Goal: Information Seeking & Learning: Compare options

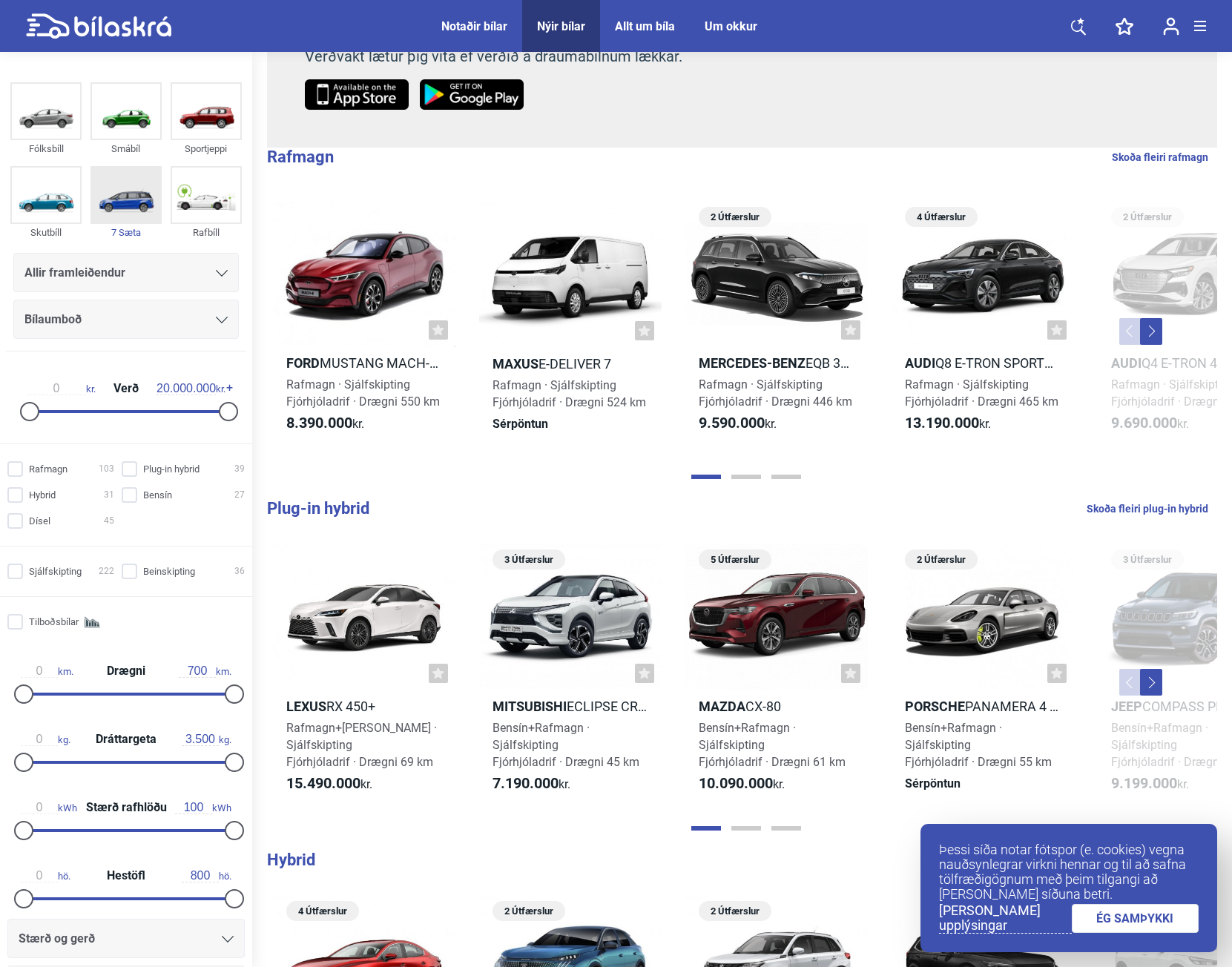
click at [120, 190] on img at bounding box center [125, 195] width 68 height 55
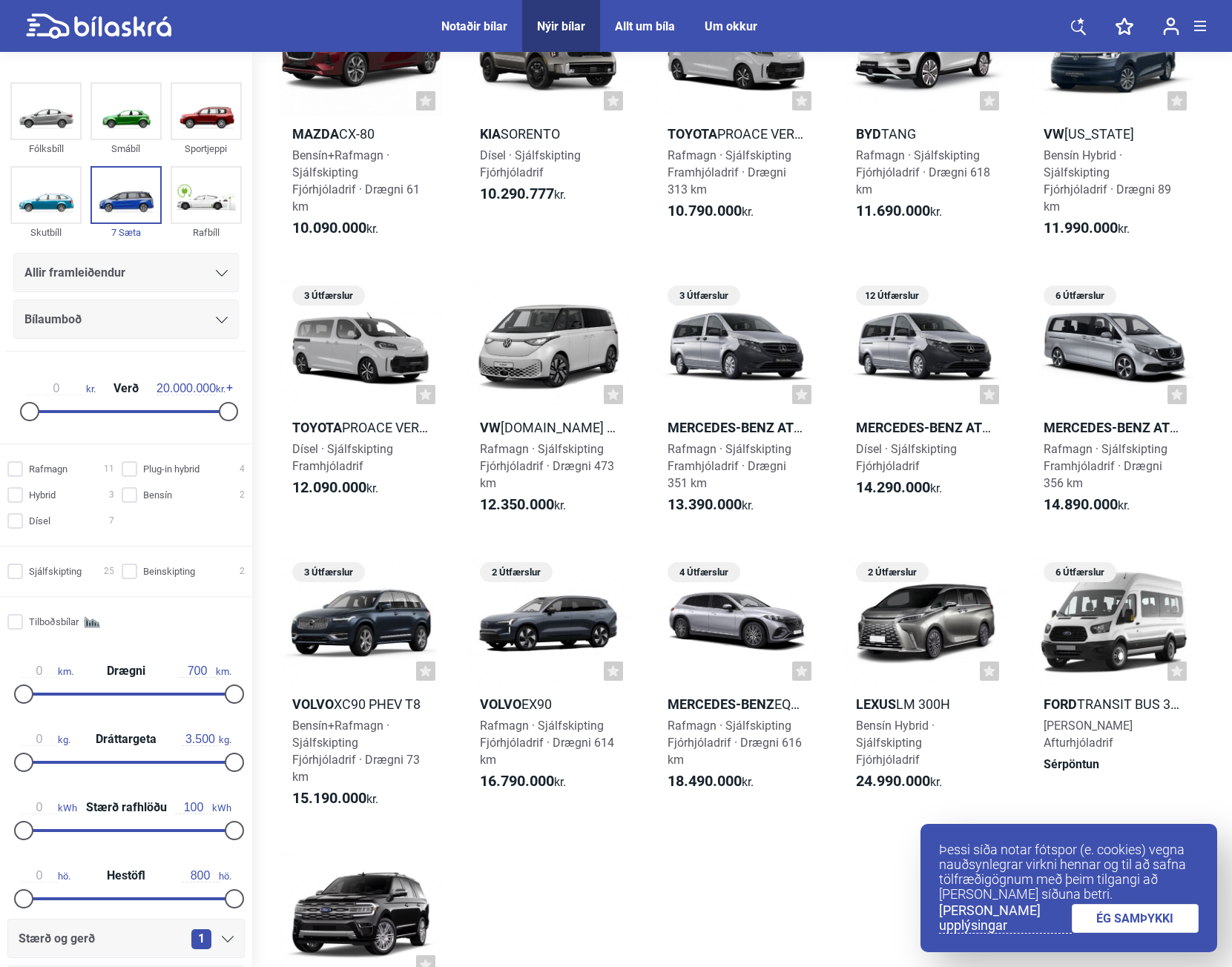
scroll to position [593, 0]
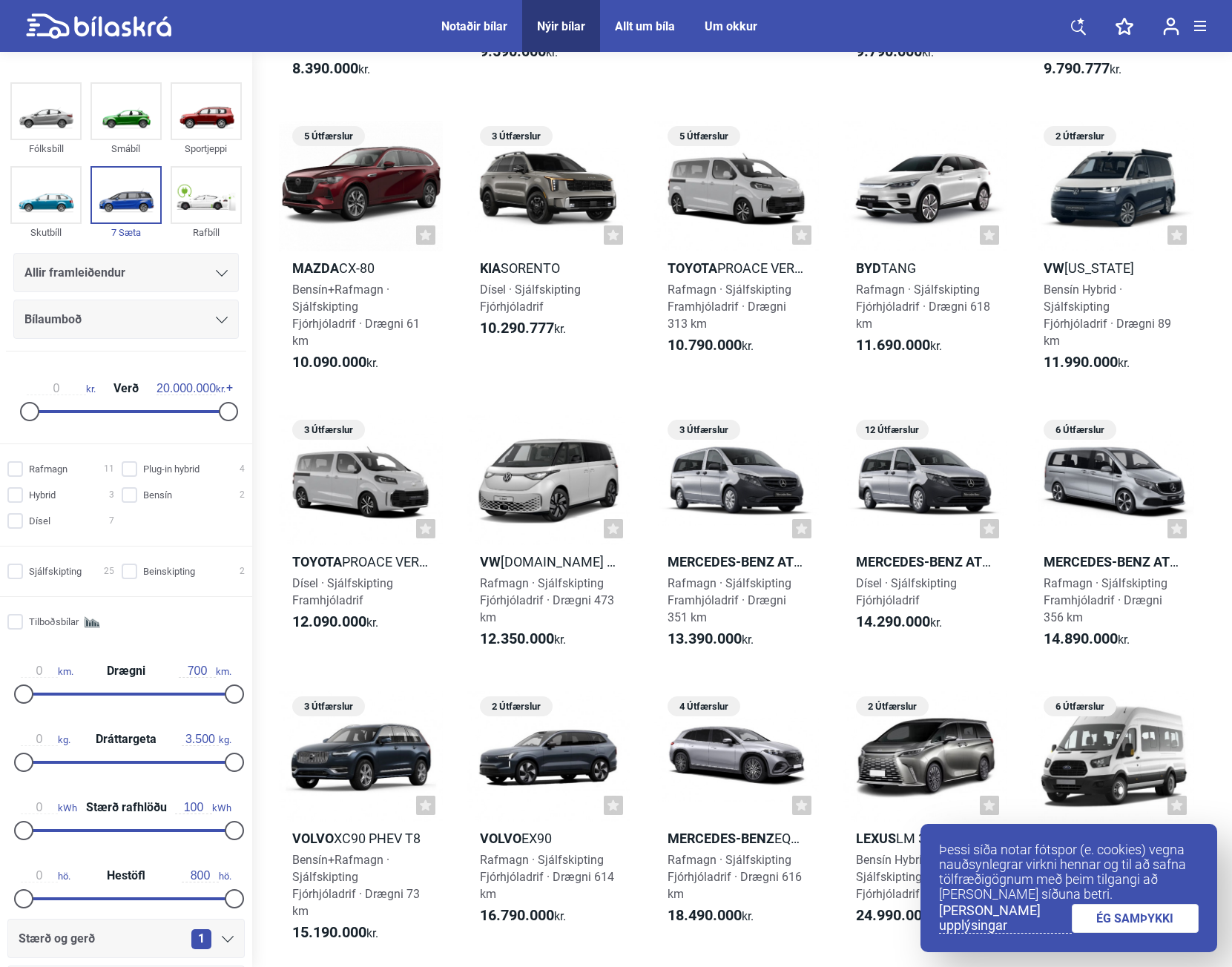
click at [493, 29] on div "Notaðir bílar" at bounding box center [474, 26] width 66 height 14
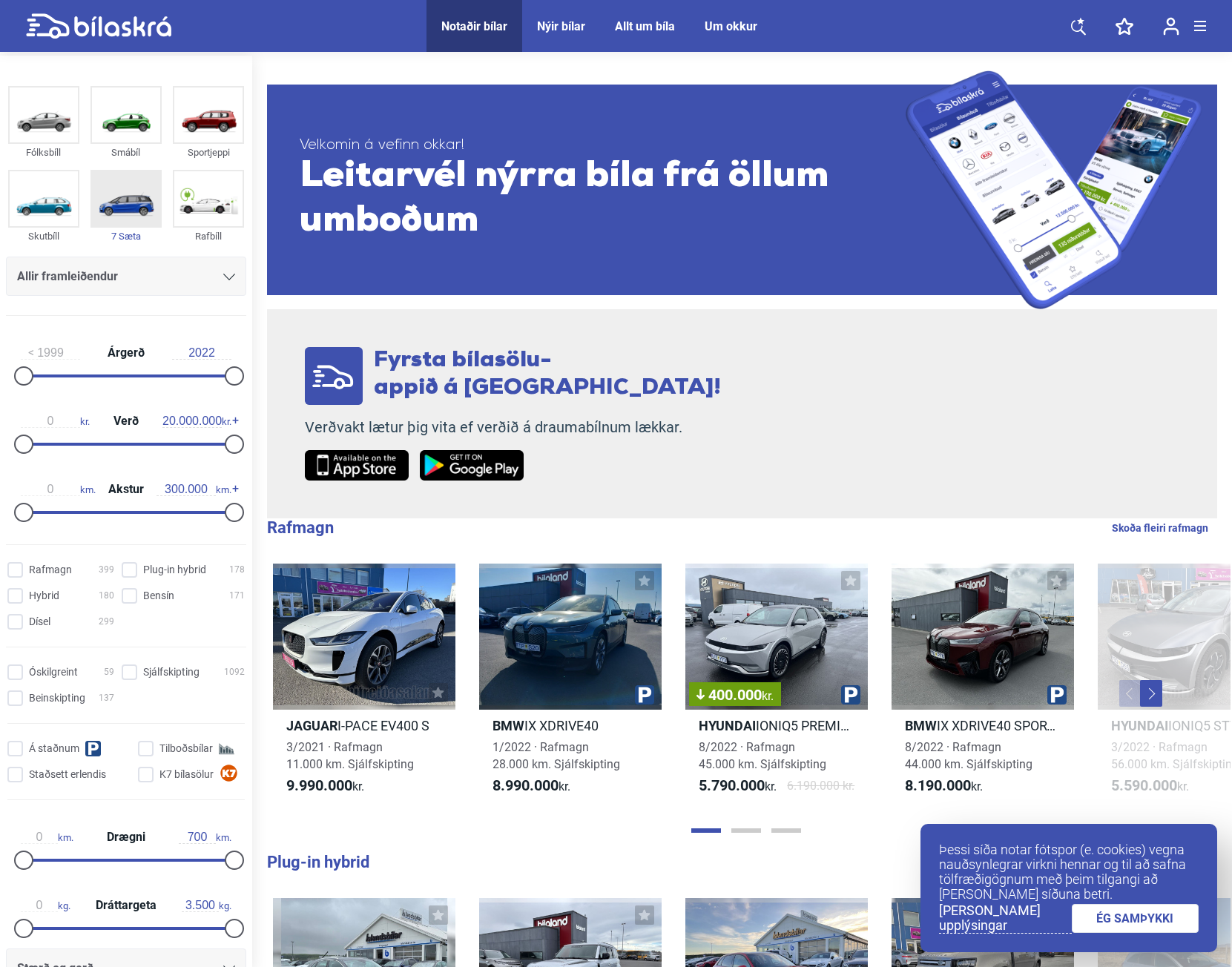
click at [119, 211] on img at bounding box center [125, 198] width 68 height 55
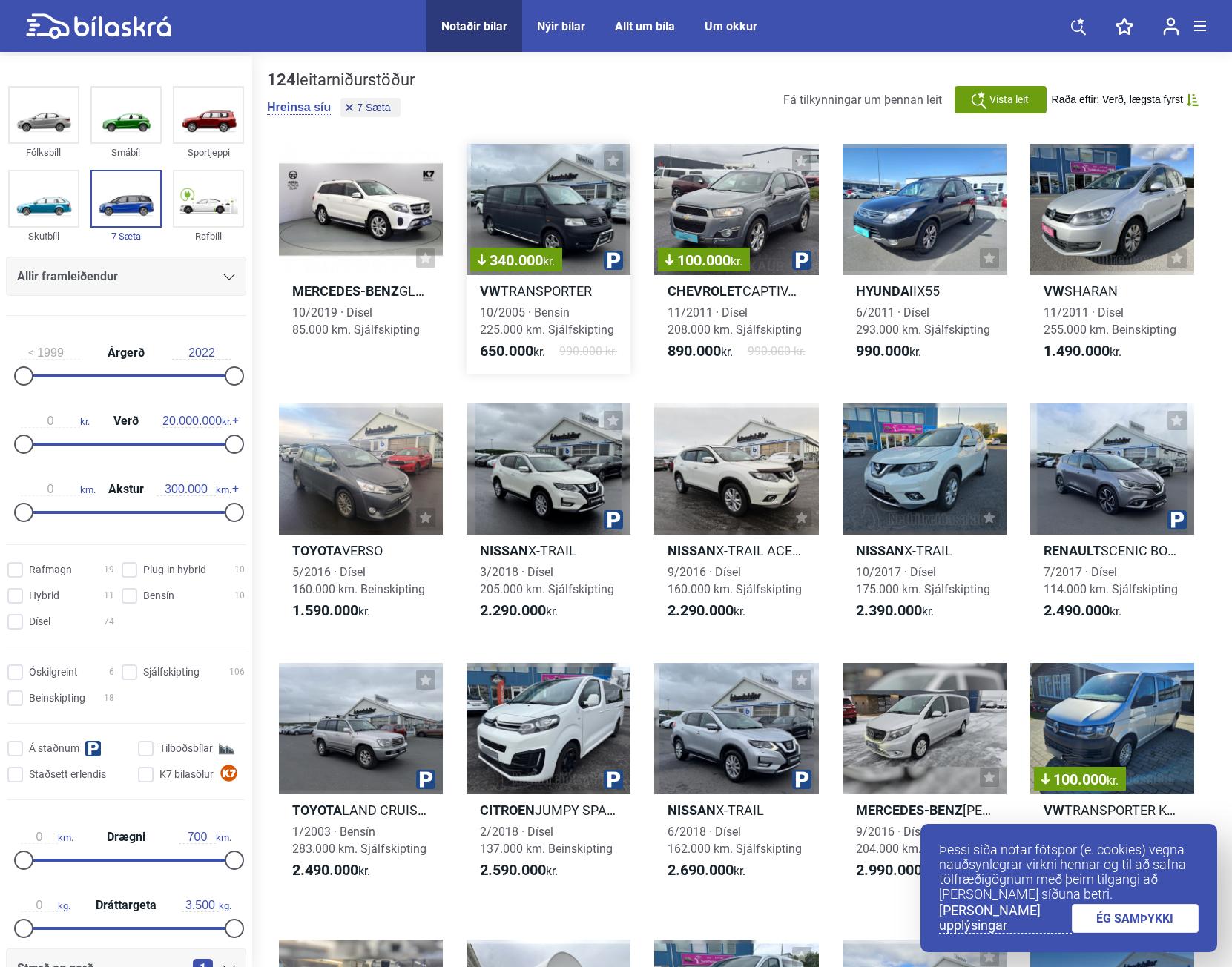
click at [548, 215] on div "340.000 kr." at bounding box center [548, 209] width 164 height 131
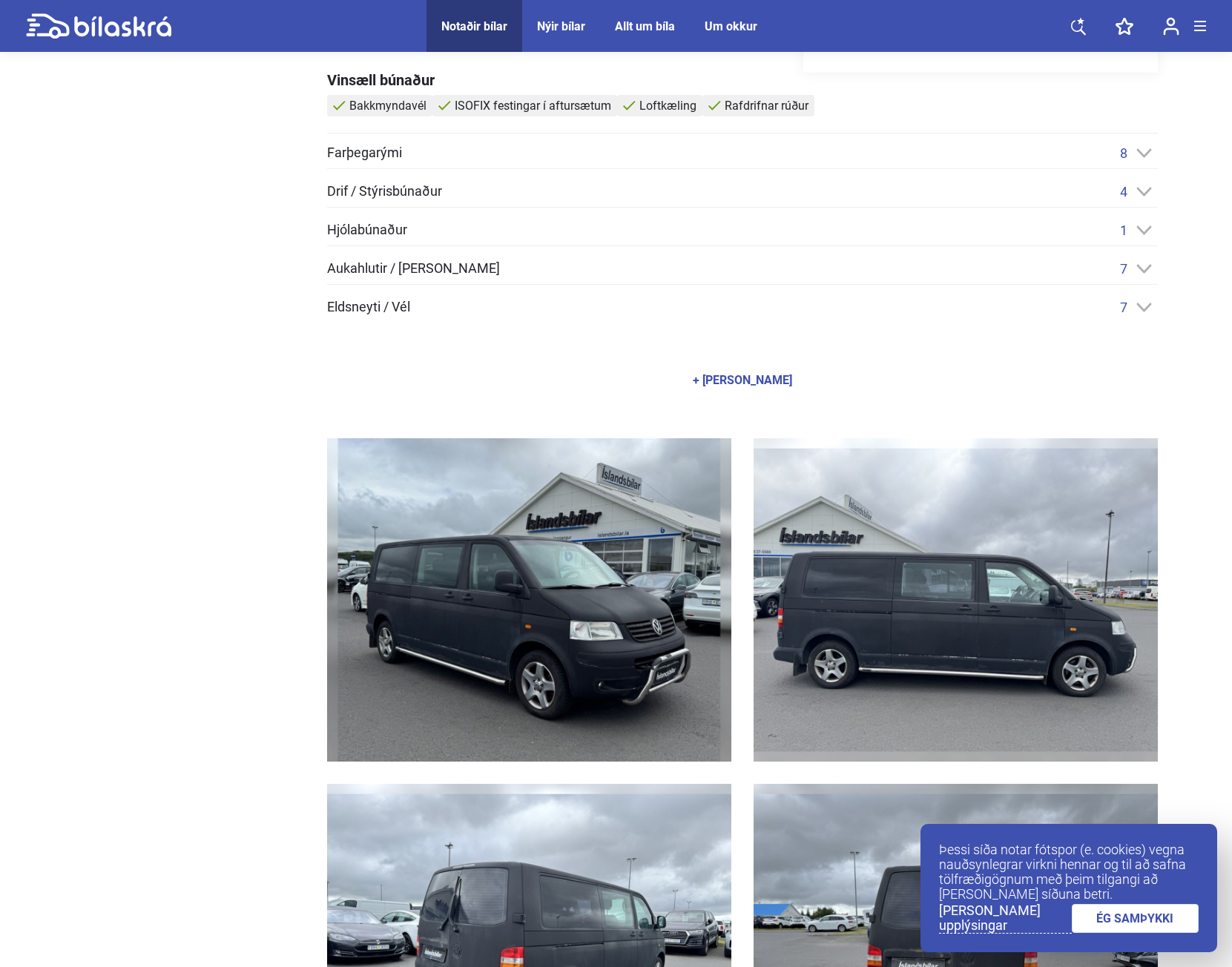
scroll to position [890, 0]
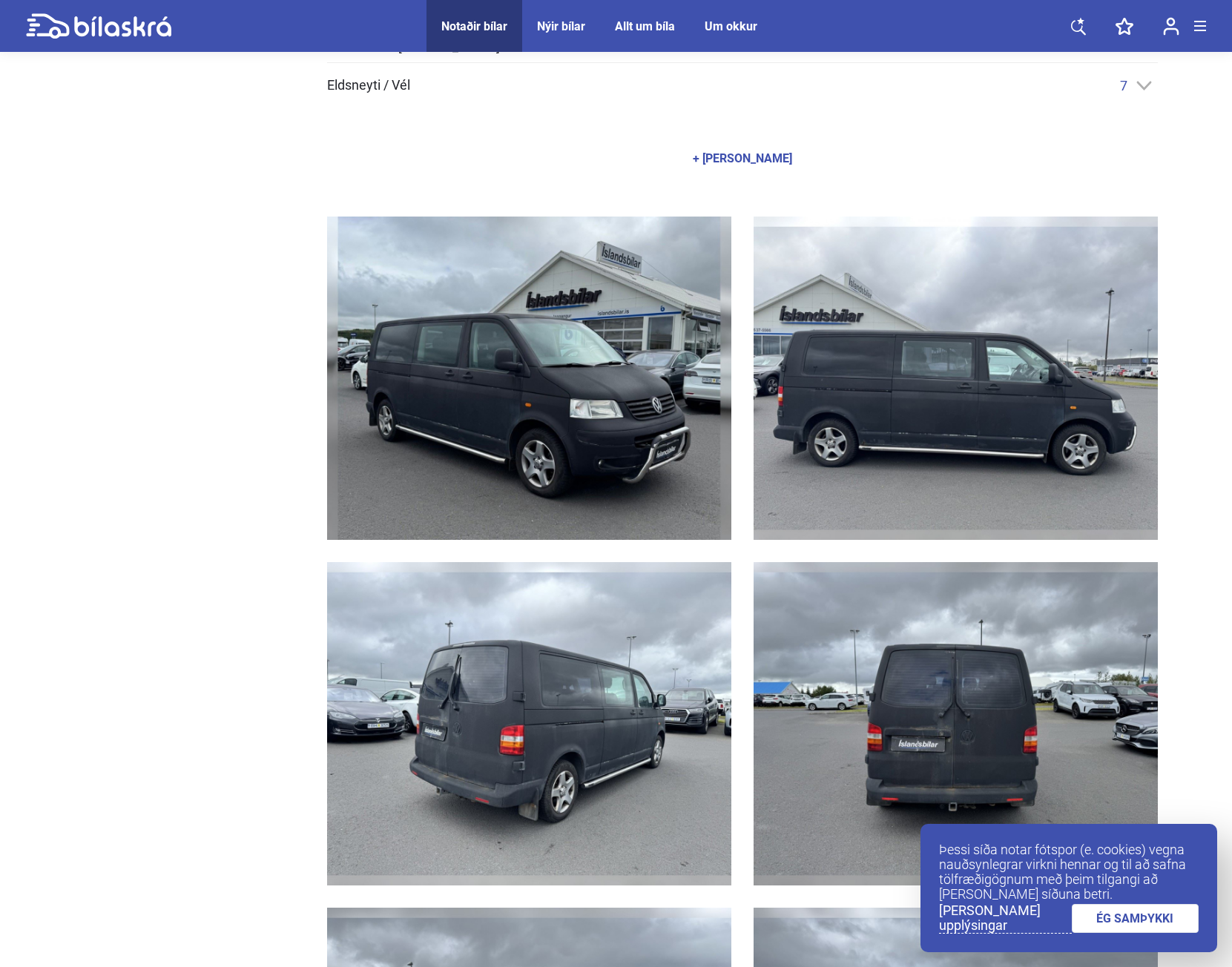
click at [522, 439] on img at bounding box center [529, 378] width 404 height 323
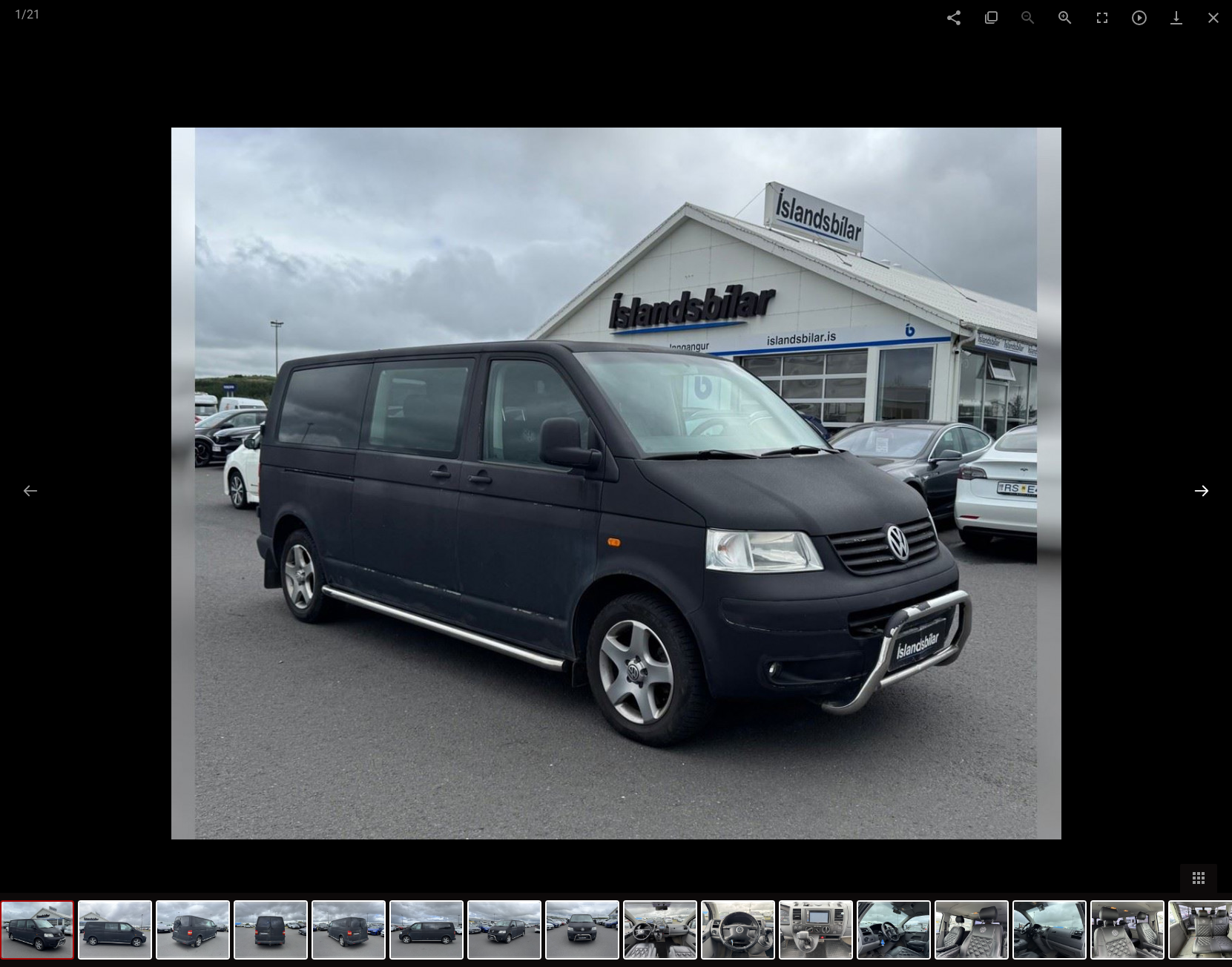
click at [1196, 489] on button at bounding box center [1202, 490] width 31 height 29
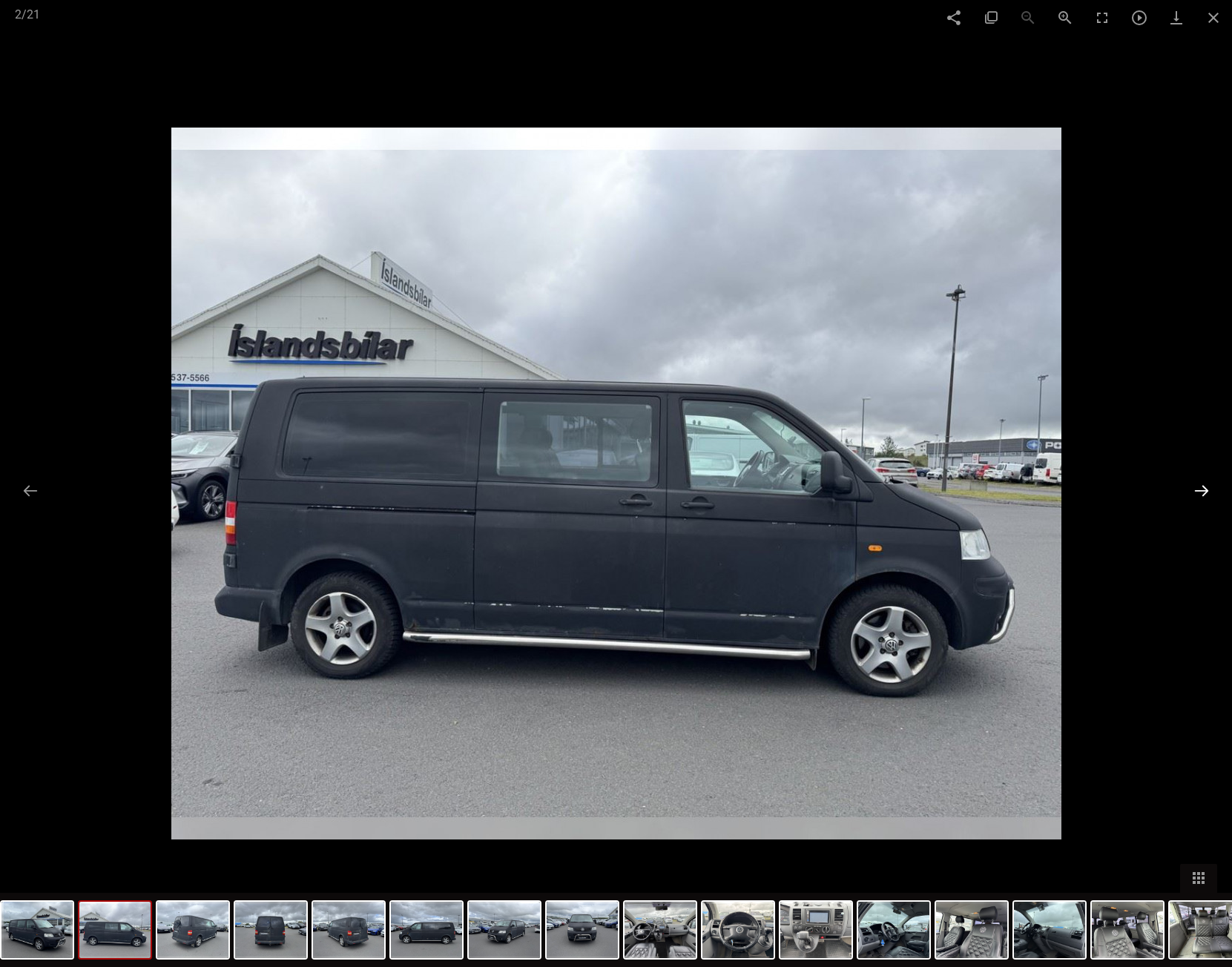
click at [1196, 489] on button at bounding box center [1202, 490] width 31 height 29
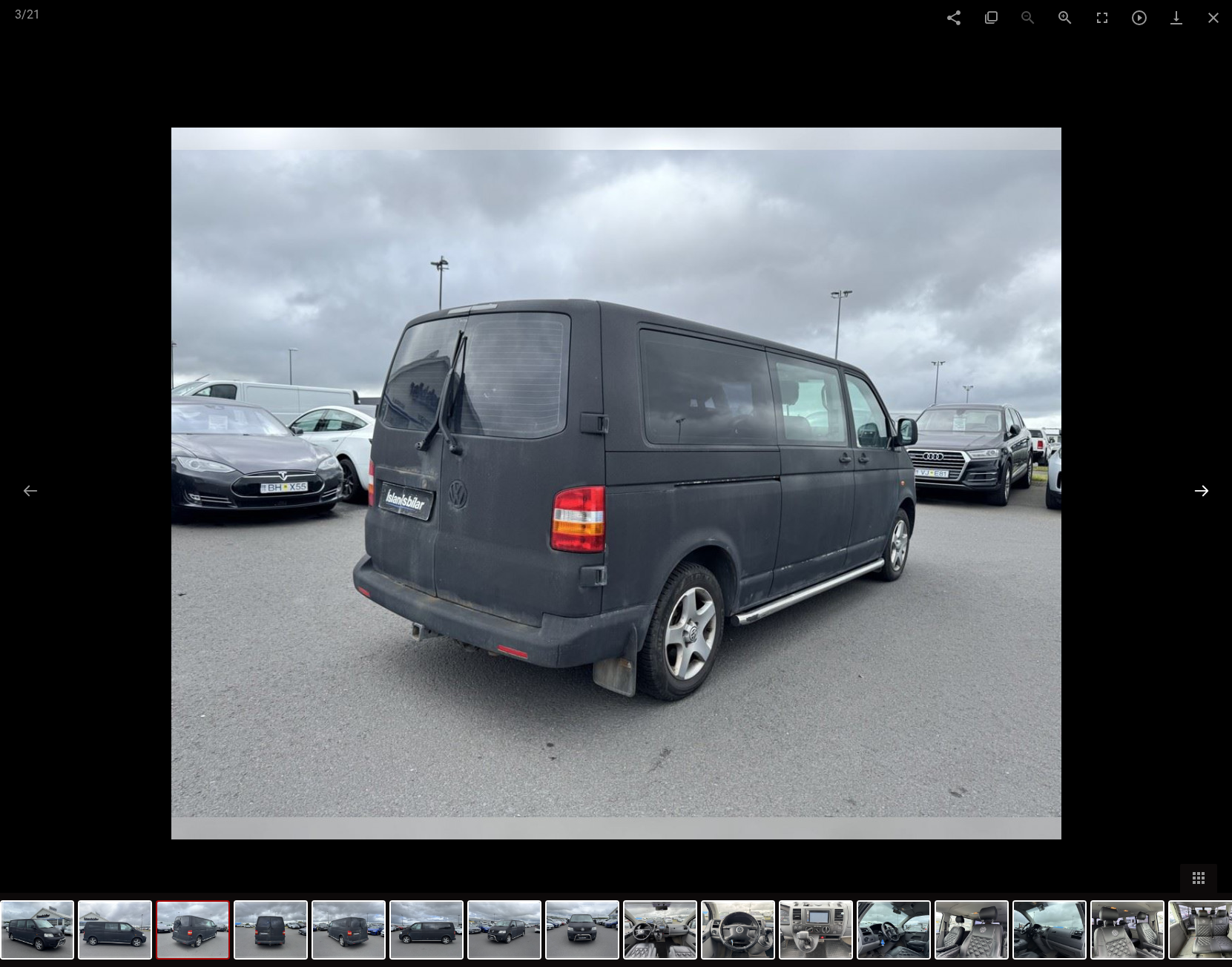
click at [1196, 489] on button at bounding box center [1202, 490] width 31 height 29
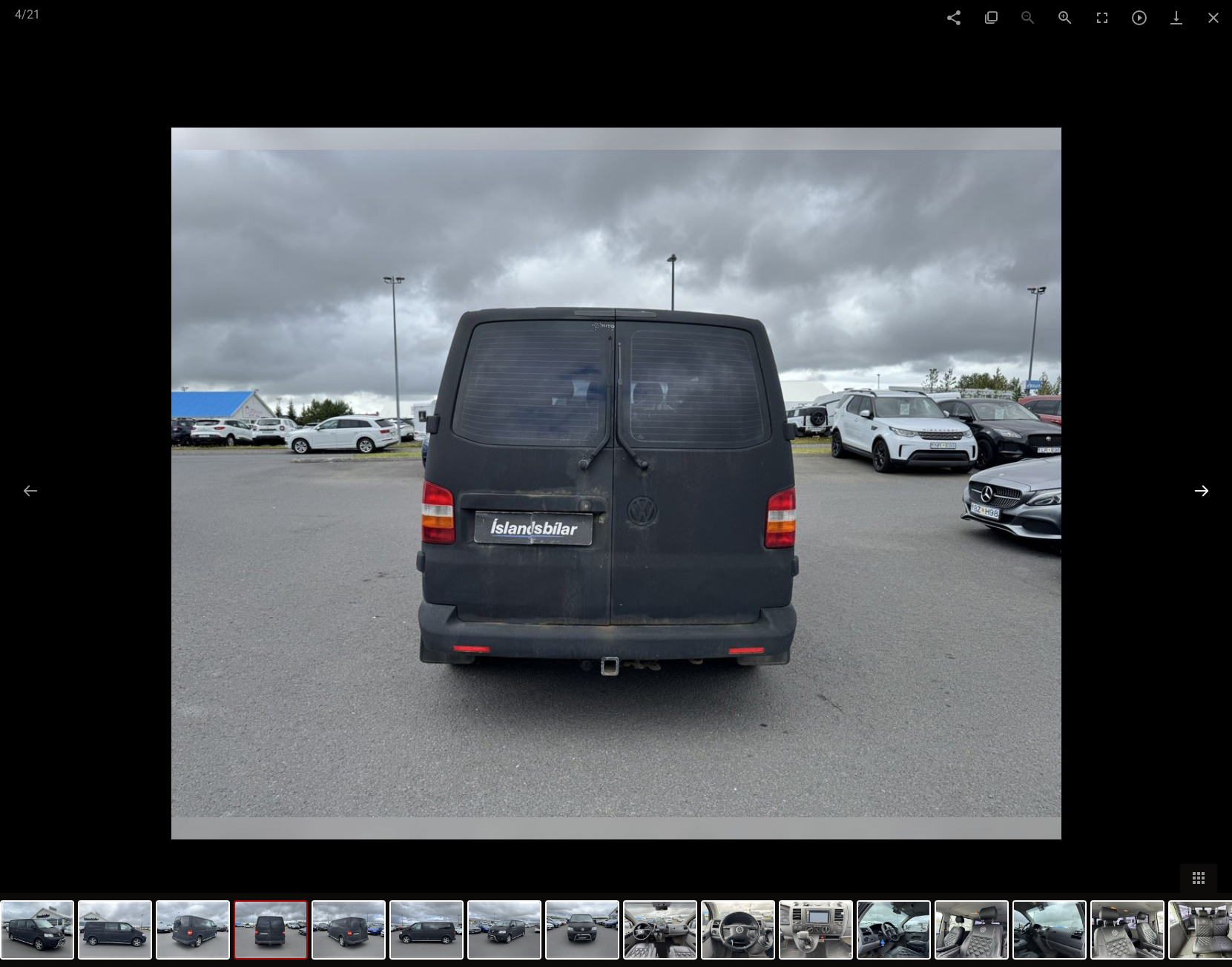
click at [1196, 489] on button at bounding box center [1202, 490] width 31 height 29
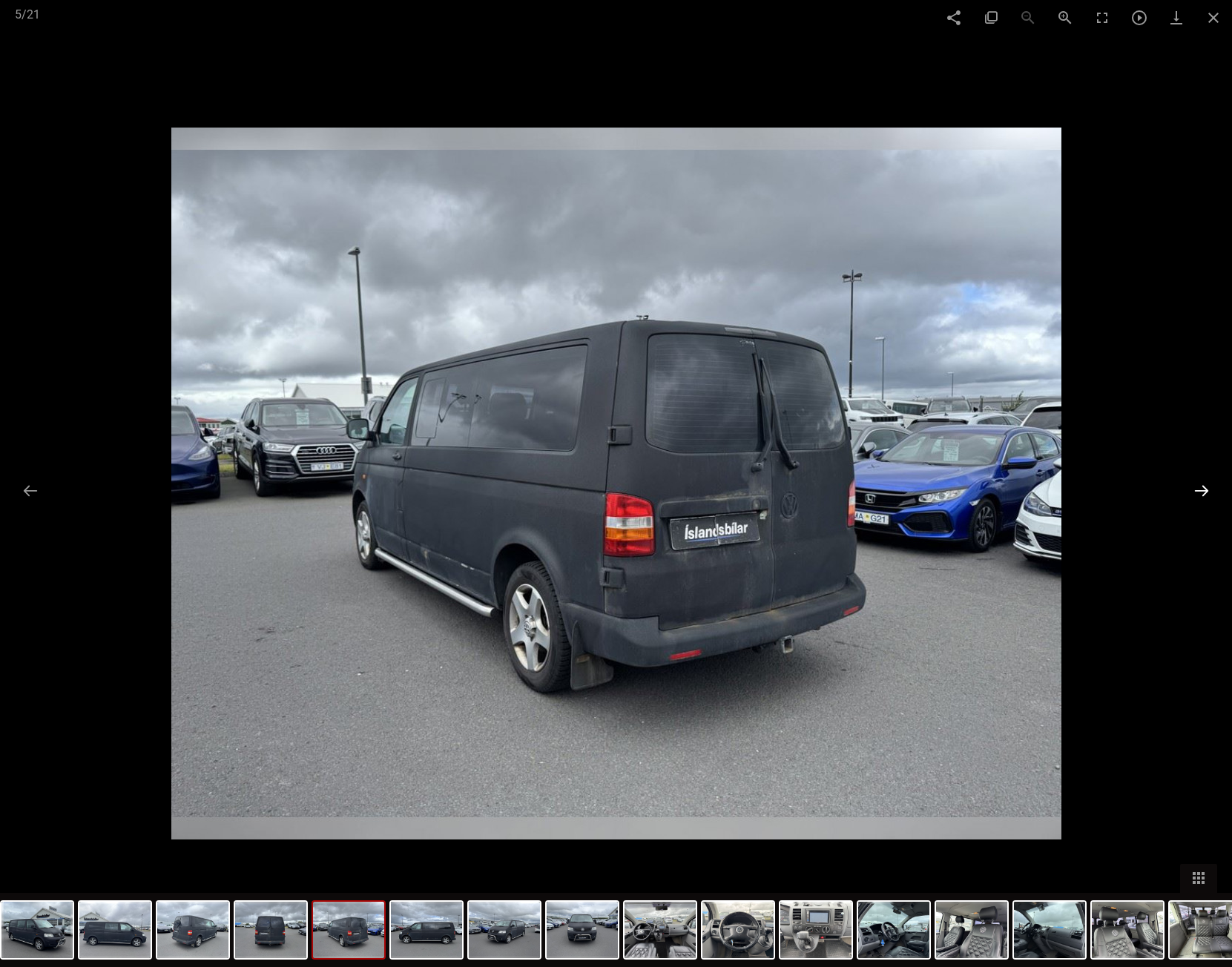
click at [1196, 489] on button at bounding box center [1202, 490] width 31 height 29
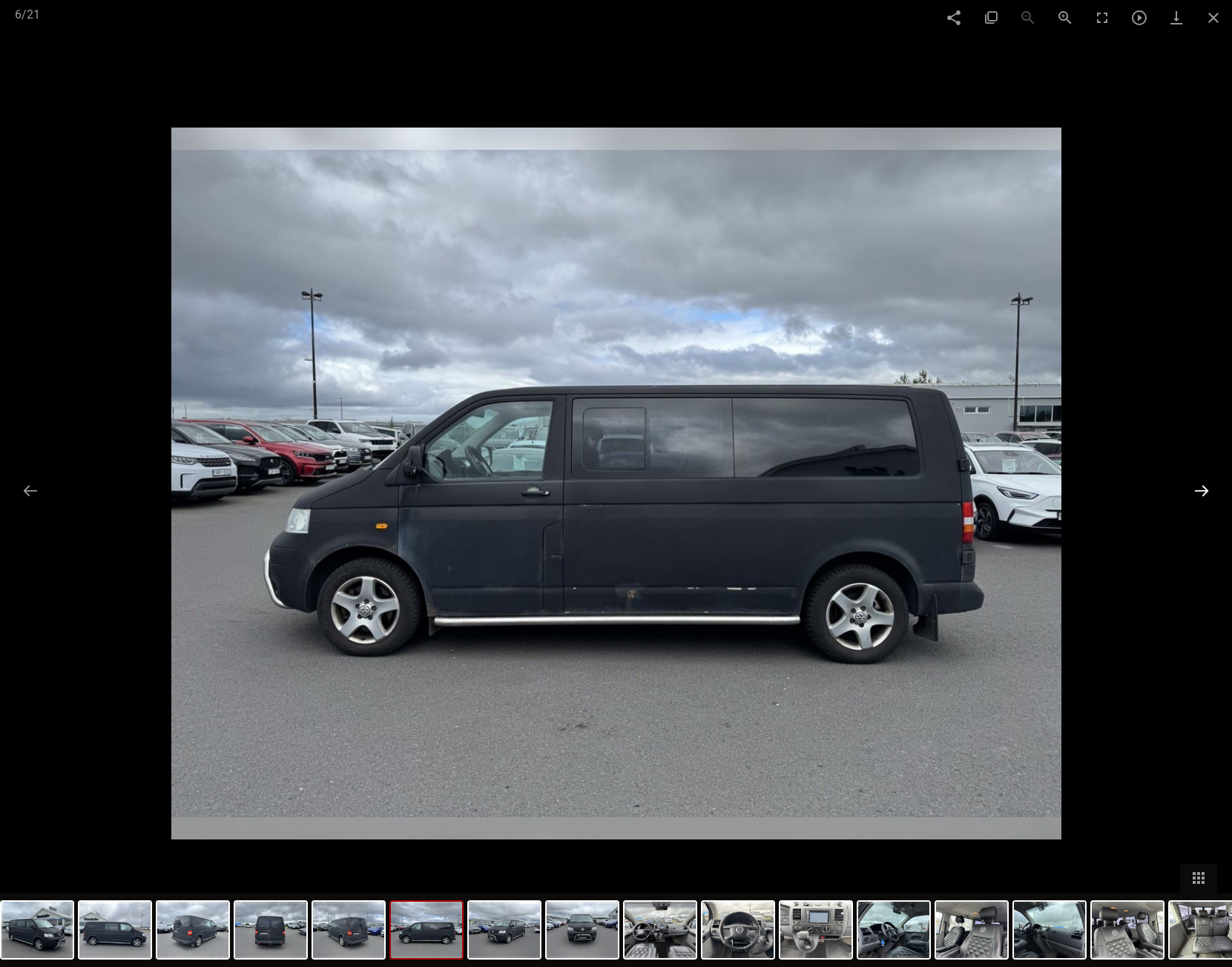
click at [1196, 489] on button at bounding box center [1202, 490] width 31 height 29
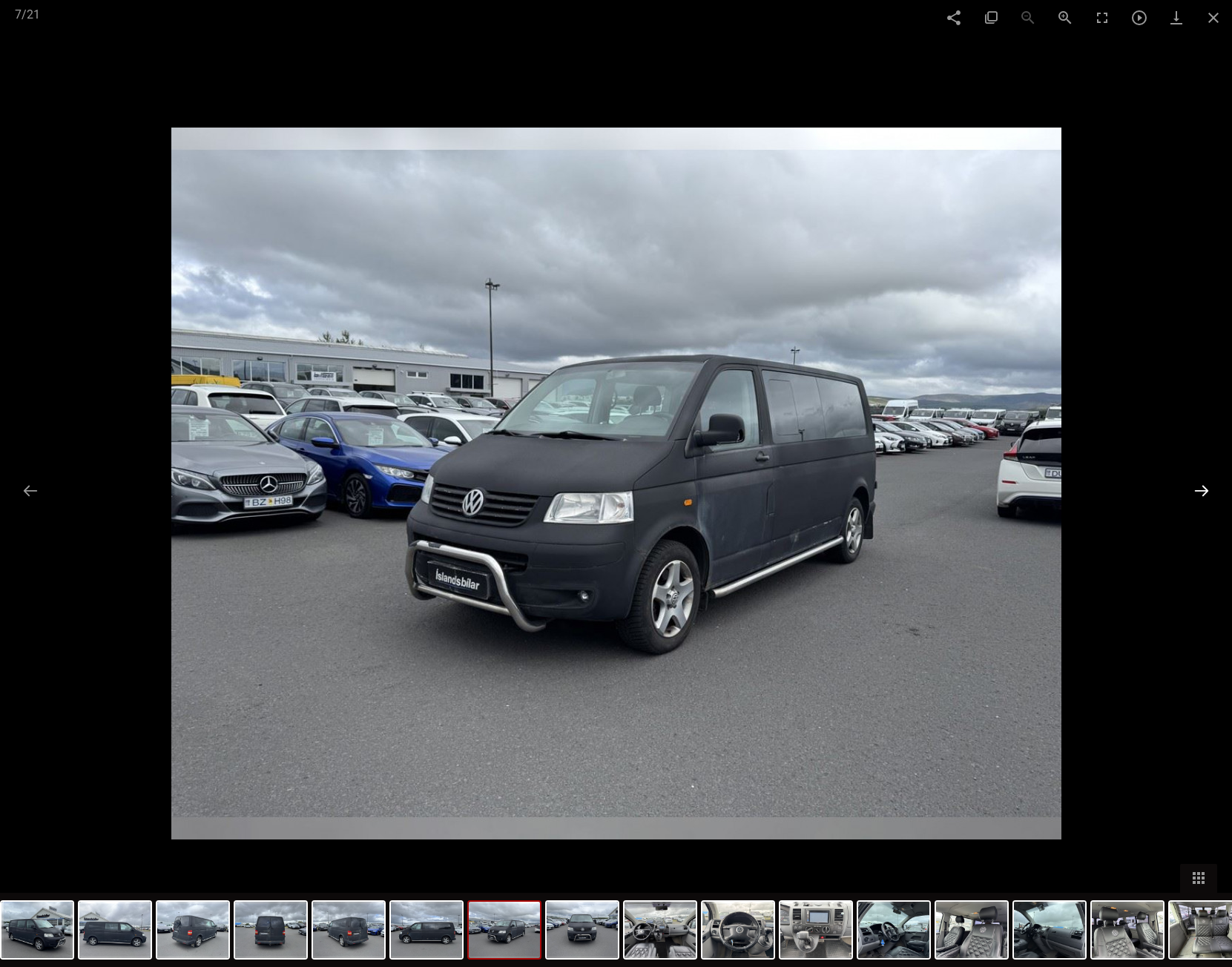
click at [1196, 489] on button at bounding box center [1202, 490] width 31 height 29
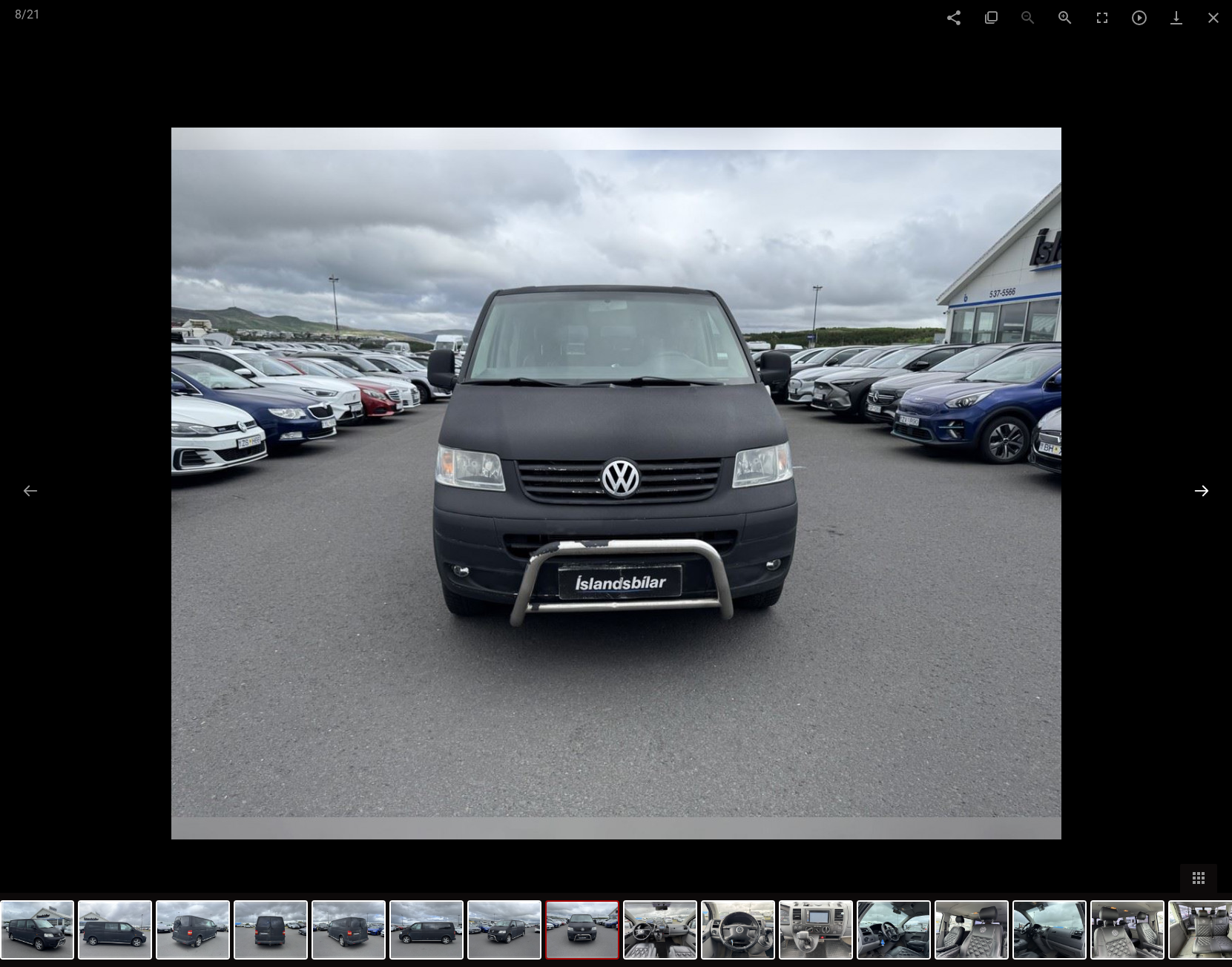
click at [1196, 489] on button at bounding box center [1202, 490] width 31 height 29
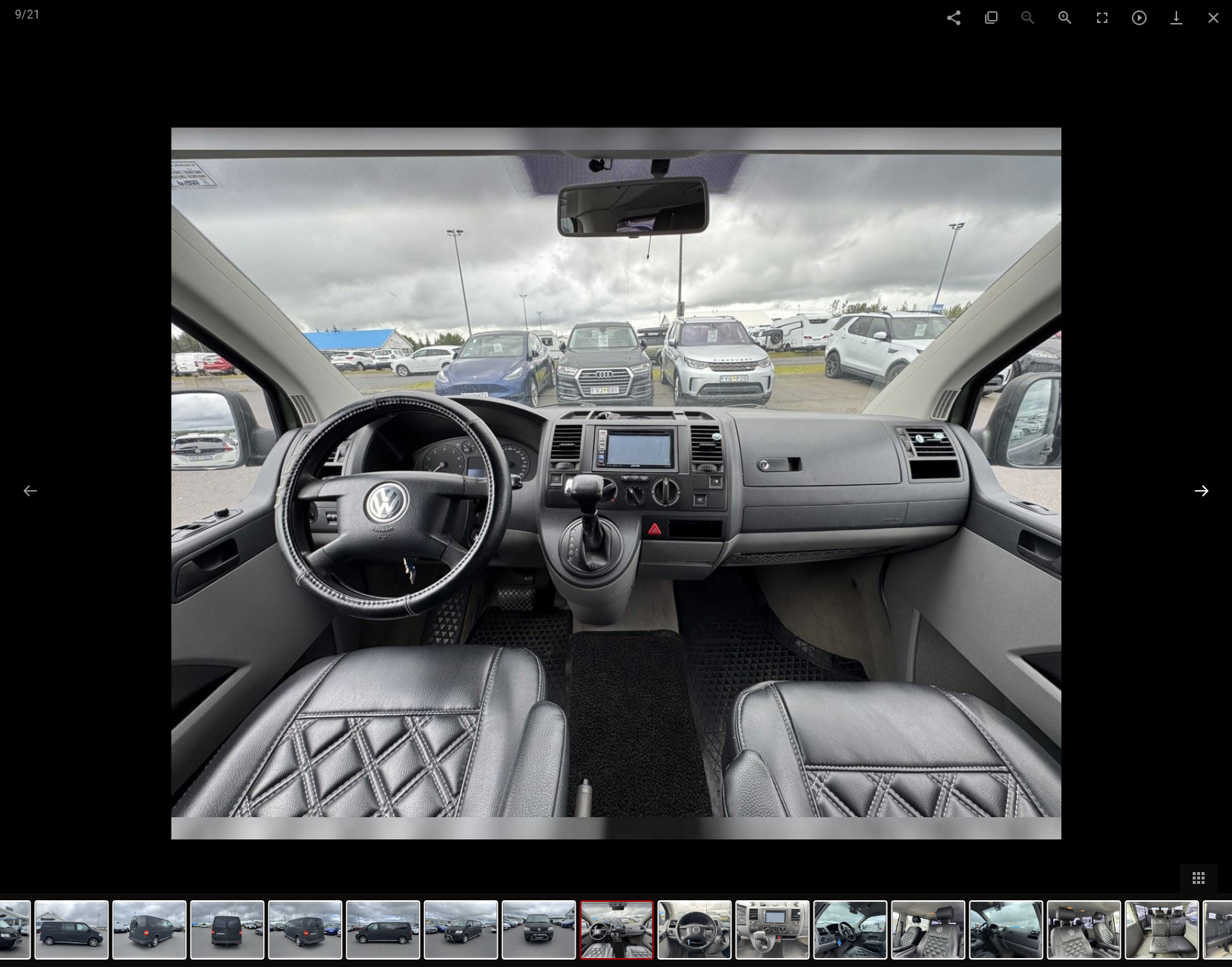
click at [1196, 489] on button at bounding box center [1202, 490] width 31 height 29
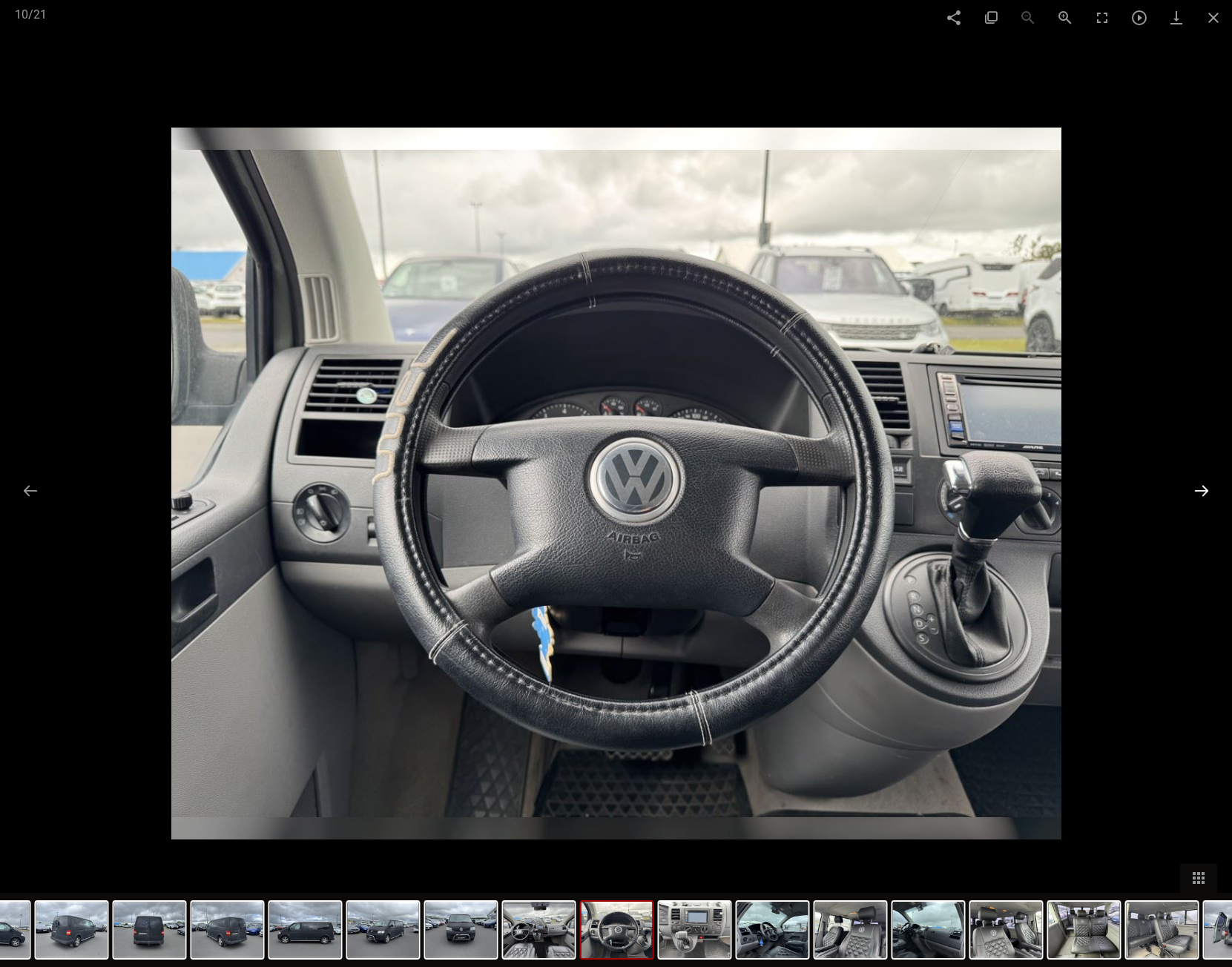
click at [1196, 489] on button at bounding box center [1202, 490] width 31 height 29
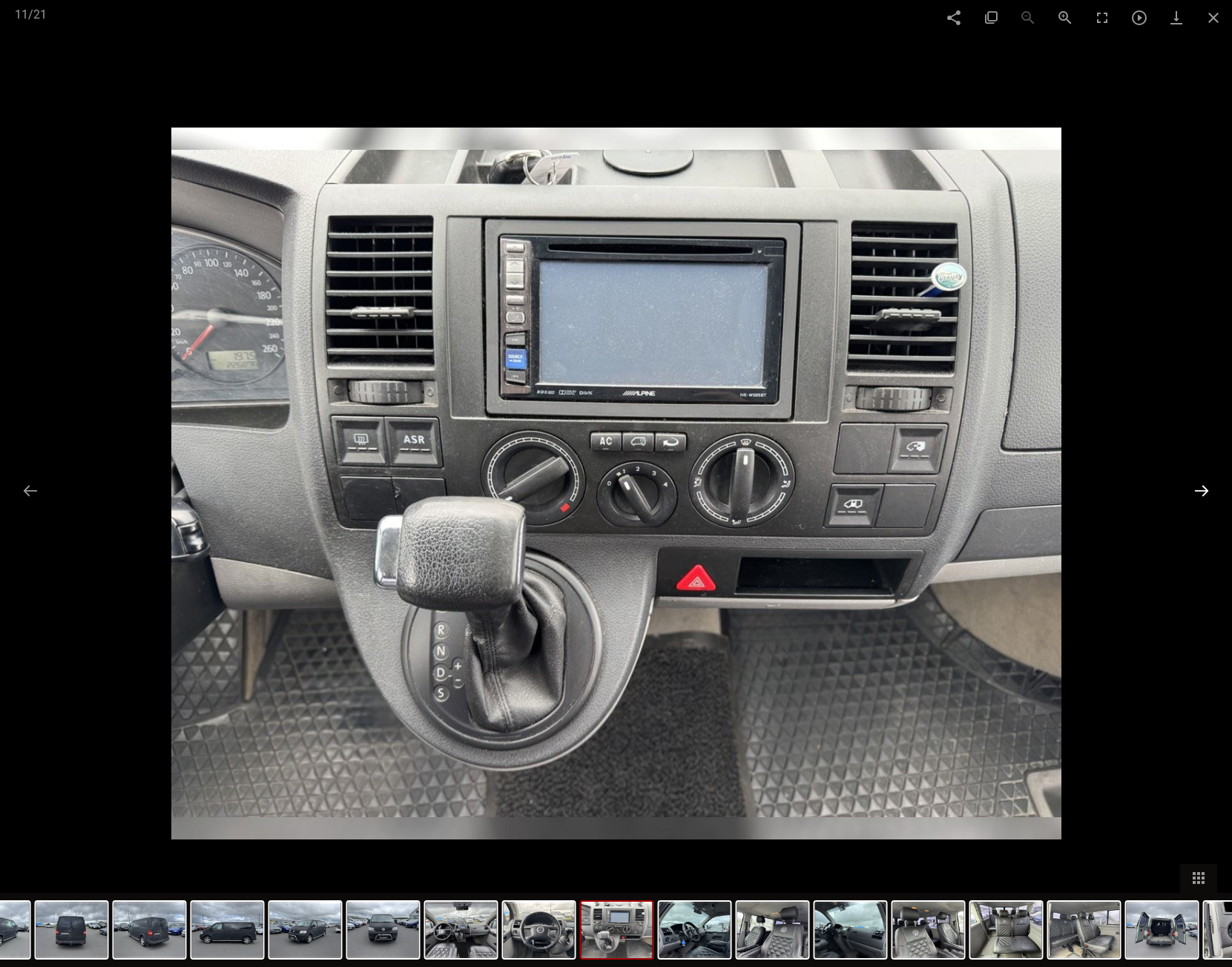
click at [1196, 489] on button at bounding box center [1202, 490] width 31 height 29
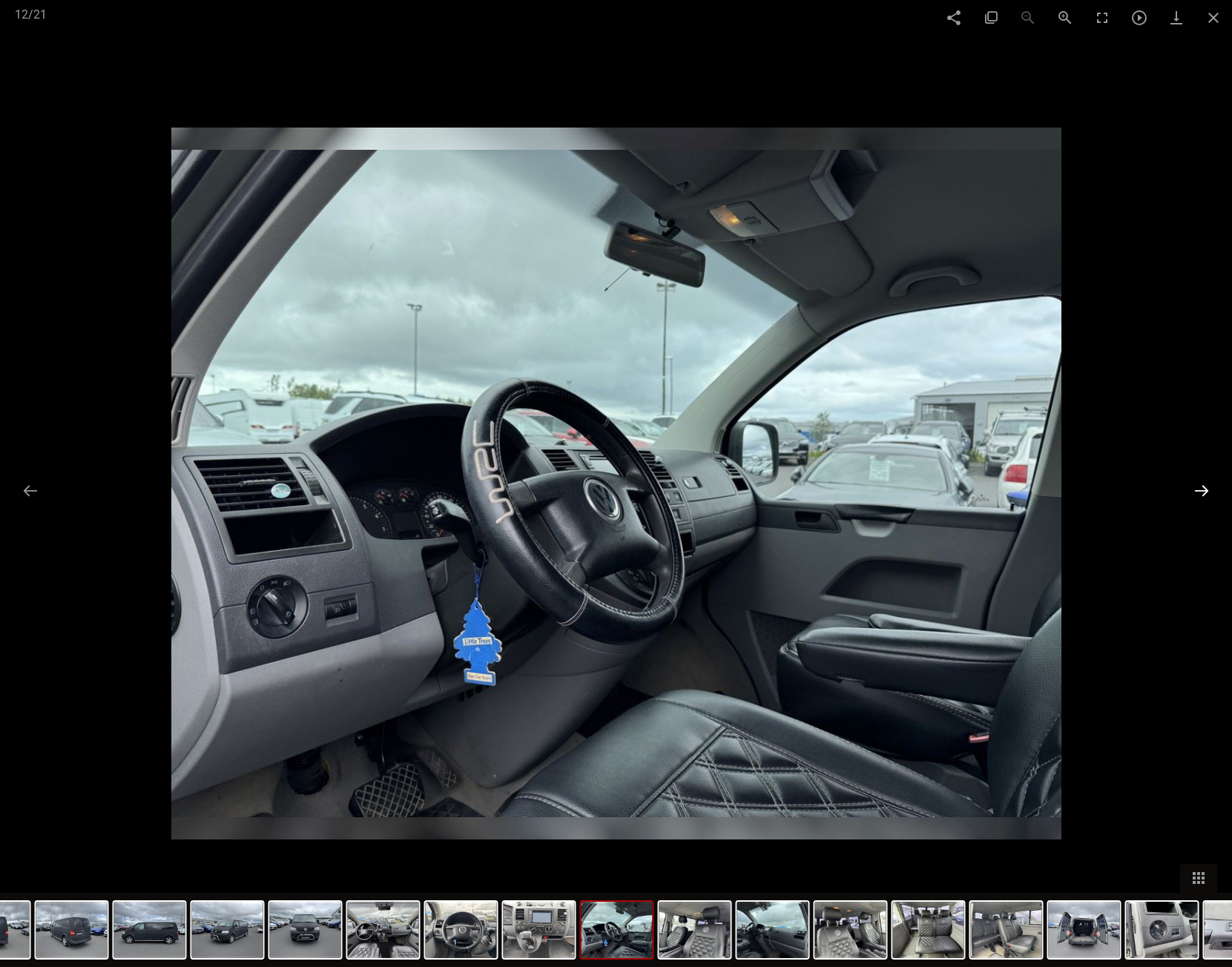
click at [1196, 489] on button at bounding box center [1202, 490] width 31 height 29
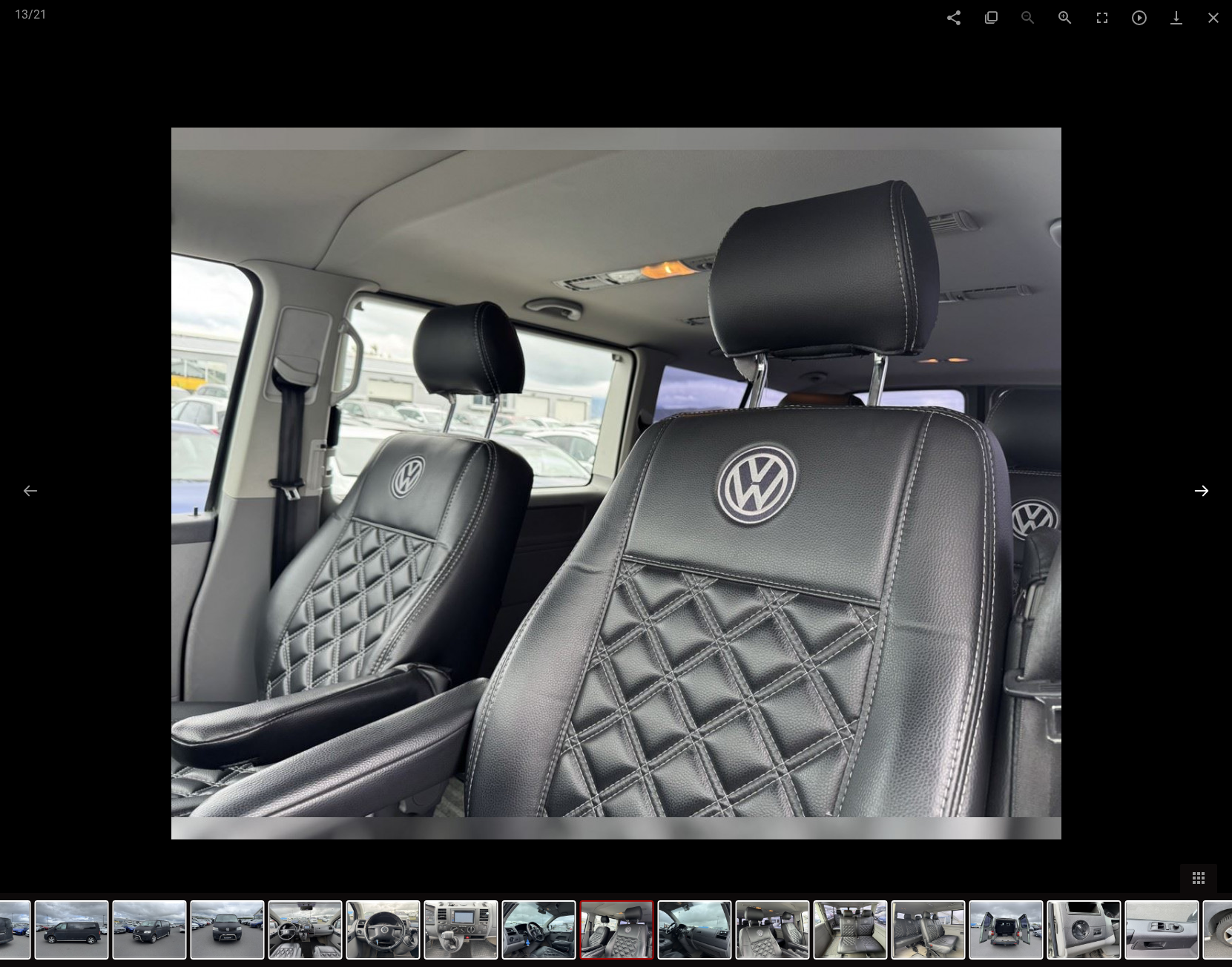
click at [1196, 489] on button at bounding box center [1202, 490] width 31 height 29
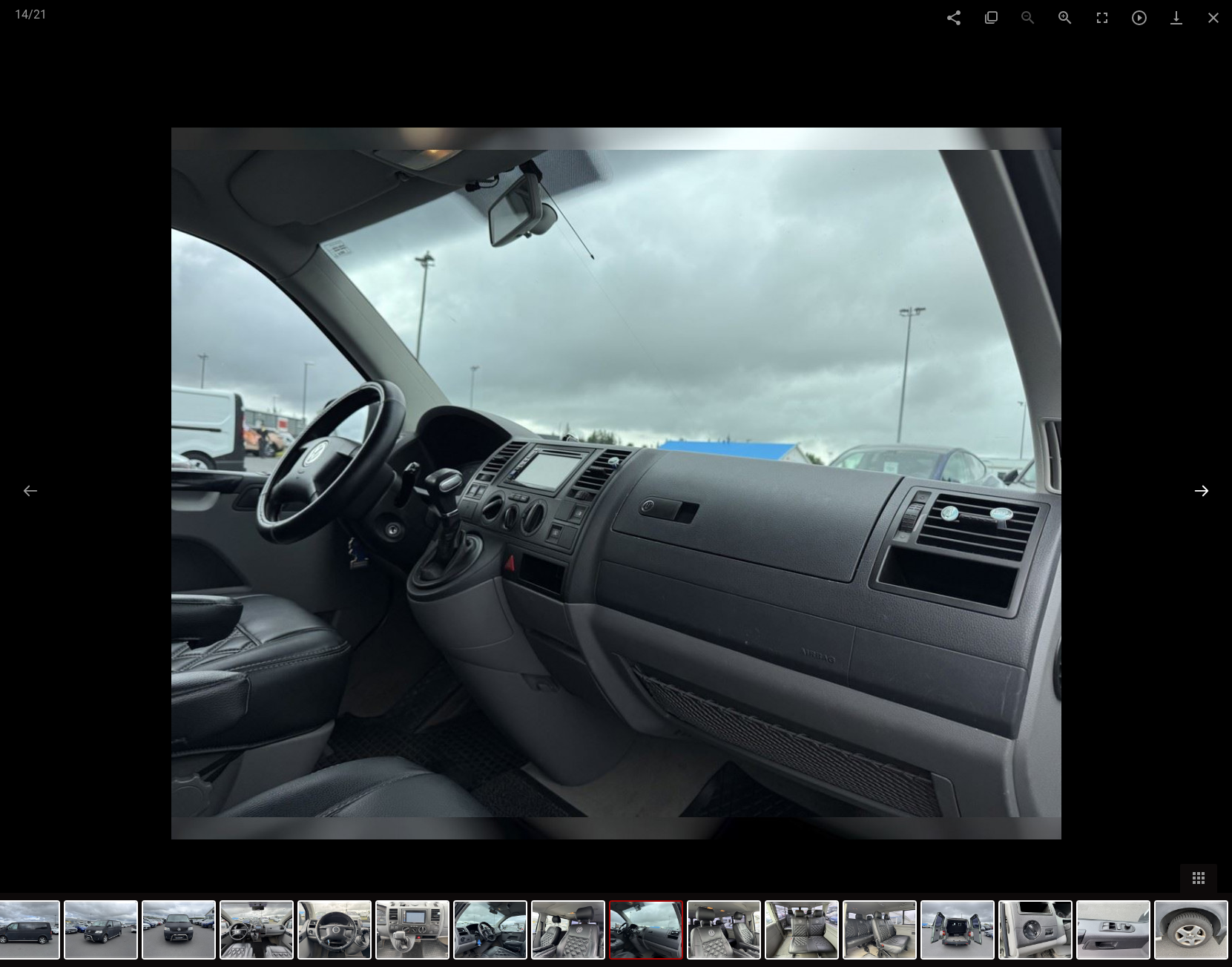
click at [1196, 489] on button at bounding box center [1202, 490] width 31 height 29
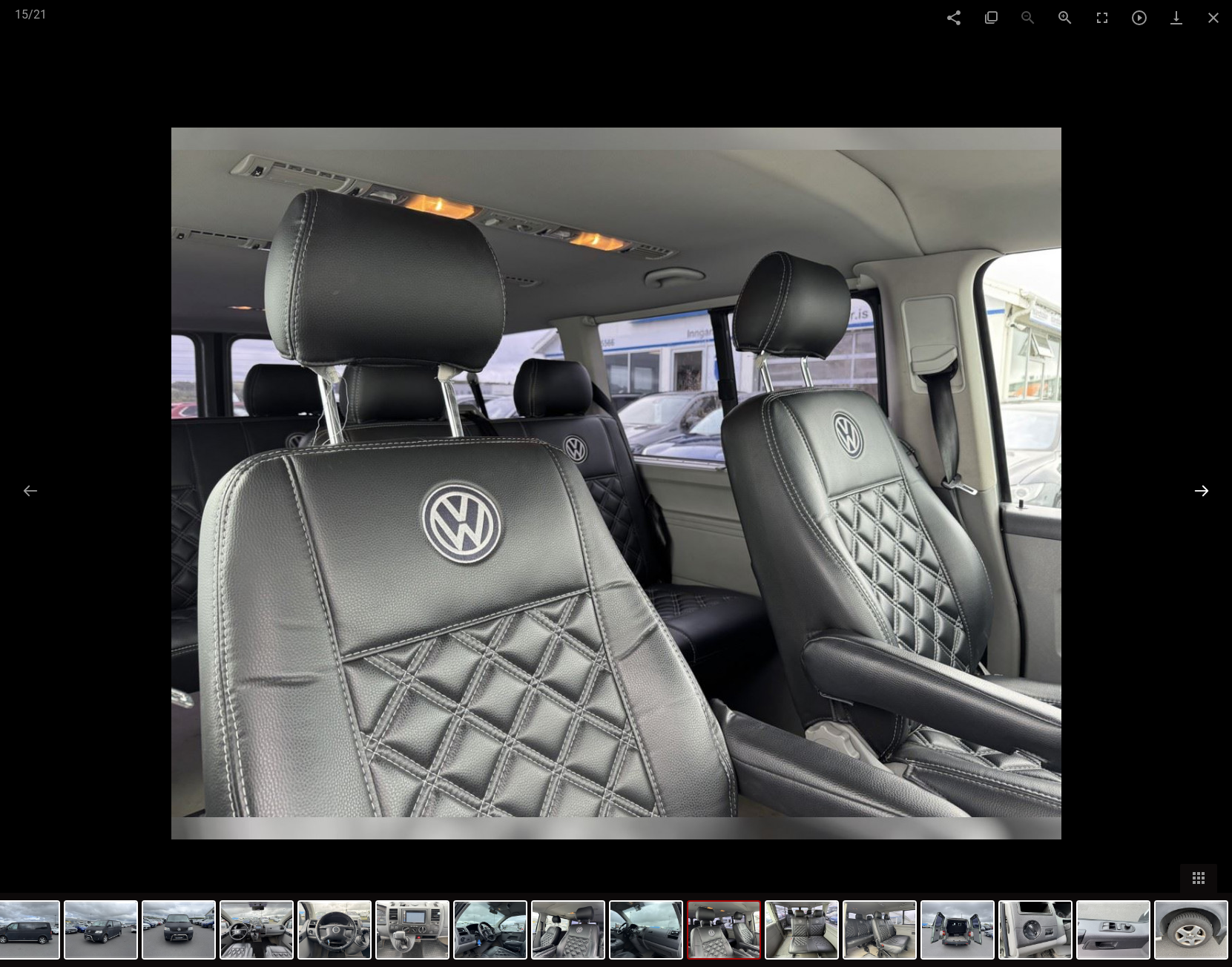
click at [1196, 489] on button at bounding box center [1202, 490] width 31 height 29
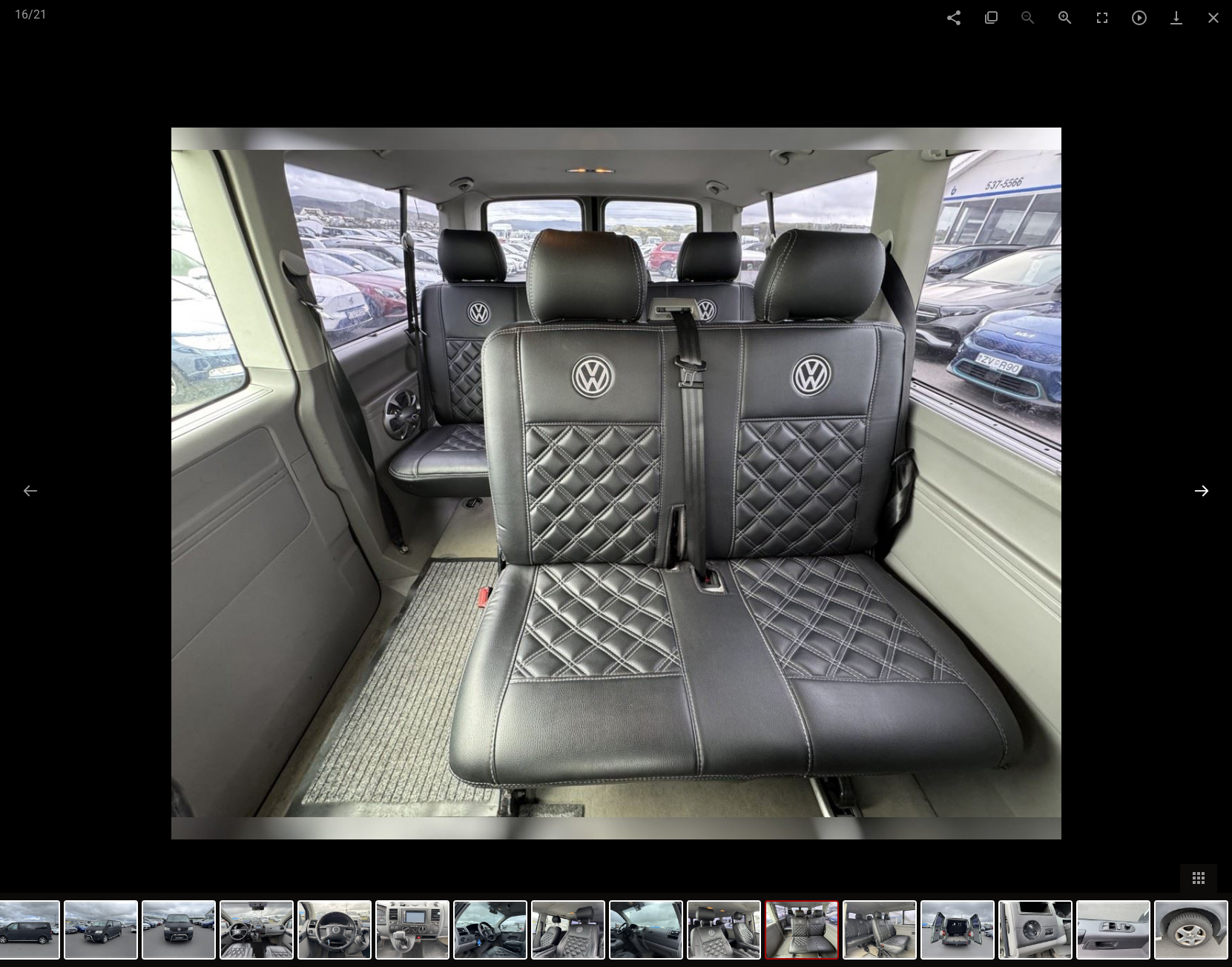
click at [1196, 489] on button at bounding box center [1202, 490] width 31 height 29
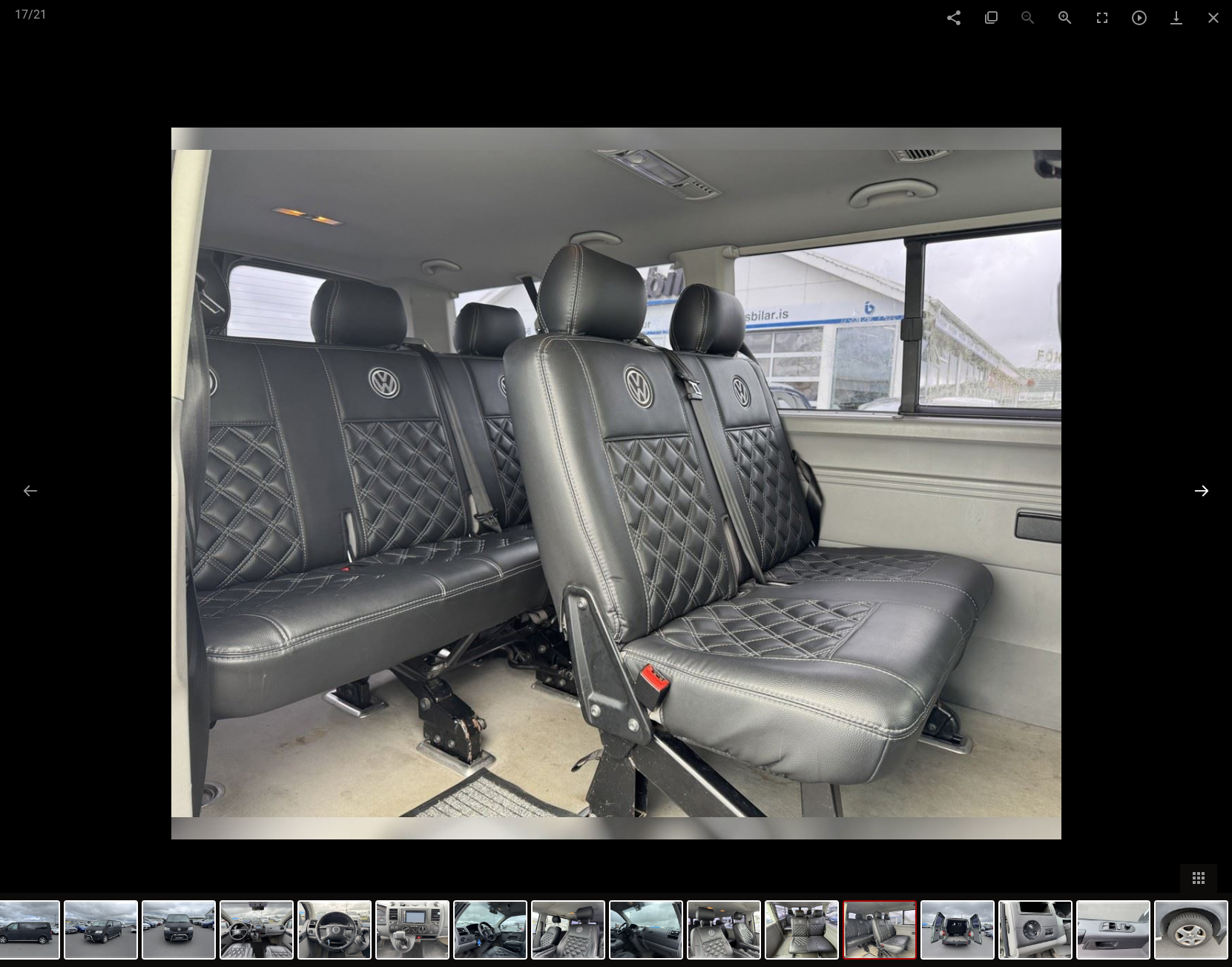
click at [1196, 489] on button at bounding box center [1202, 490] width 31 height 29
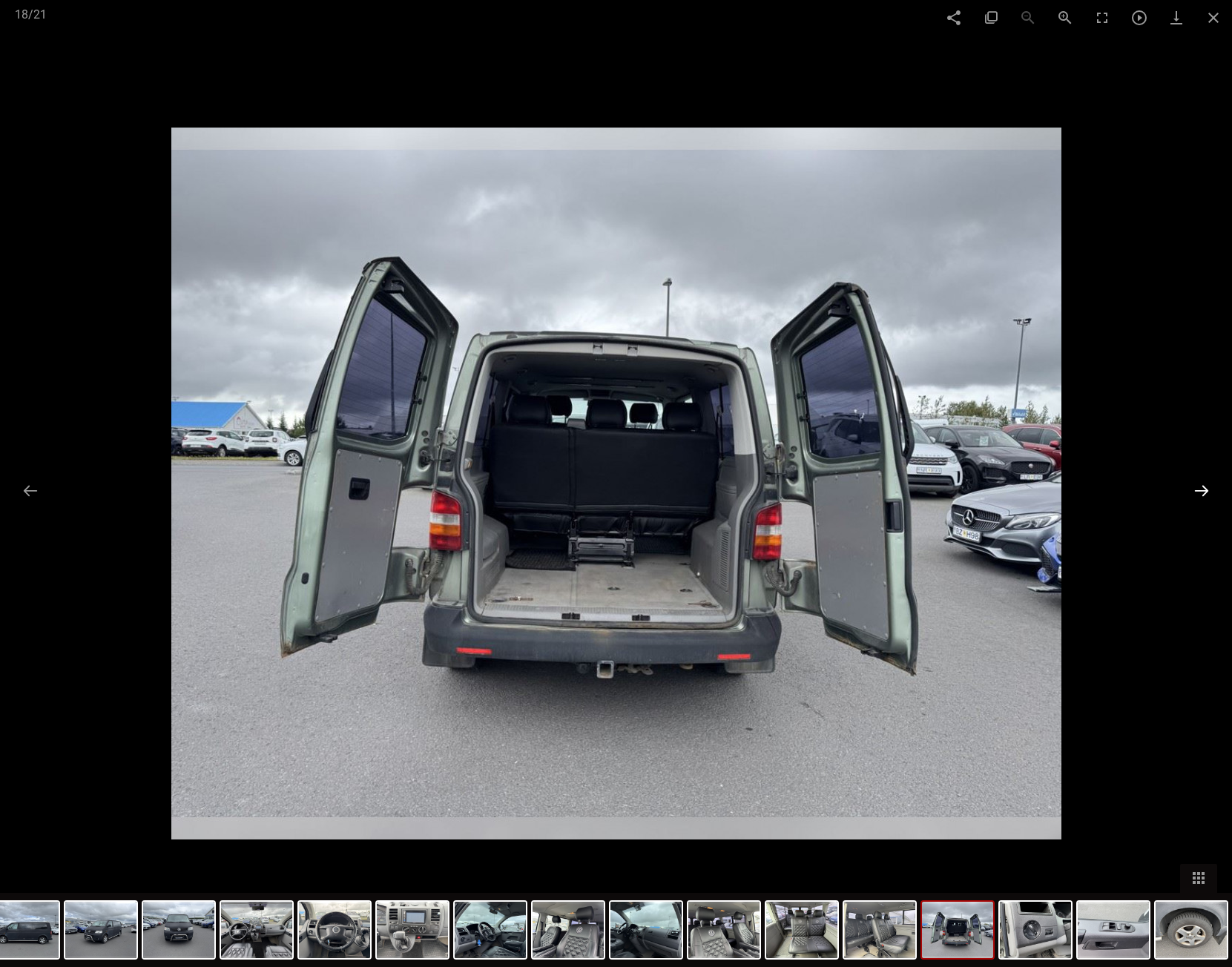
click at [1196, 489] on button at bounding box center [1202, 490] width 31 height 29
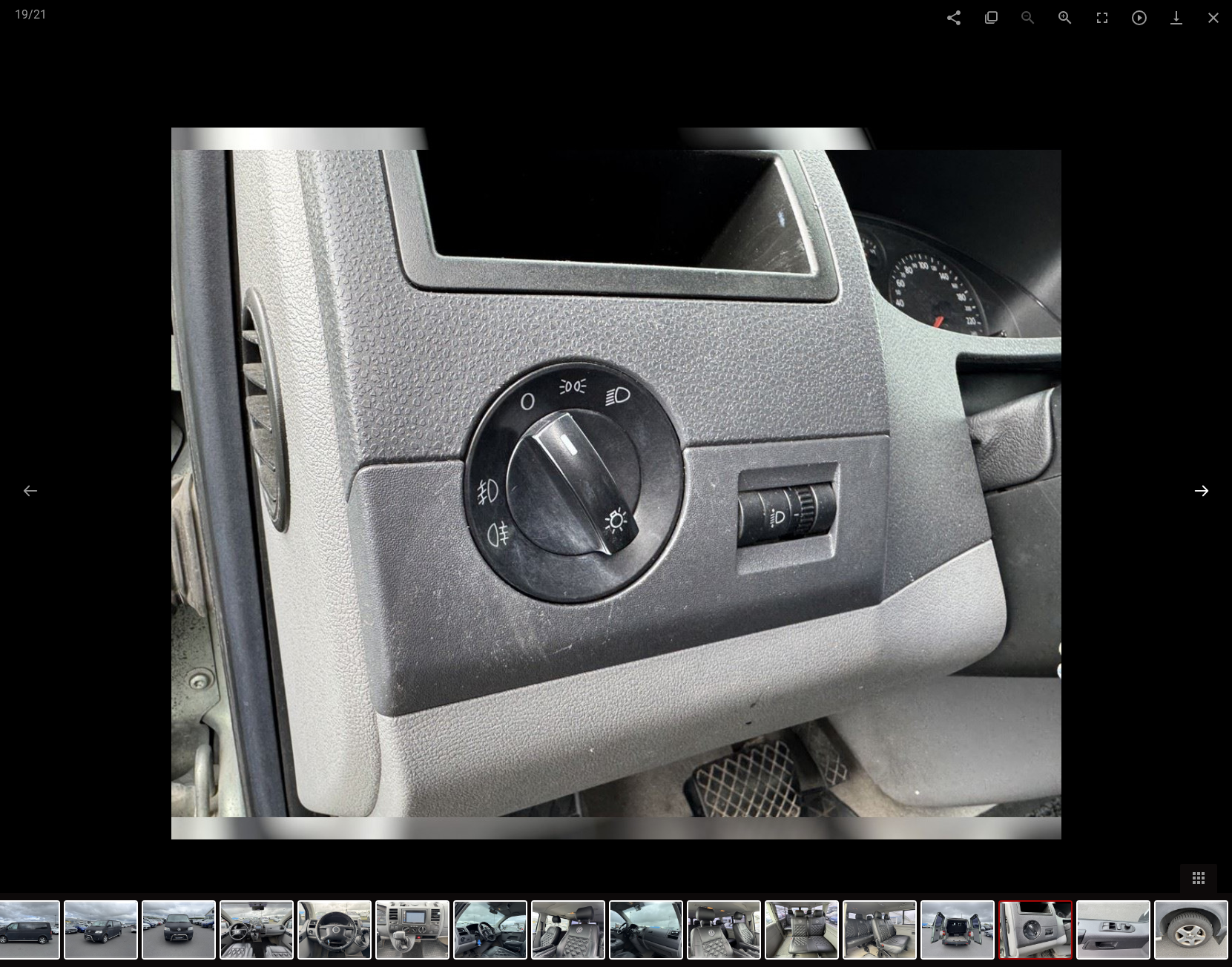
click at [1196, 489] on button at bounding box center [1202, 490] width 31 height 29
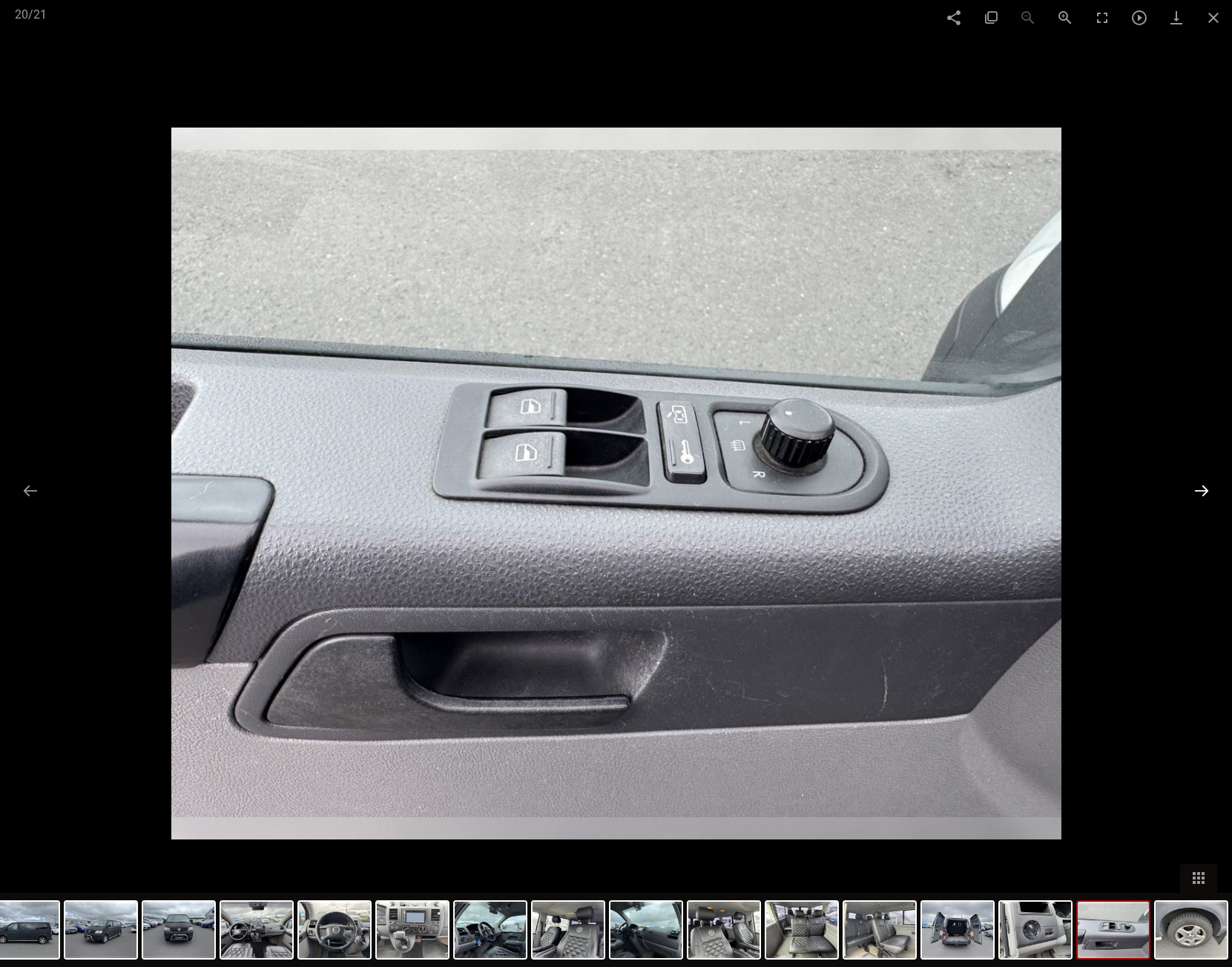
click at [1196, 489] on button at bounding box center [1202, 490] width 31 height 29
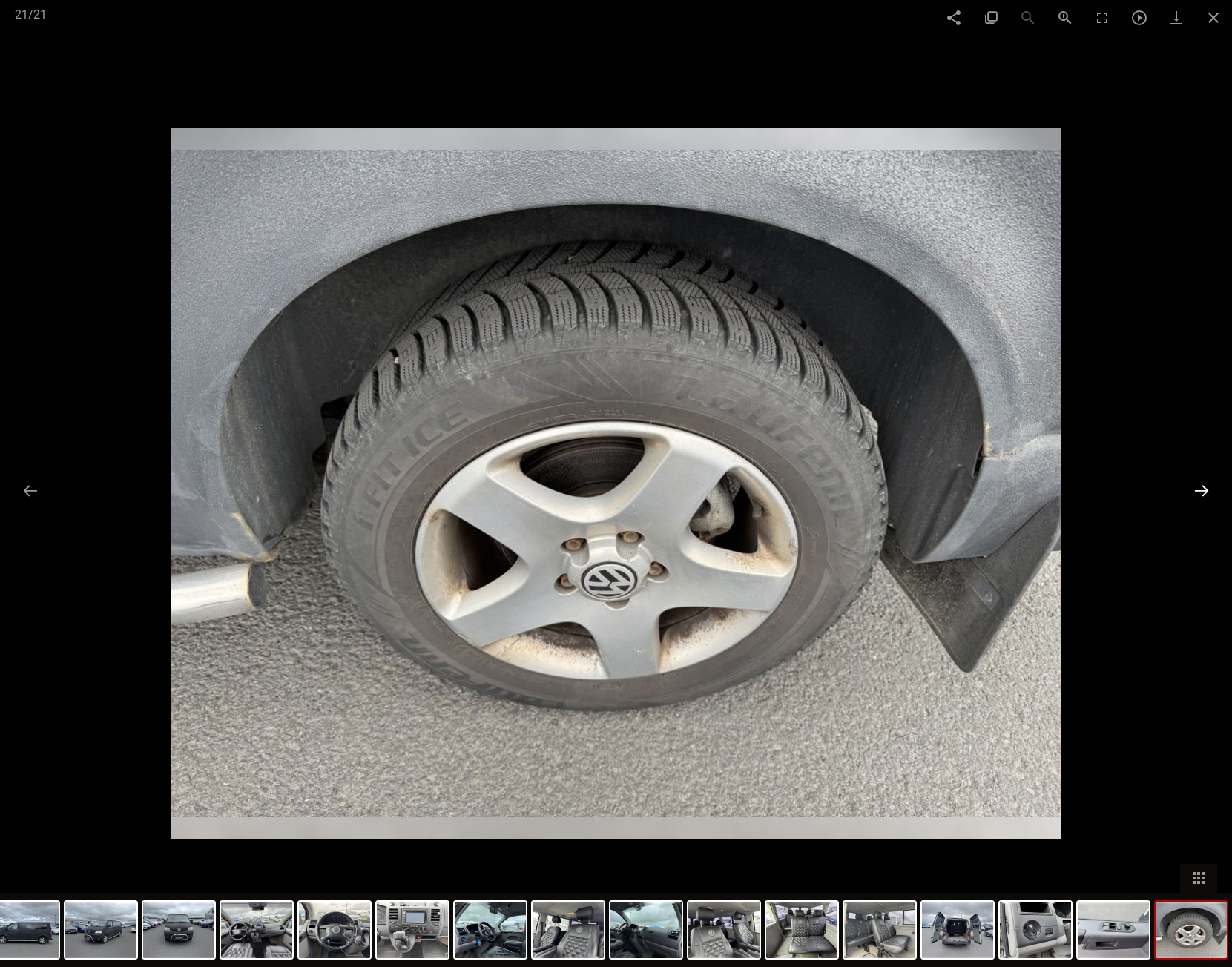
click at [1196, 489] on button at bounding box center [1202, 490] width 31 height 29
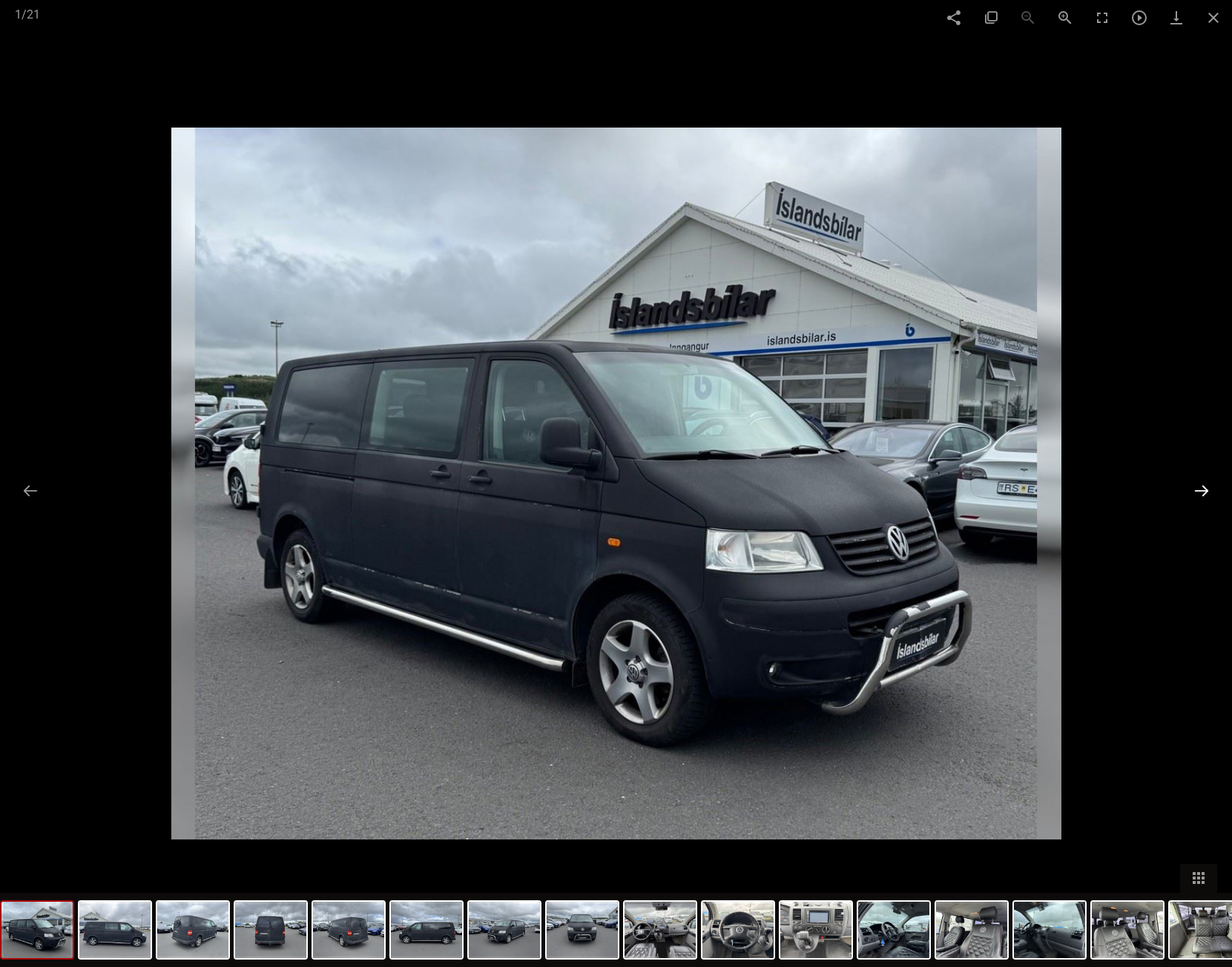
click at [1196, 489] on button at bounding box center [1202, 490] width 31 height 29
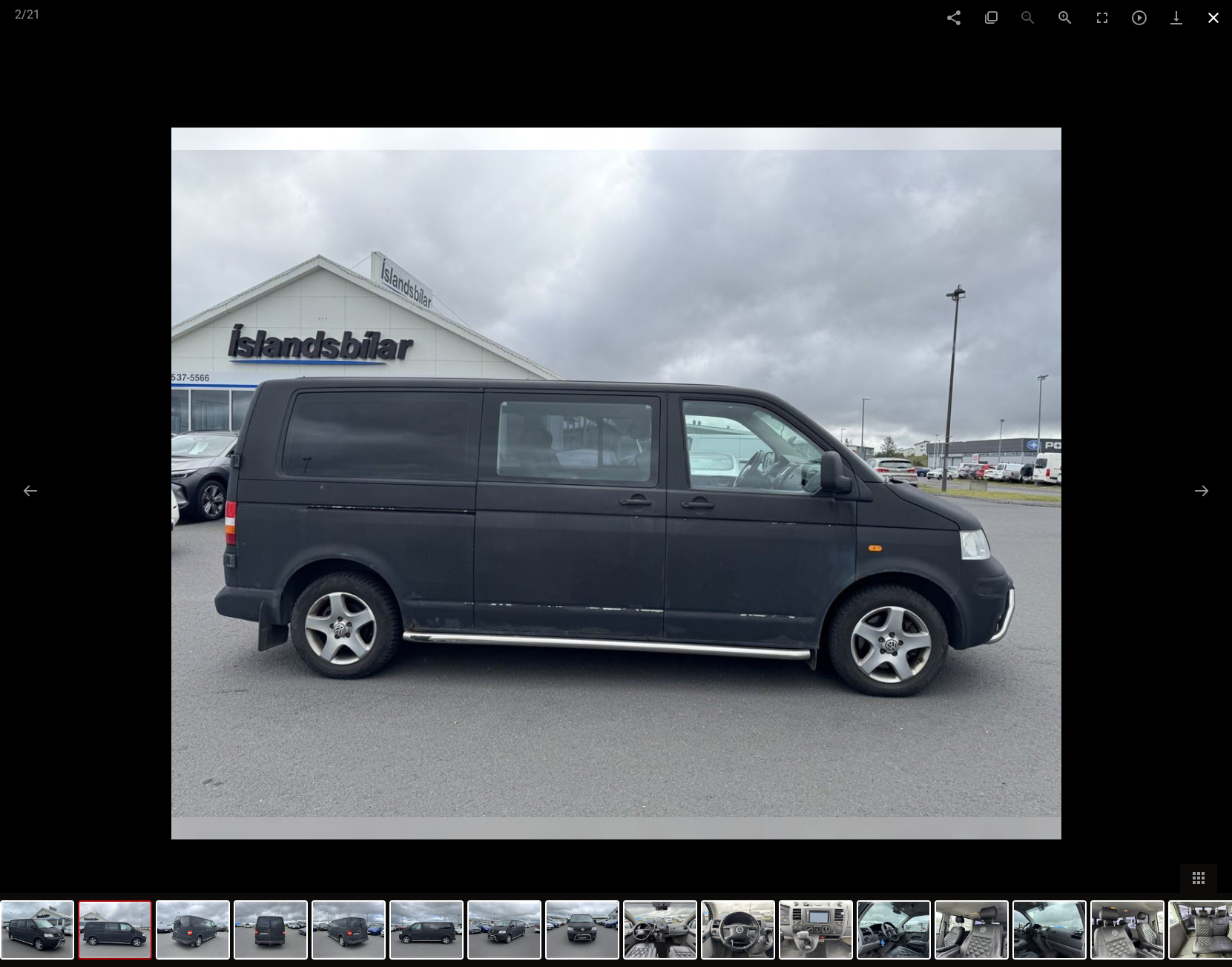
click at [1212, 12] on span at bounding box center [1213, 17] width 37 height 35
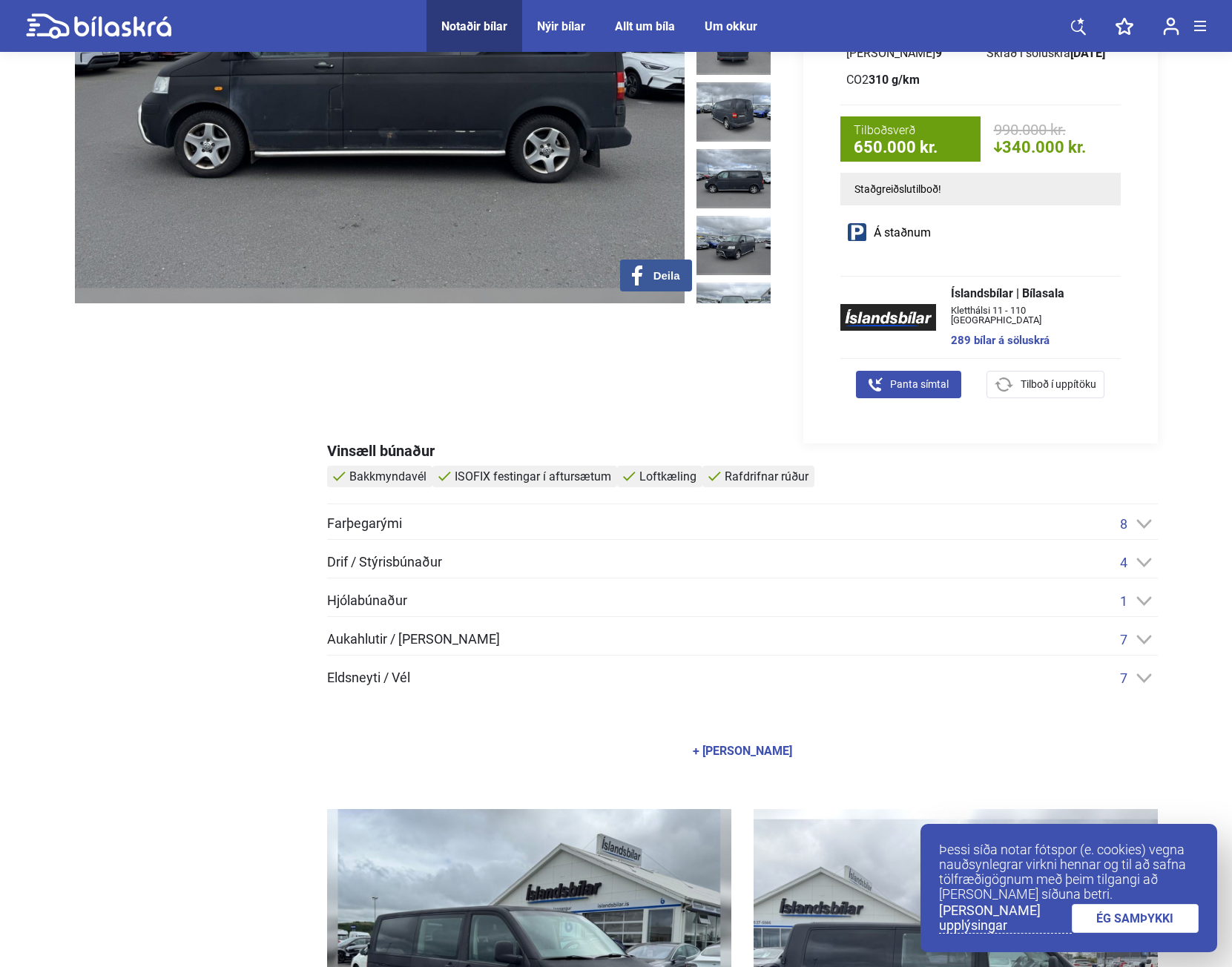
scroll to position [297, 0]
click at [1148, 642] on icon at bounding box center [1144, 641] width 16 height 10
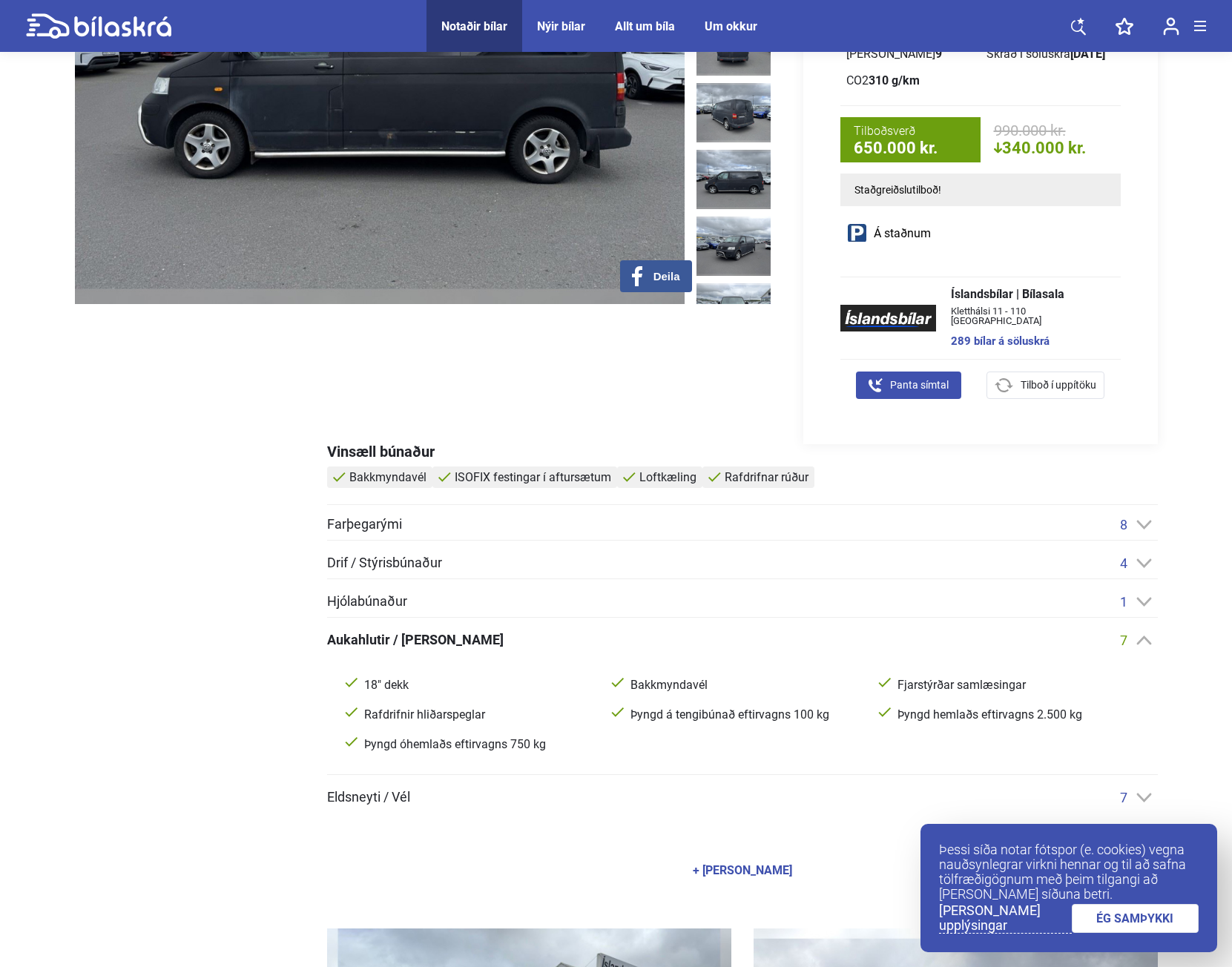
click at [1148, 642] on icon at bounding box center [1144, 641] width 16 height 10
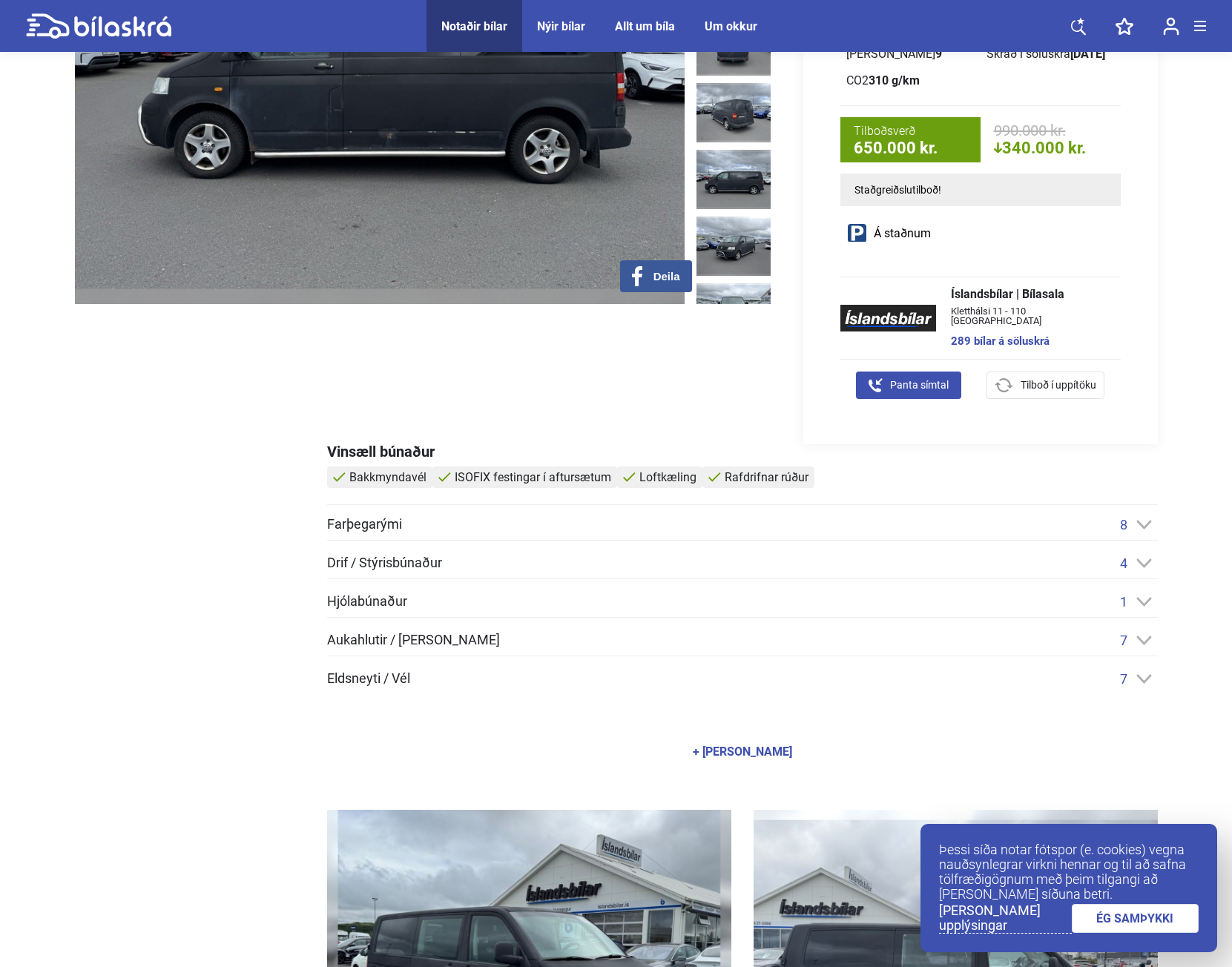
click at [1144, 677] on icon at bounding box center [1144, 679] width 16 height 10
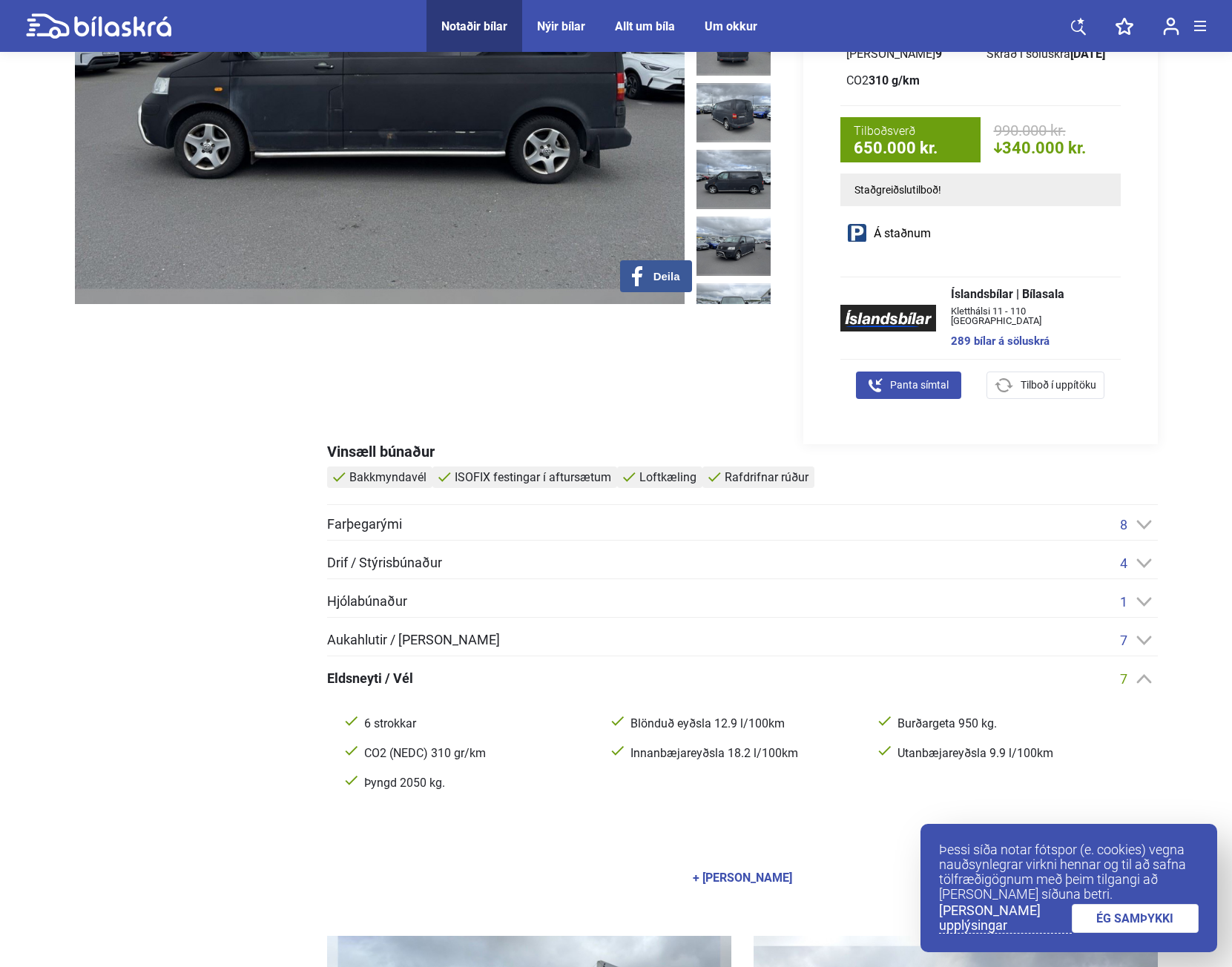
click at [1144, 677] on icon at bounding box center [1144, 678] width 15 height 9
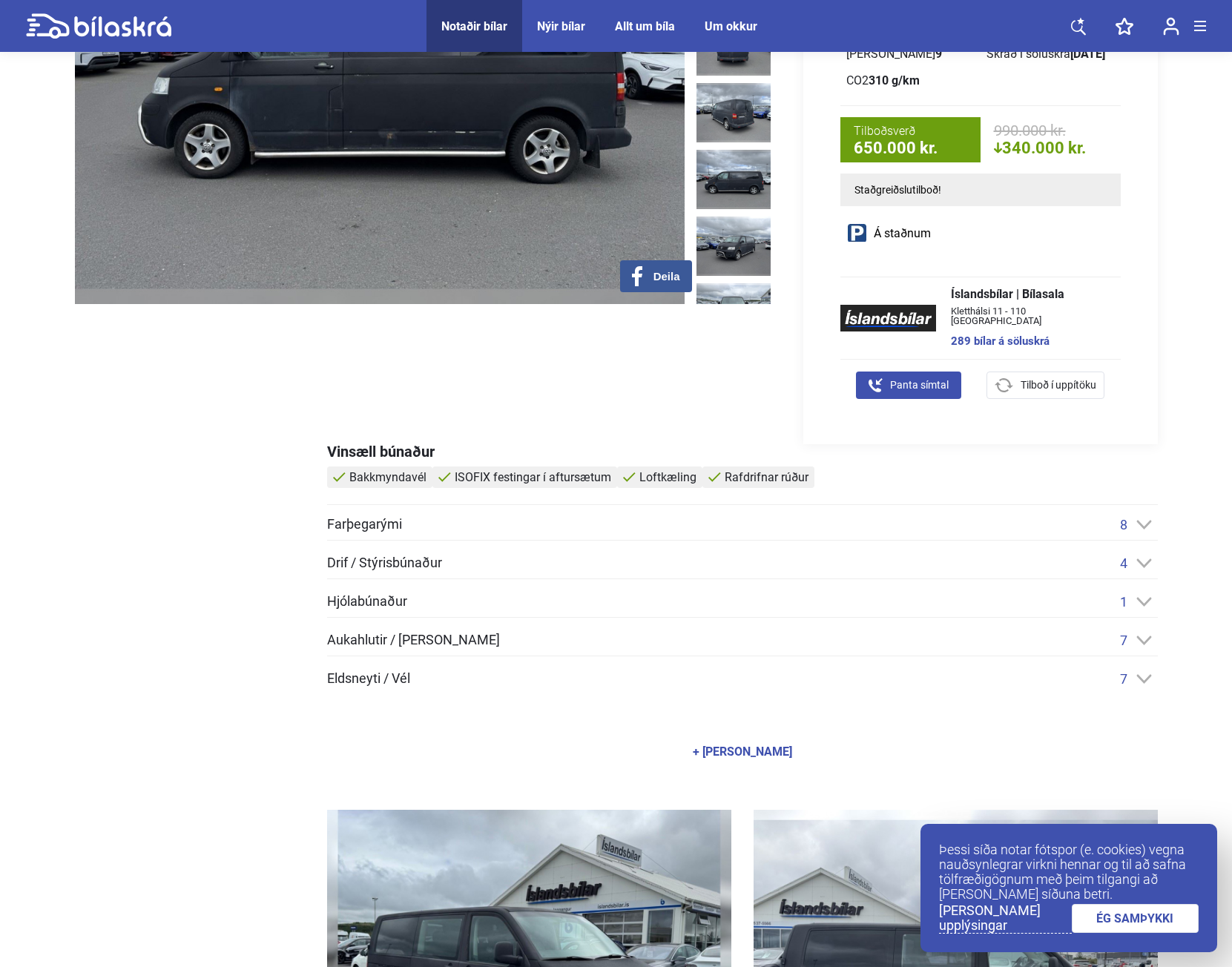
click at [1140, 561] on icon at bounding box center [1144, 564] width 16 height 10
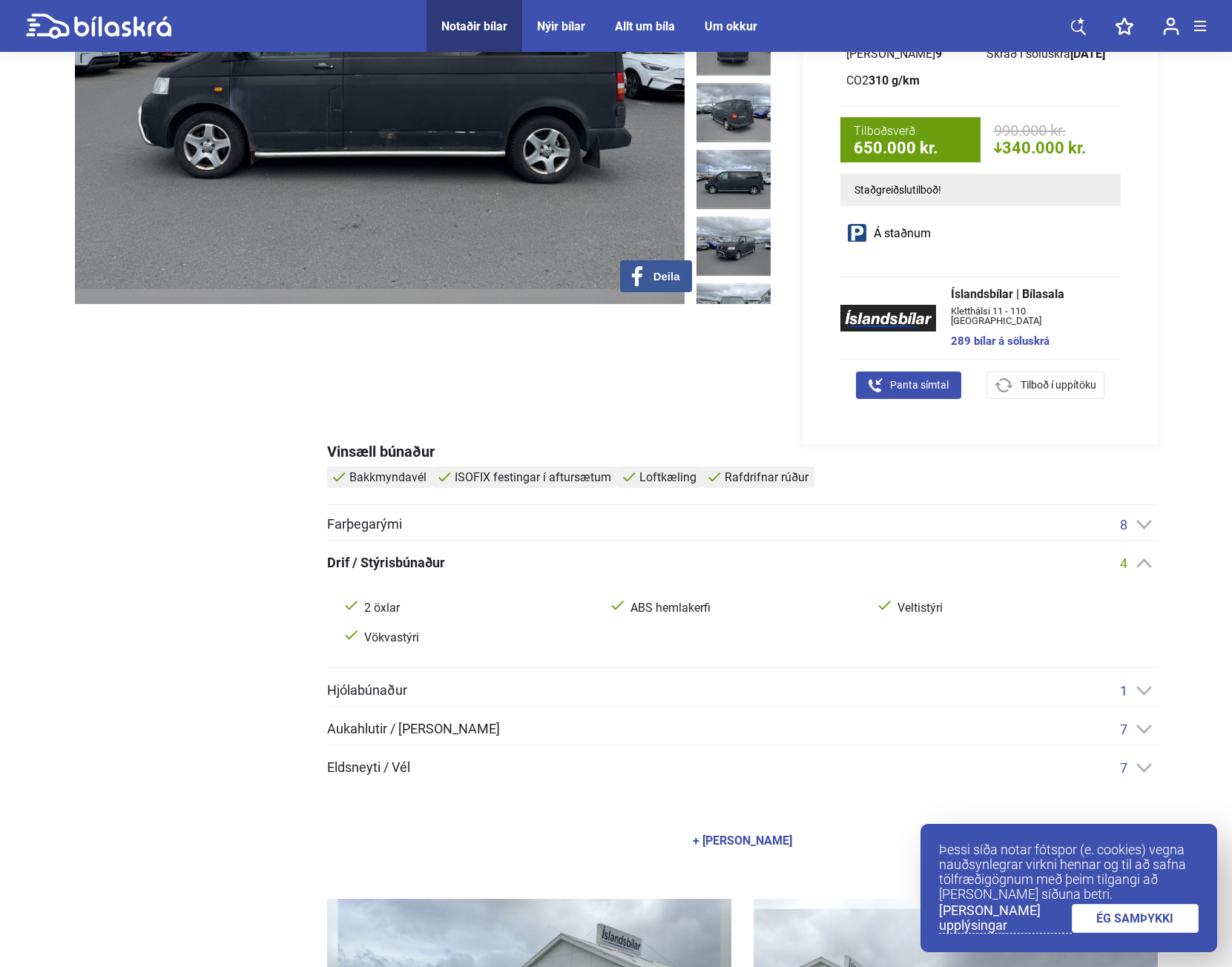
click at [1139, 562] on icon at bounding box center [1144, 564] width 16 height 10
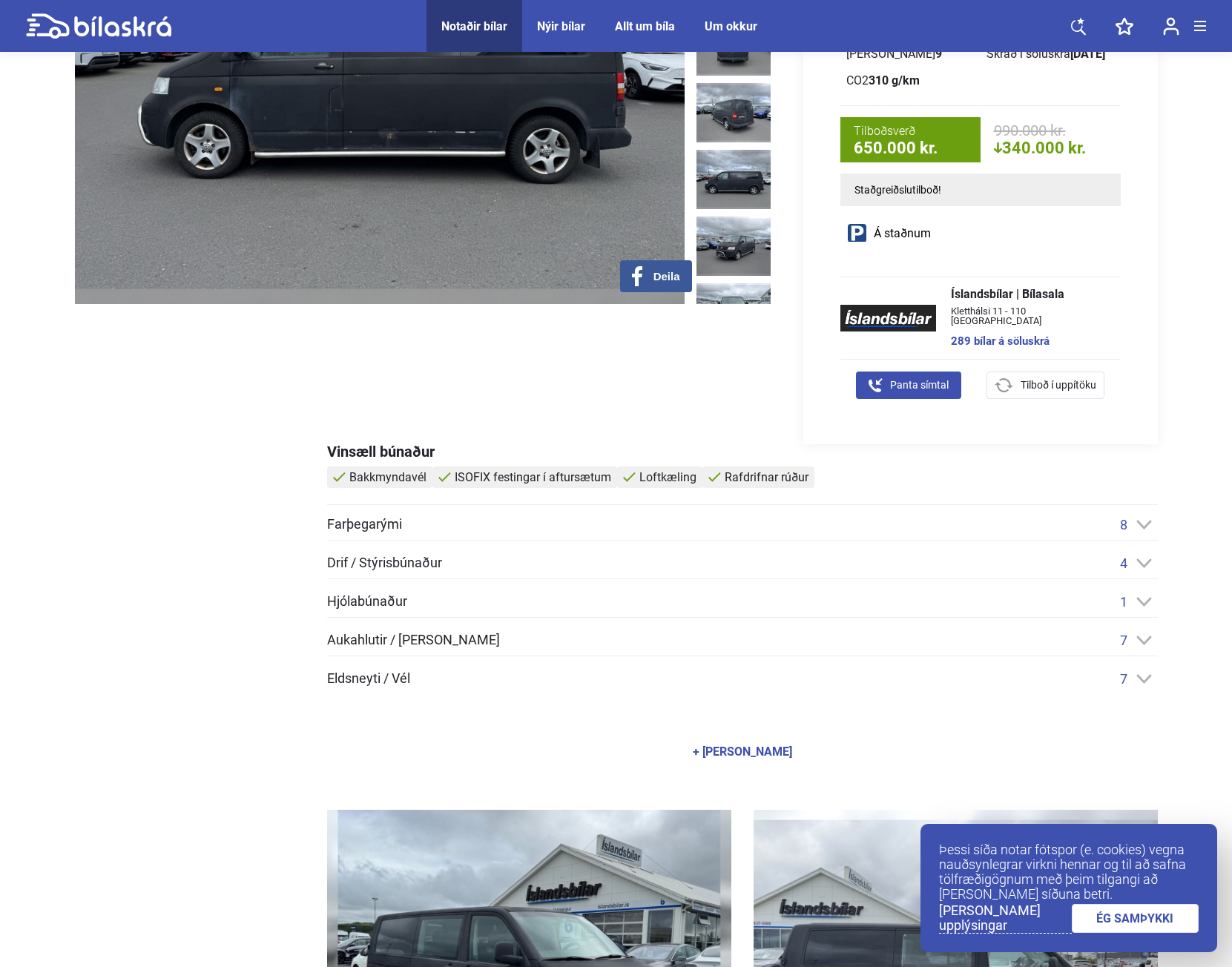
click at [1140, 523] on icon at bounding box center [1144, 524] width 15 height 9
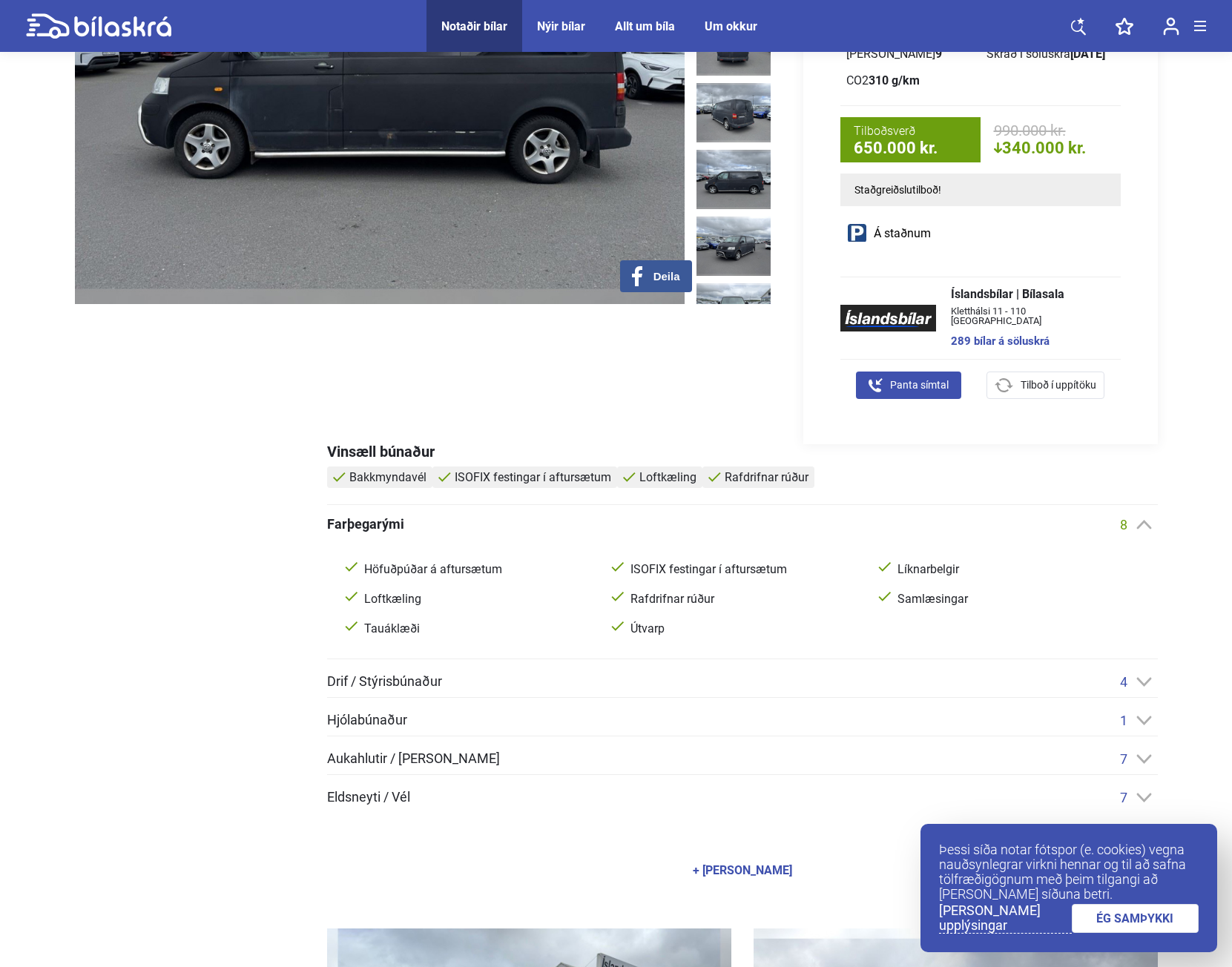
click at [1140, 523] on icon at bounding box center [1144, 525] width 16 height 10
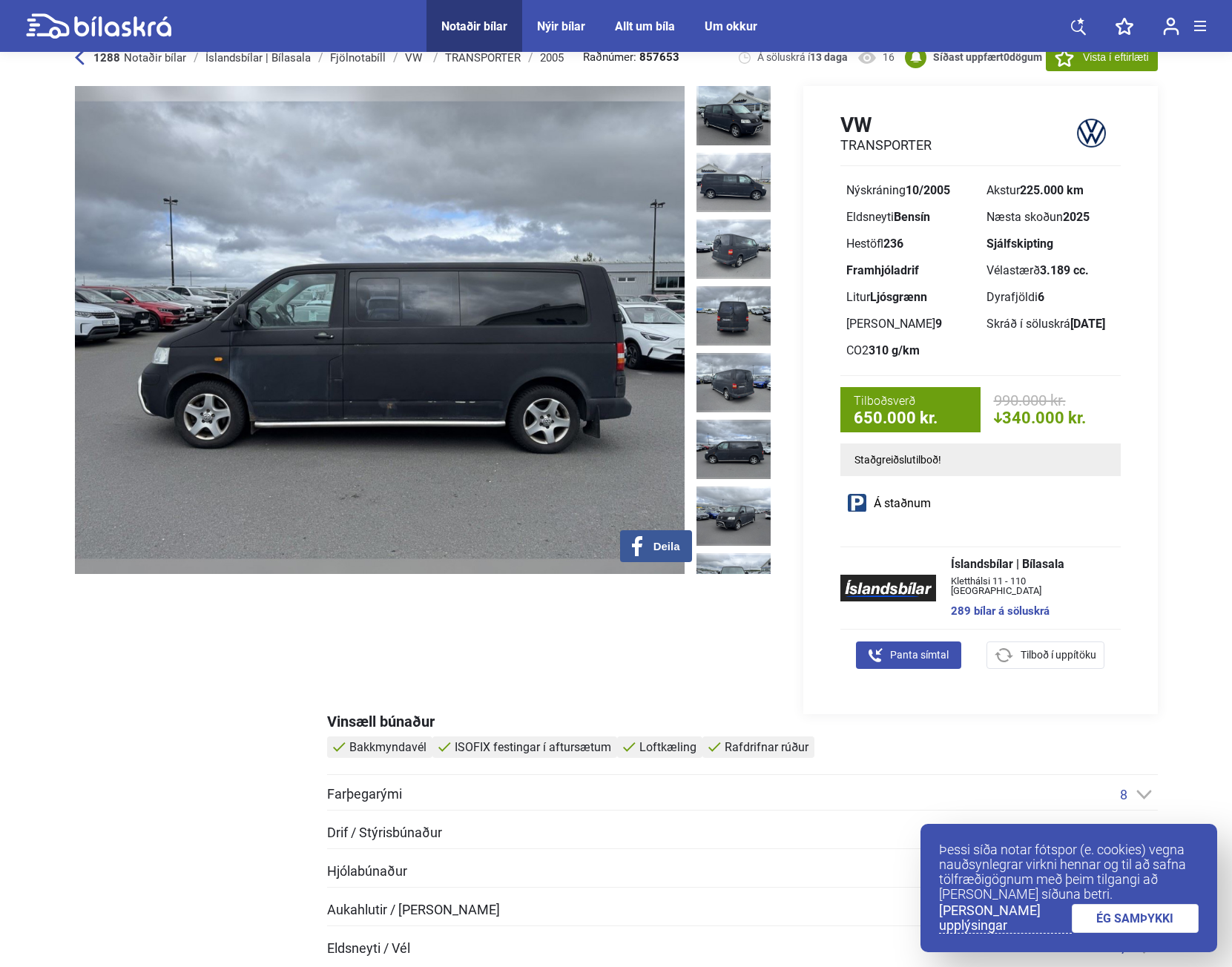
scroll to position [0, 0]
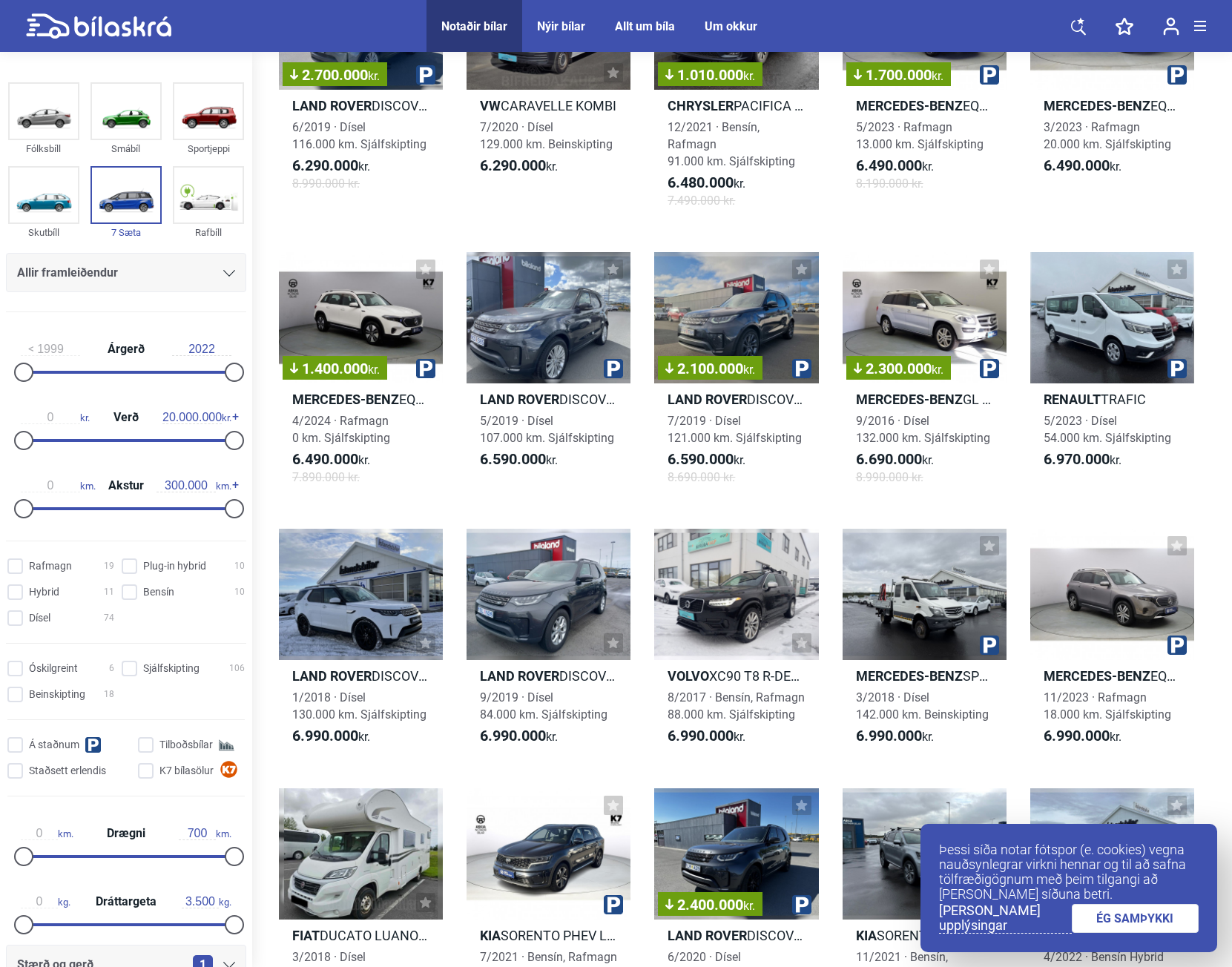
scroll to position [3190, 0]
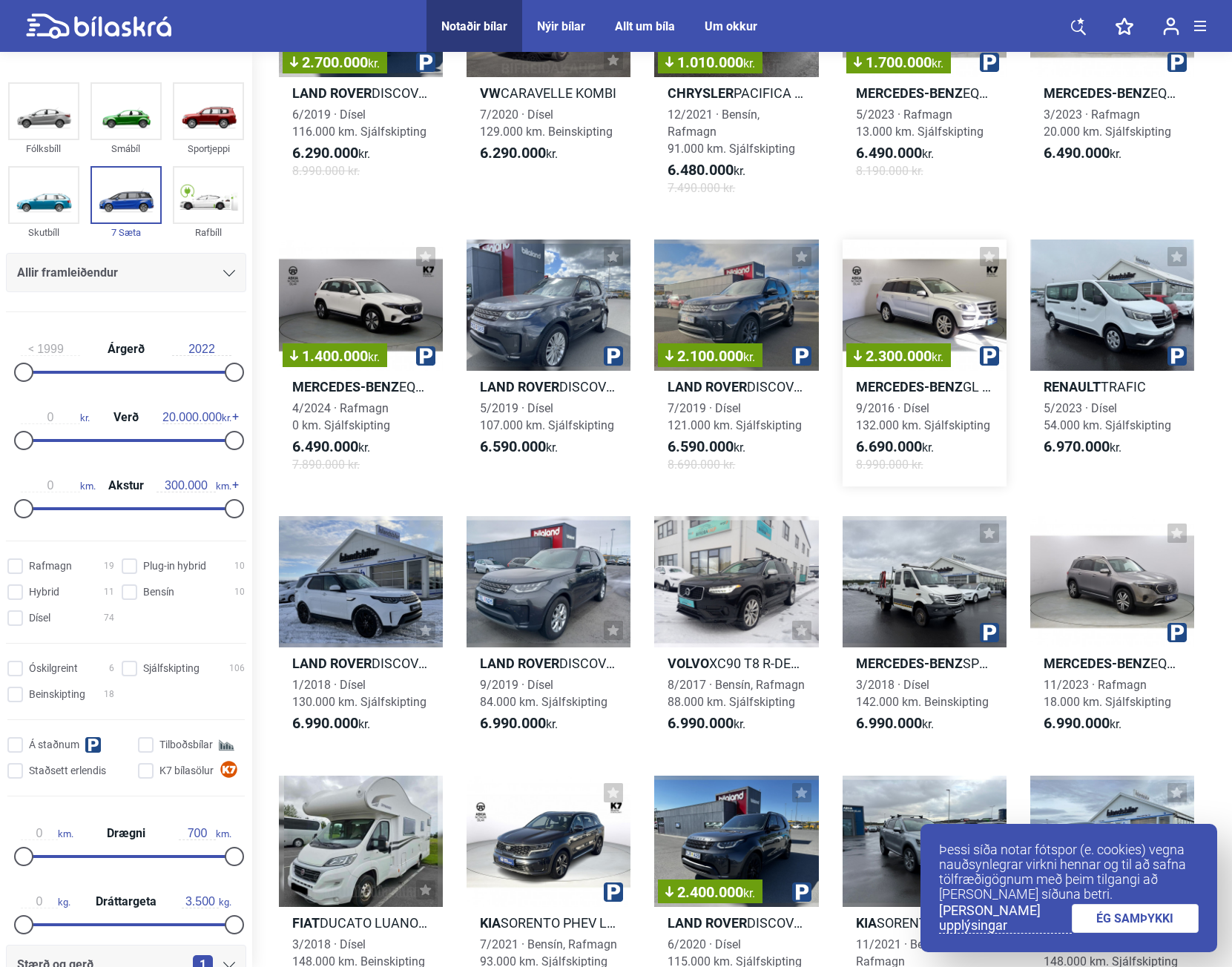
click at [929, 285] on div "2.300.000 kr." at bounding box center [924, 305] width 164 height 131
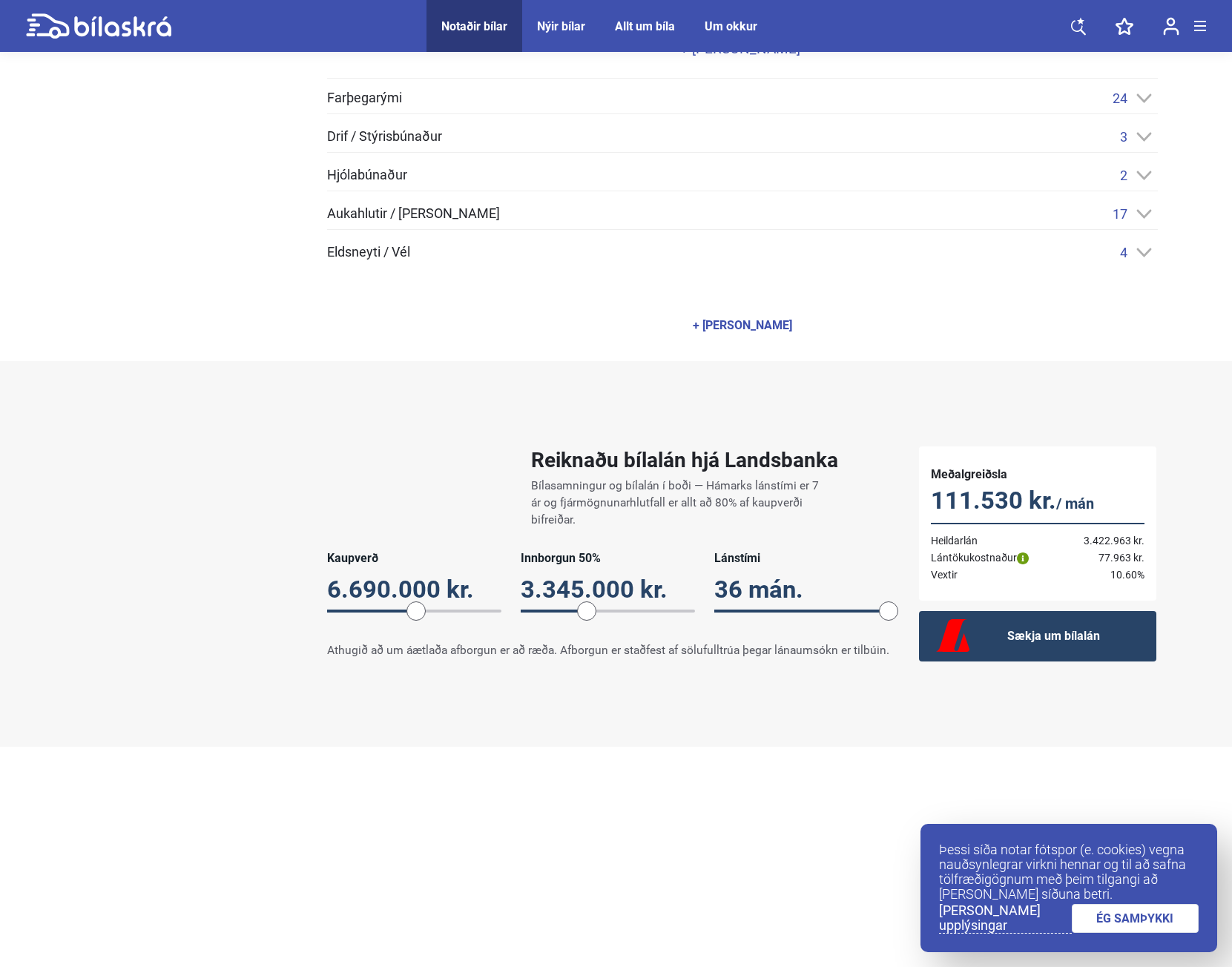
scroll to position [890, 0]
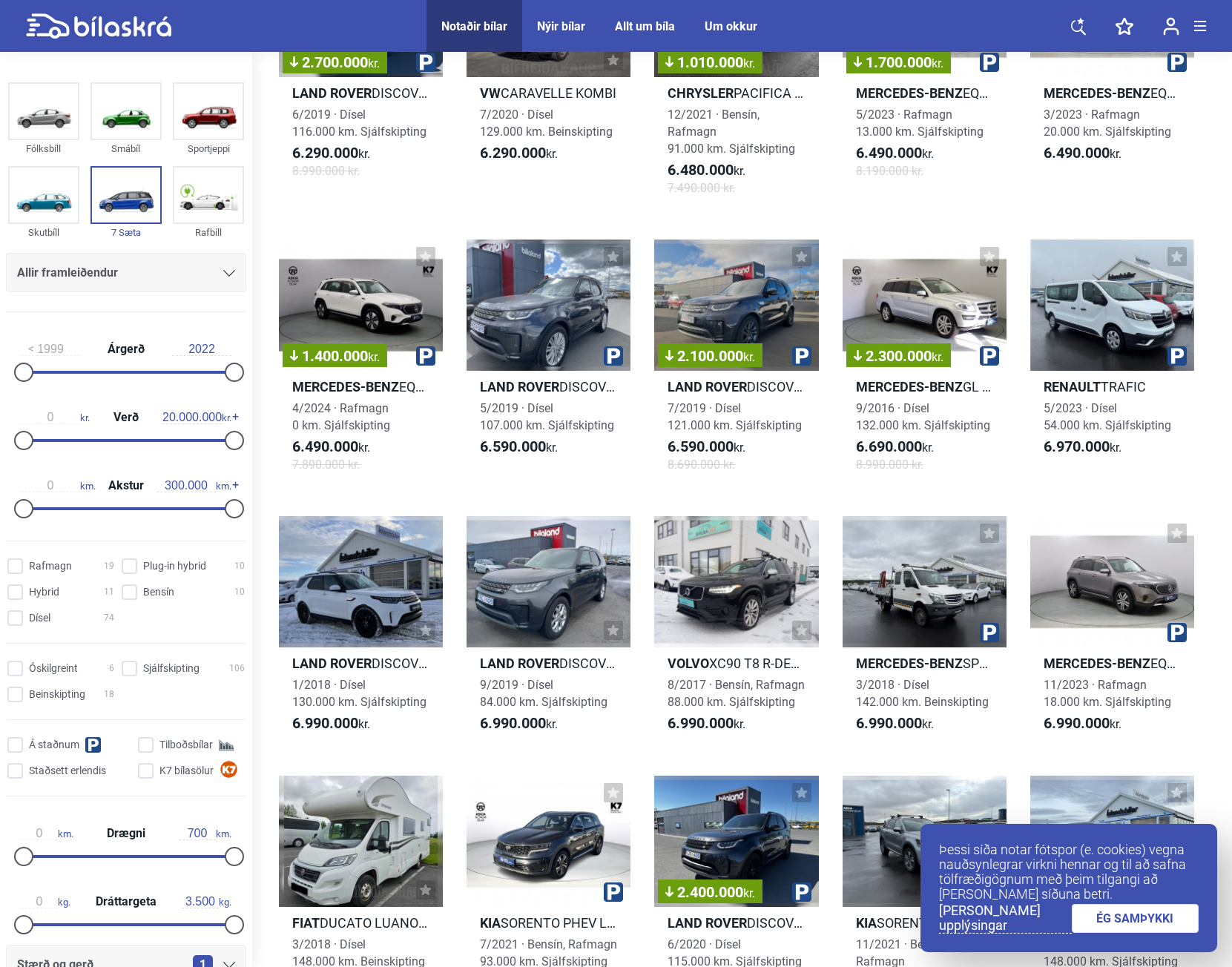
scroll to position [569, 0]
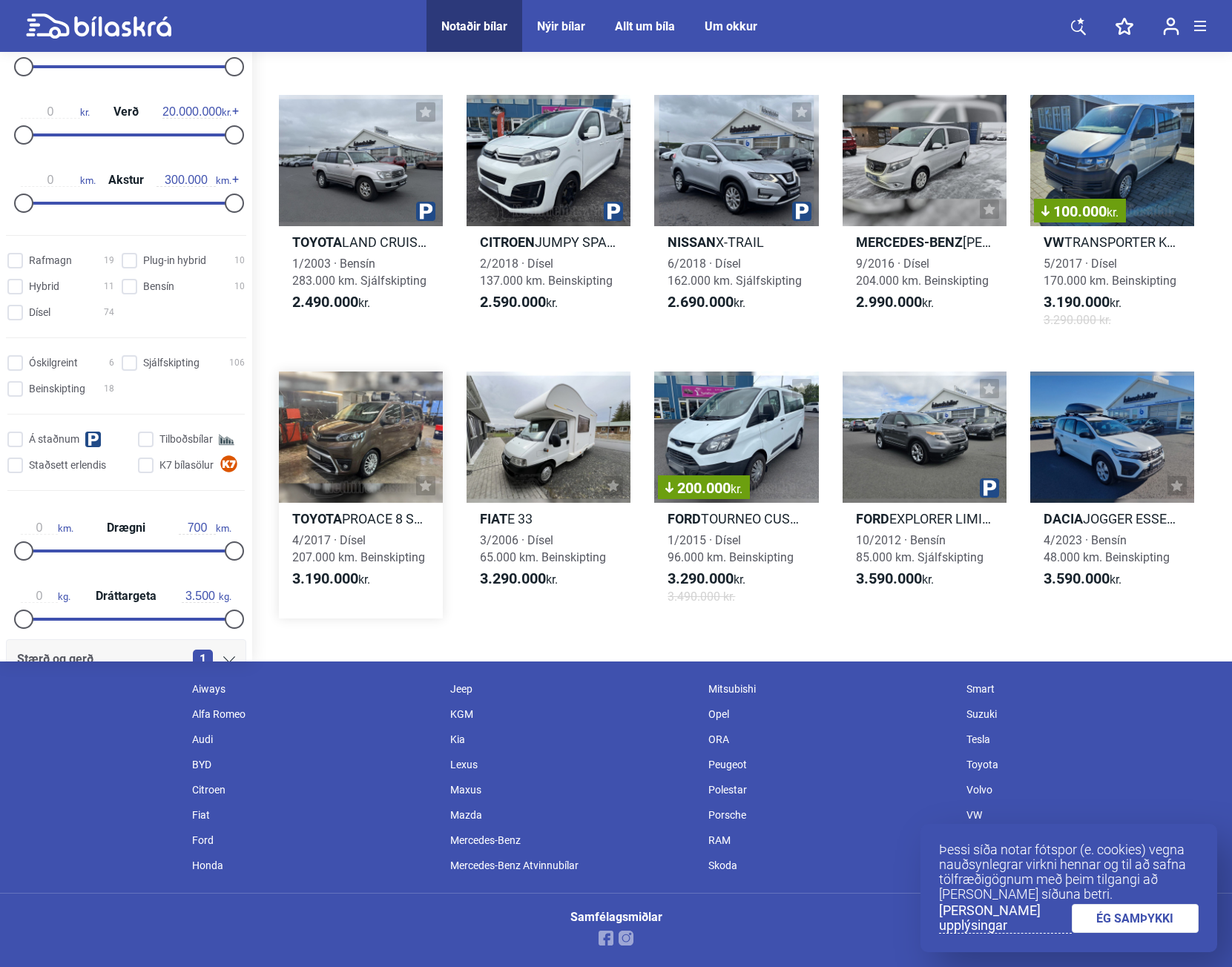
click at [350, 421] on div at bounding box center [361, 437] width 164 height 131
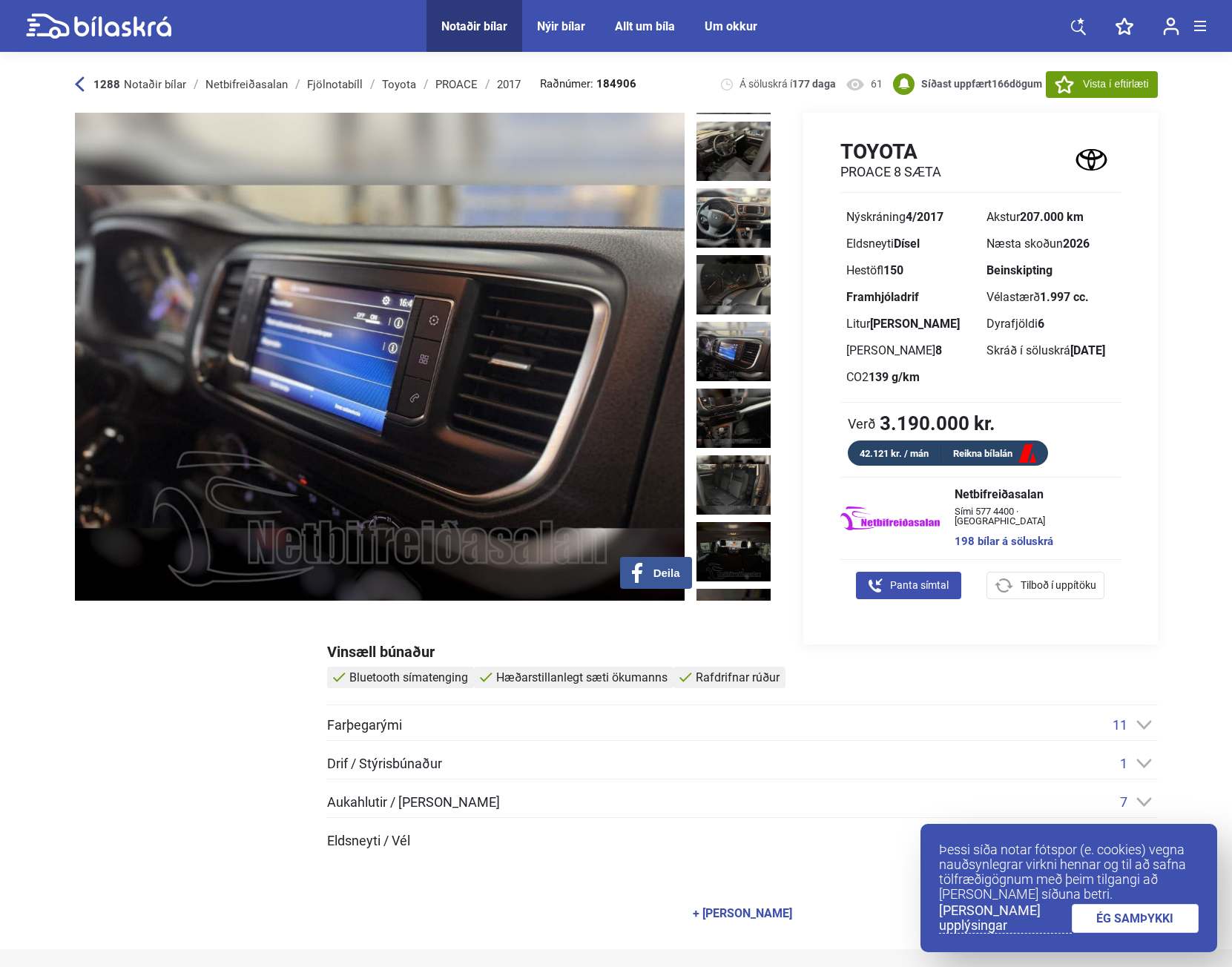
scroll to position [559, 0]
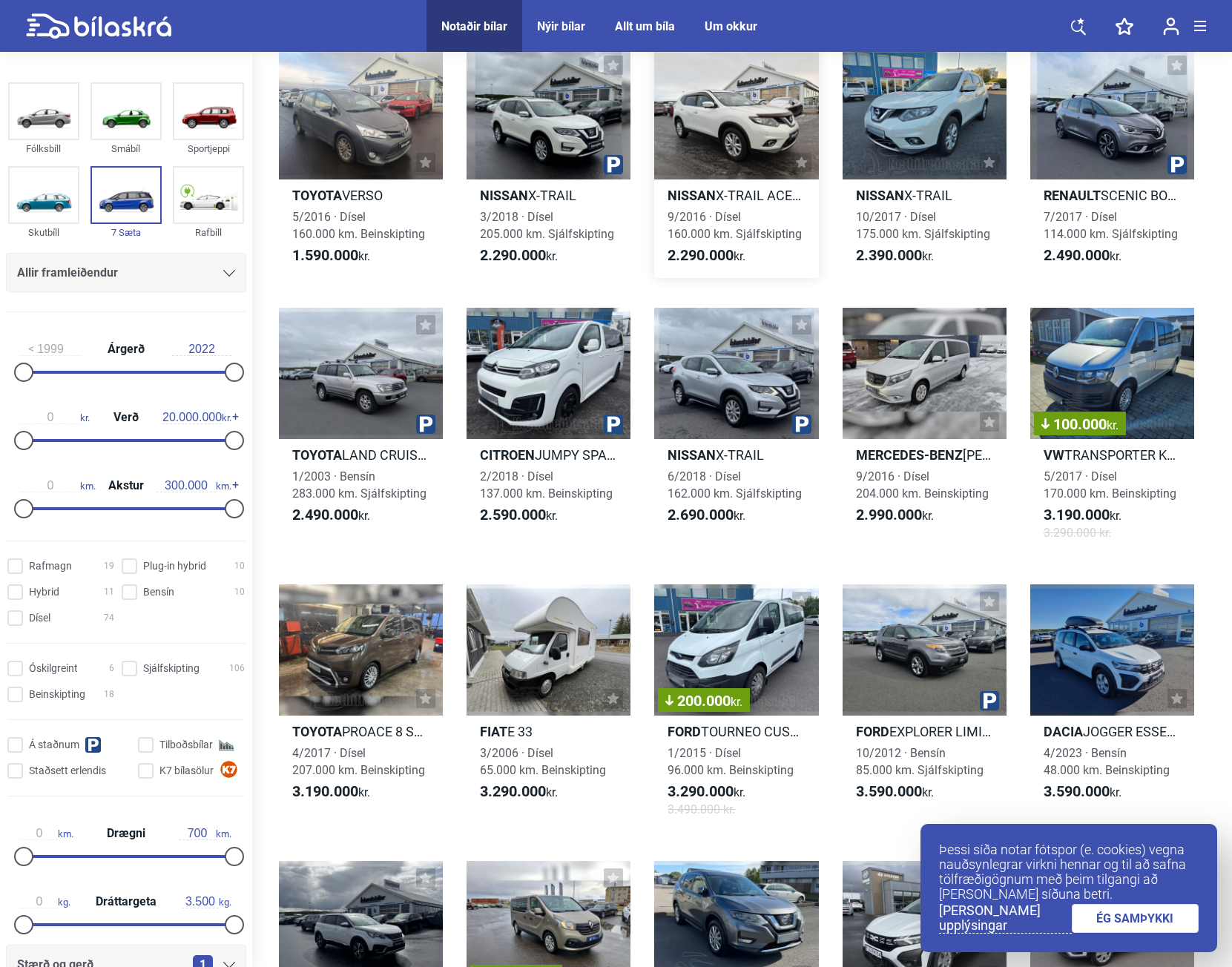
scroll to position [399, 0]
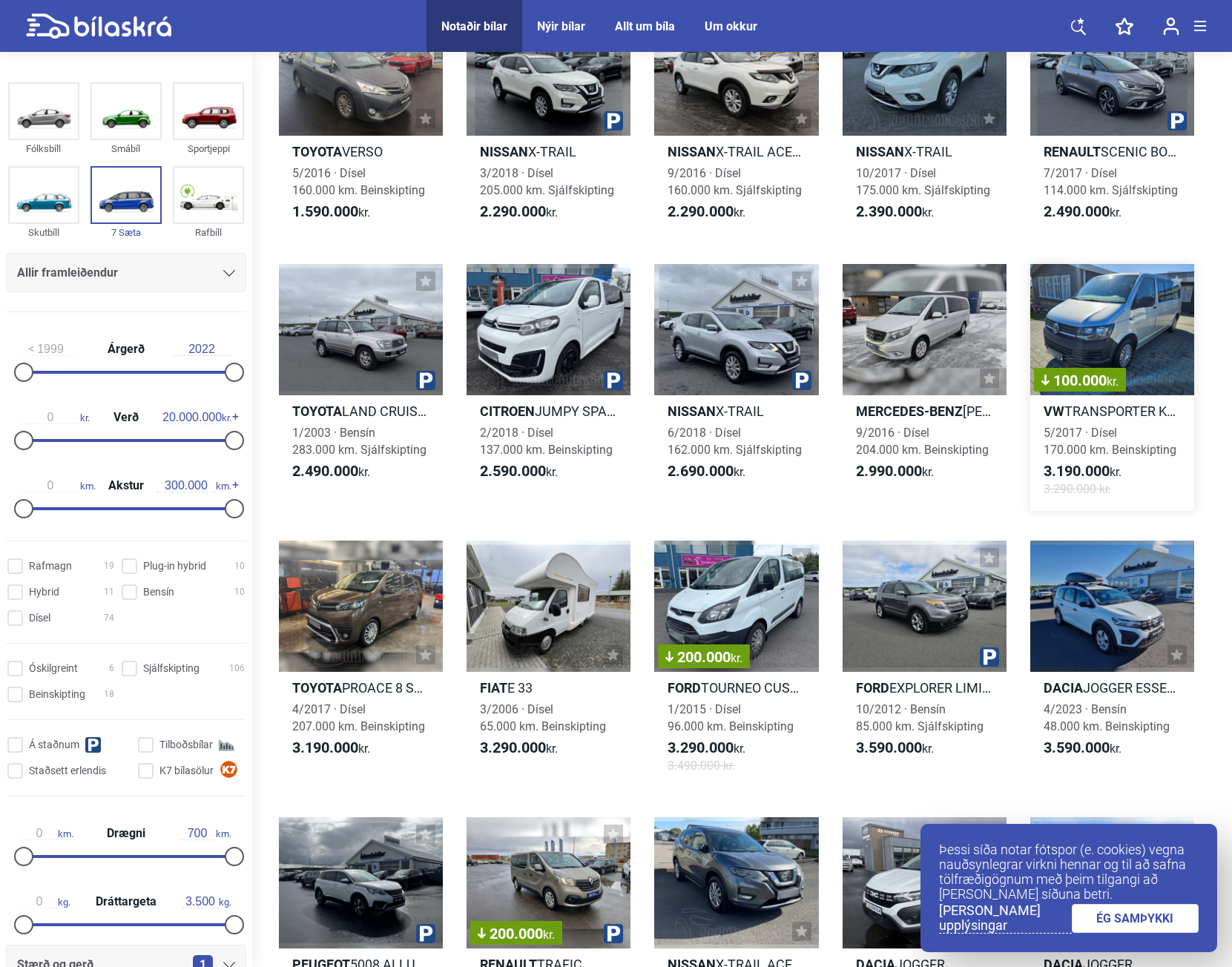
click at [1126, 305] on div "100.000 kr." at bounding box center [1112, 330] width 164 height 131
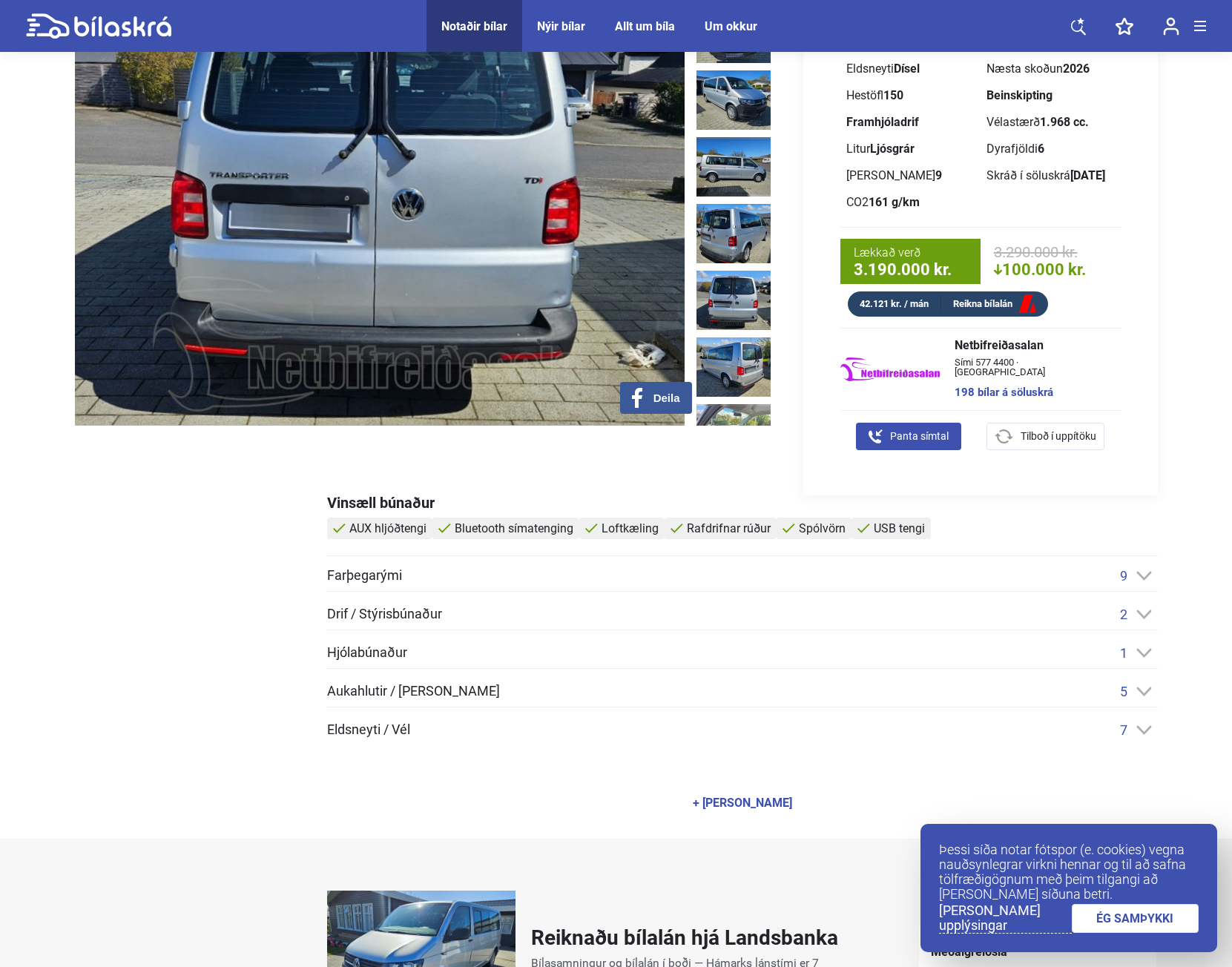
scroll to position [148, 0]
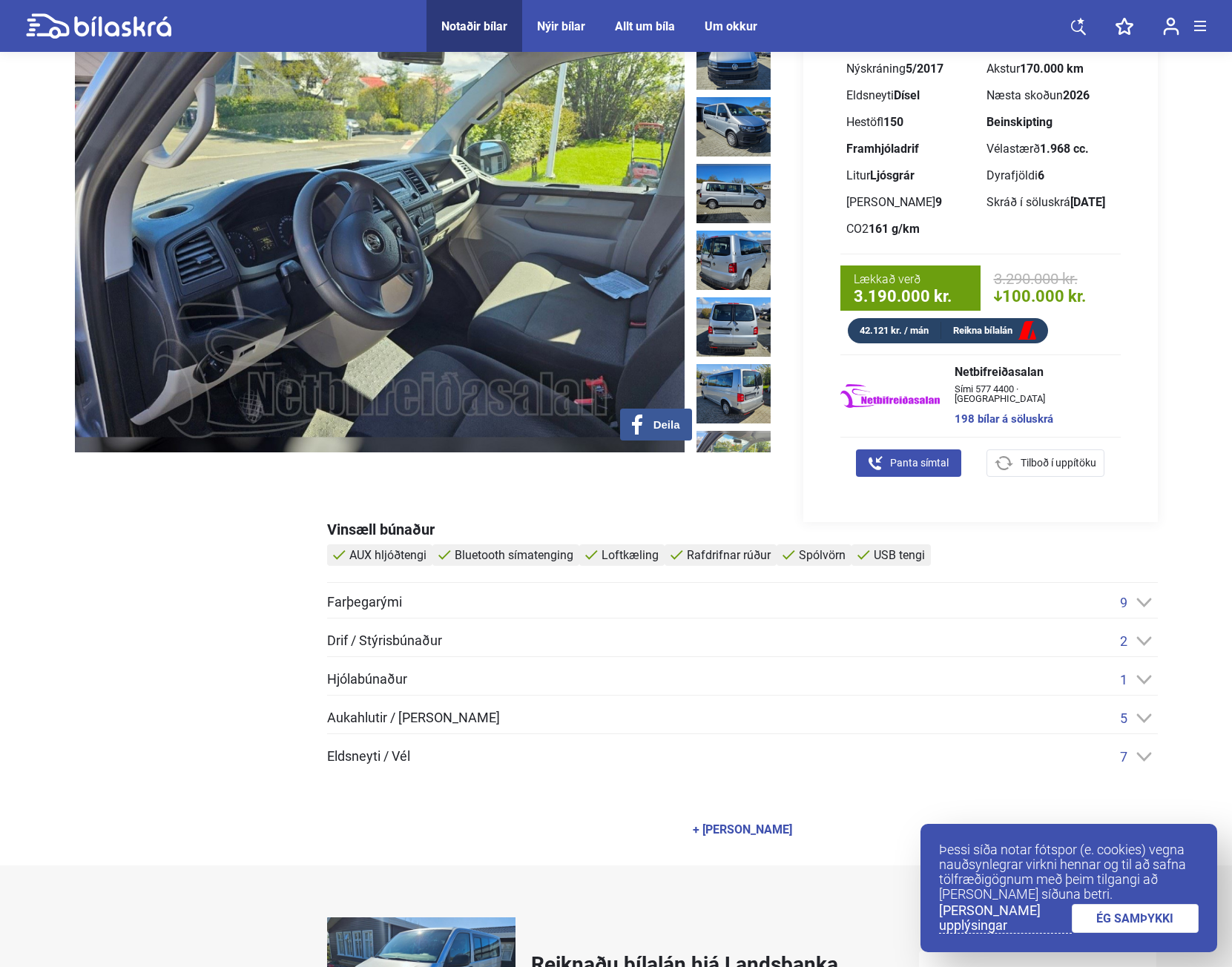
click at [272, 223] on img at bounding box center [380, 208] width 609 height 488
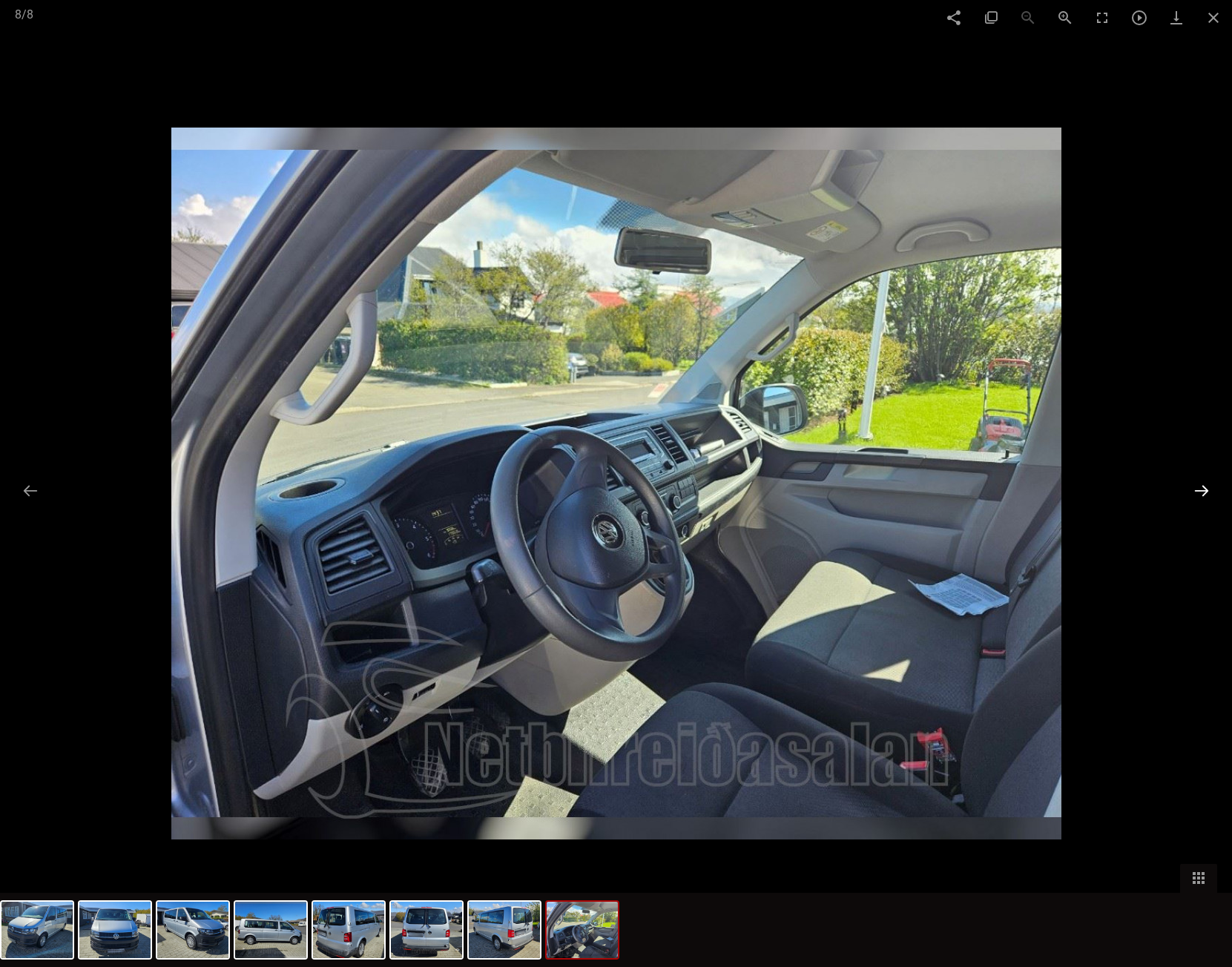
click at [1202, 487] on button at bounding box center [1202, 490] width 31 height 29
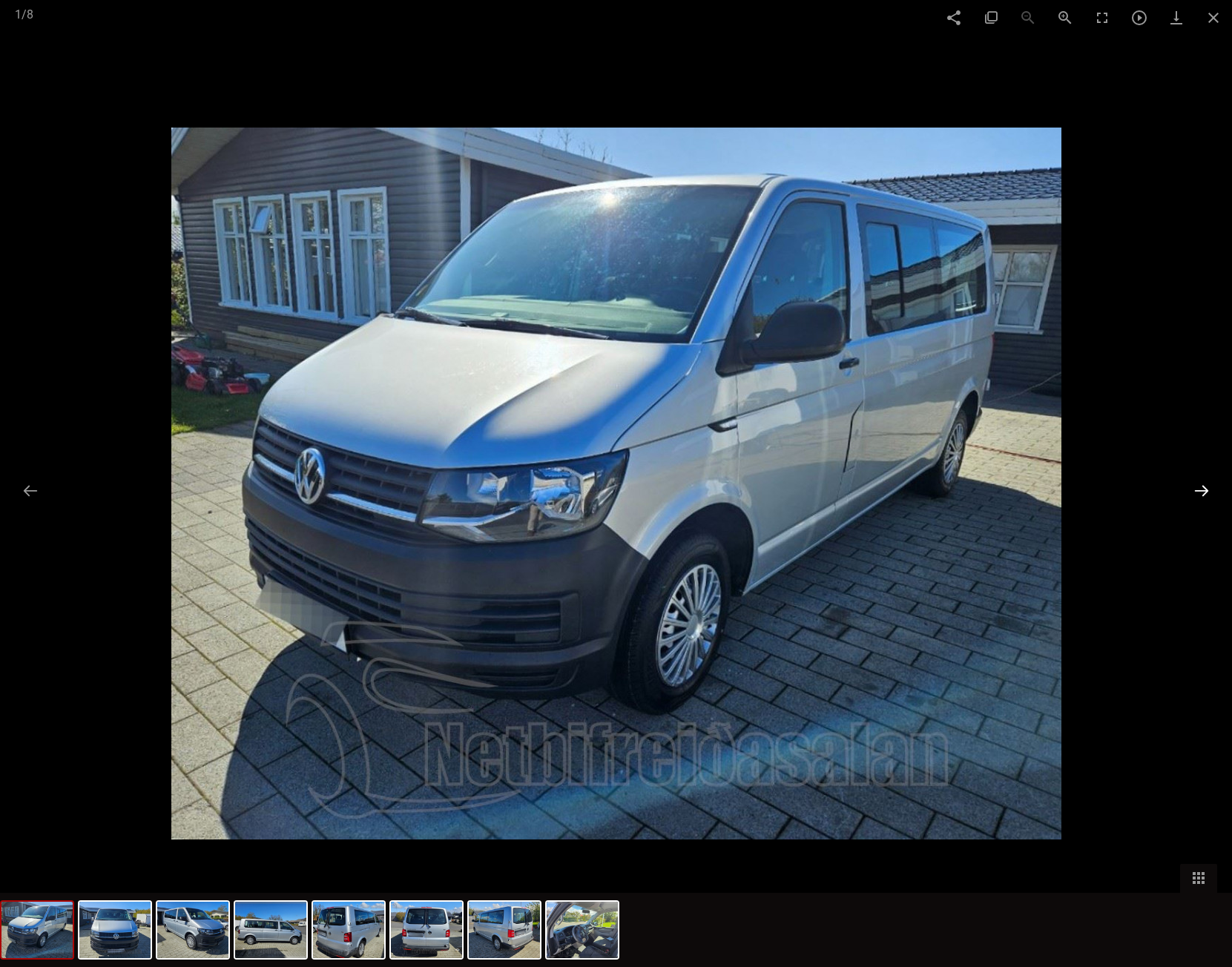
click at [1202, 487] on button at bounding box center [1202, 490] width 31 height 29
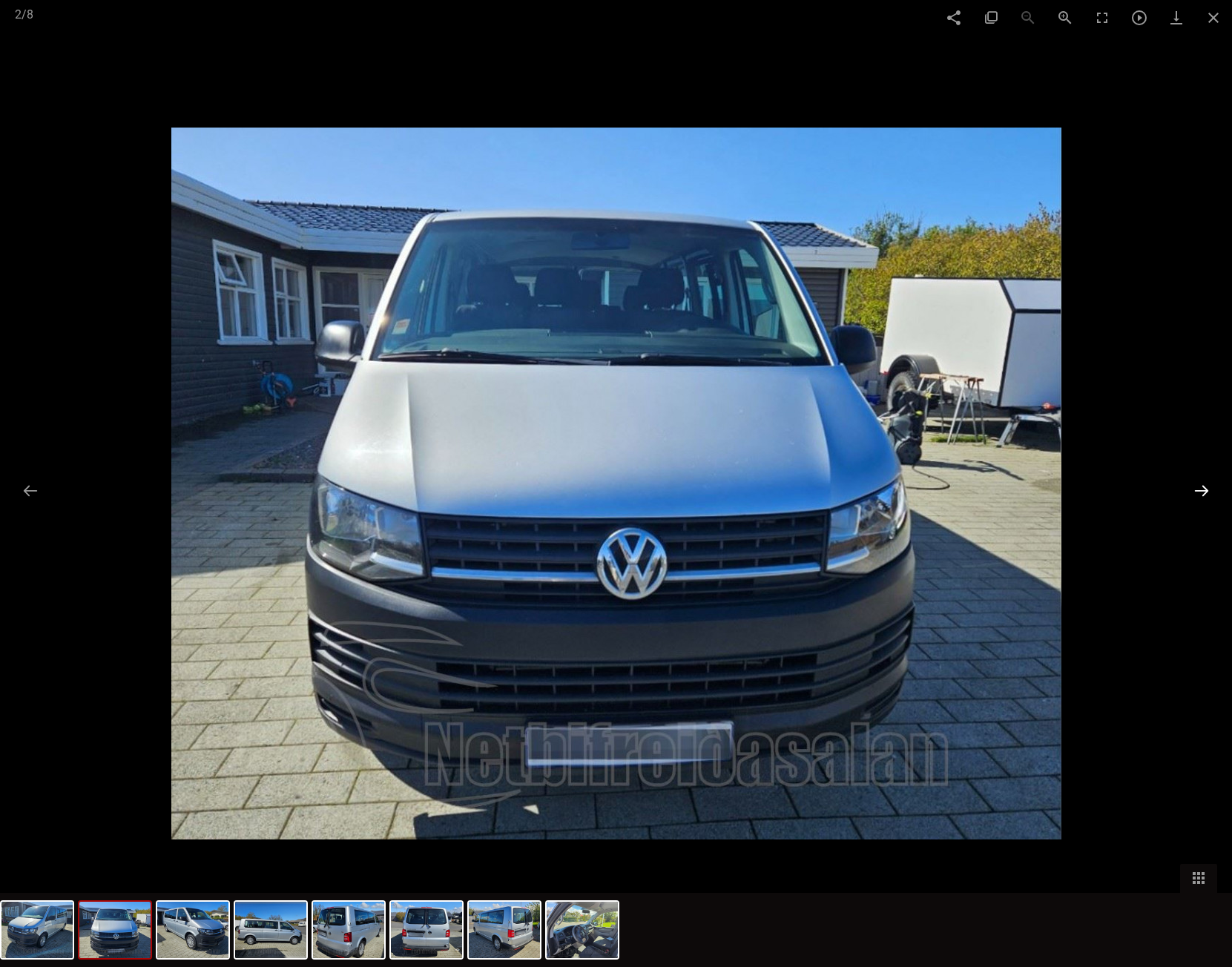
click at [1202, 487] on button at bounding box center [1202, 490] width 31 height 29
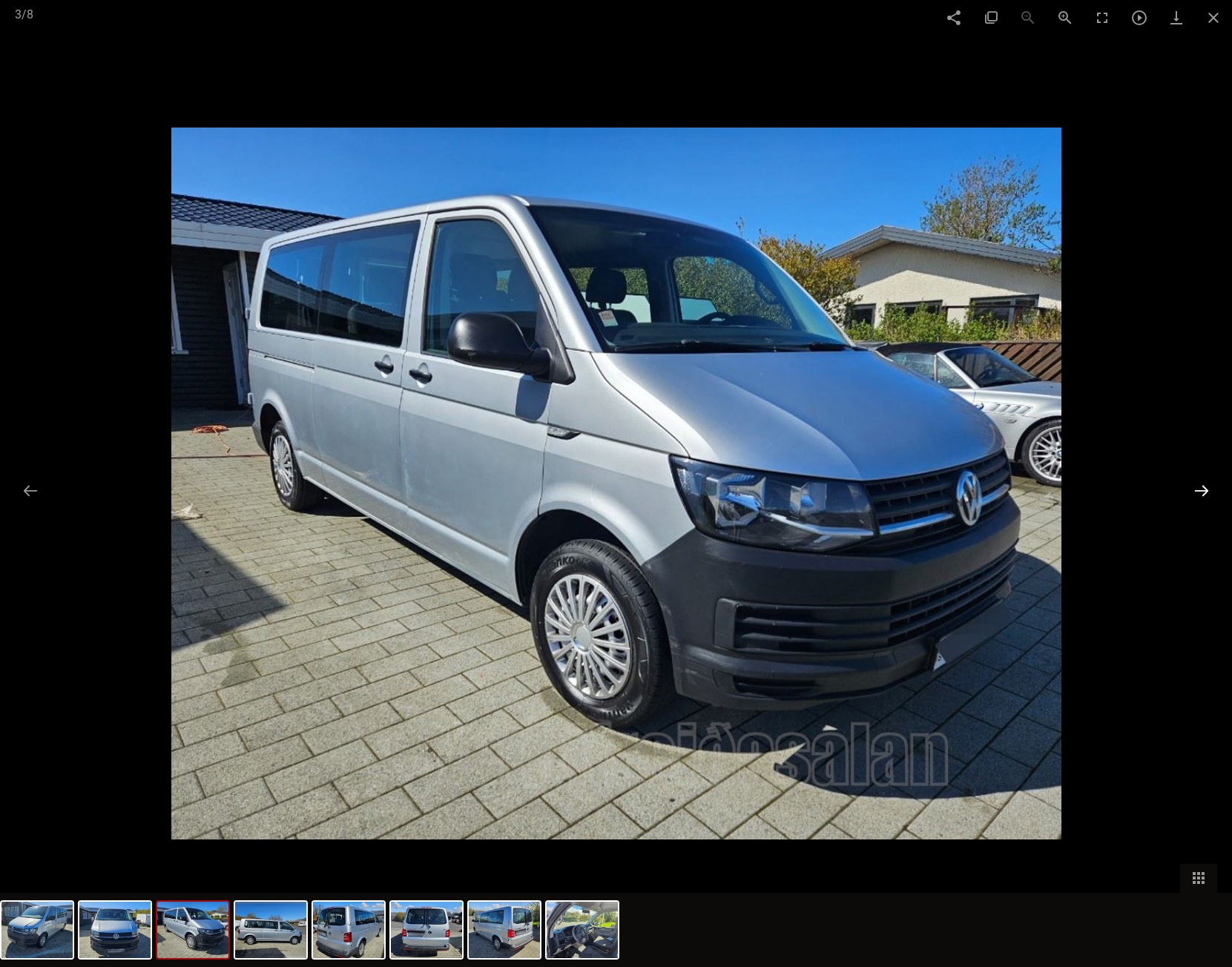
click at [1202, 487] on button at bounding box center [1202, 490] width 31 height 29
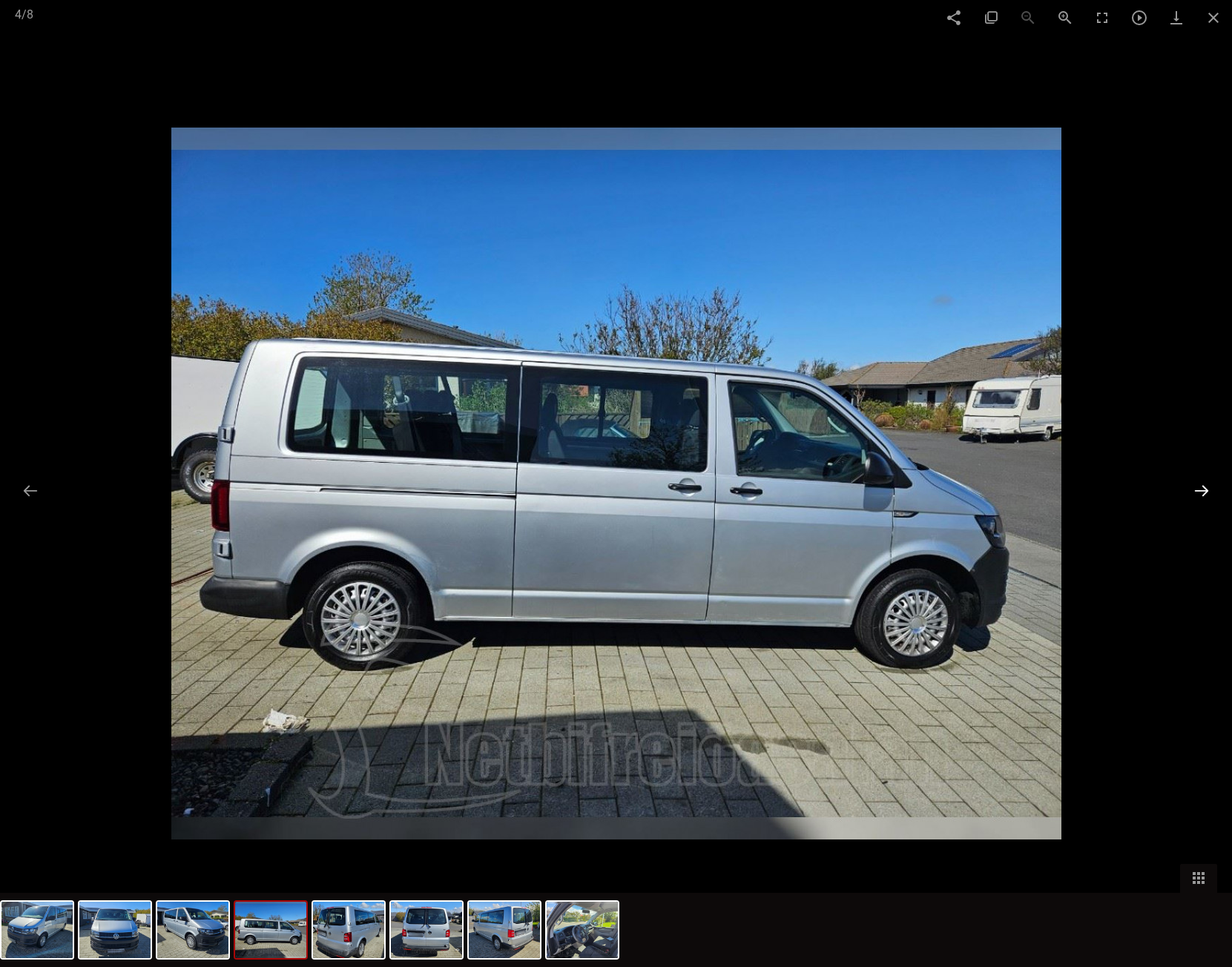
click at [1202, 487] on button at bounding box center [1202, 490] width 31 height 29
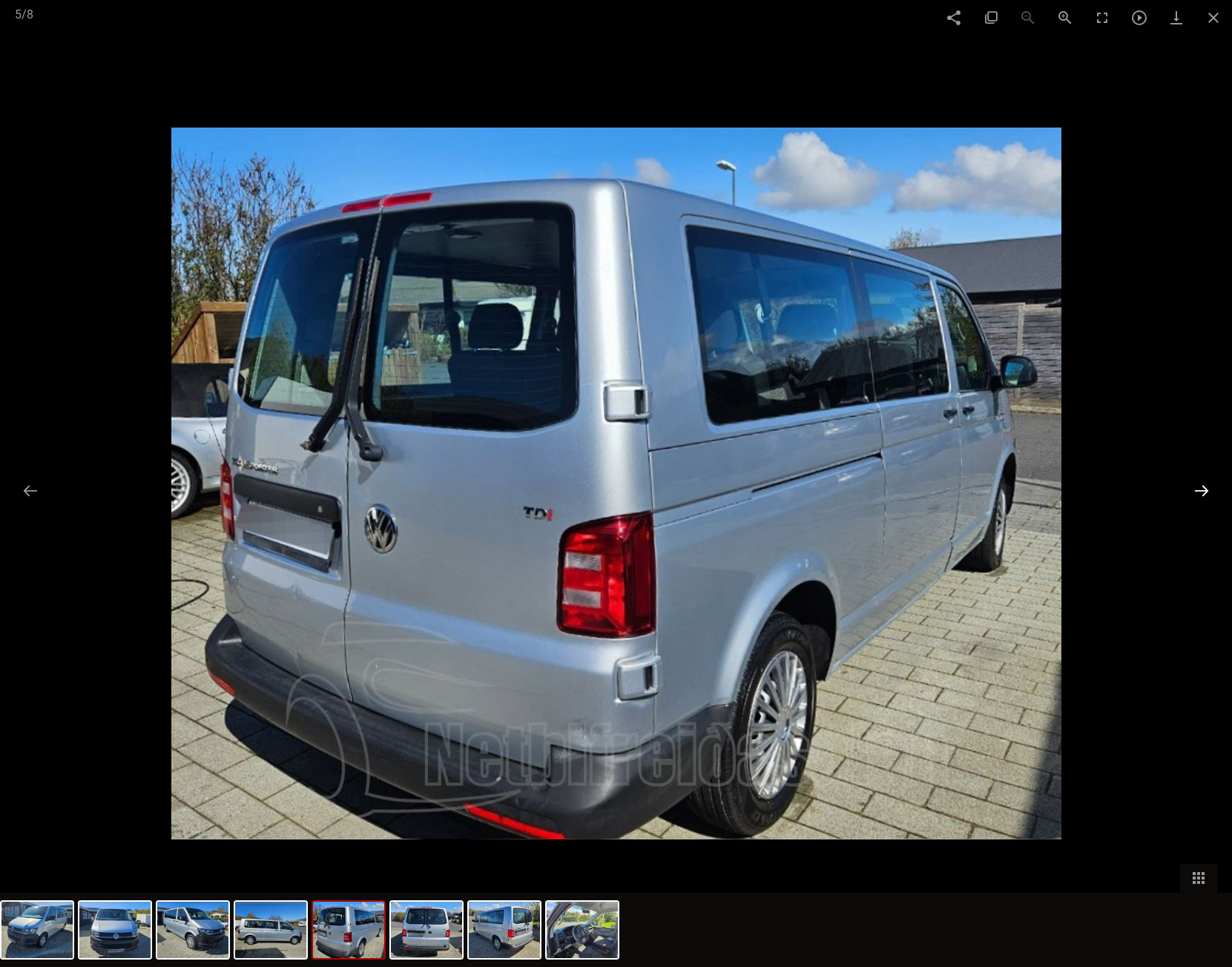
click at [1202, 487] on button at bounding box center [1202, 490] width 31 height 29
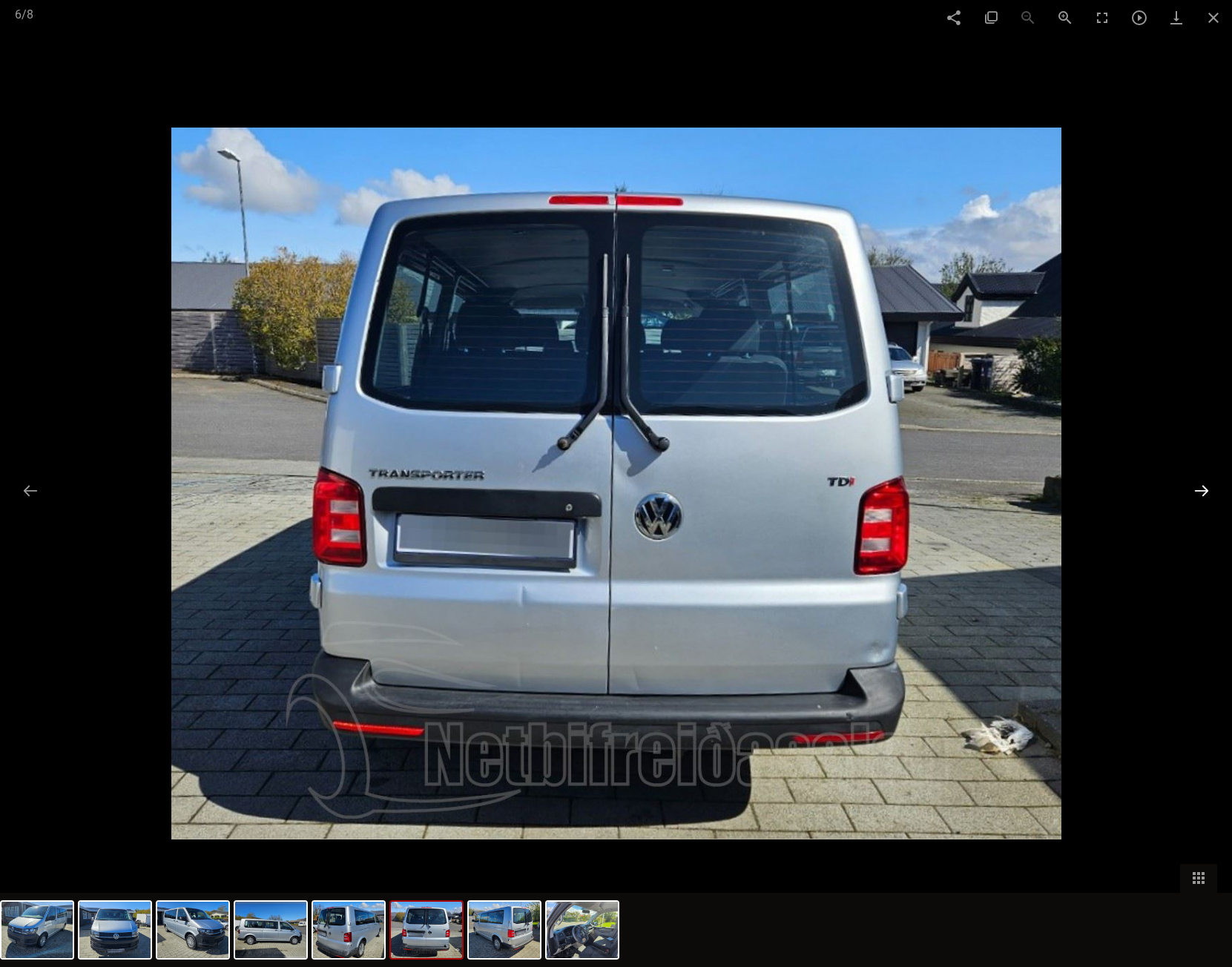
click at [1202, 487] on button at bounding box center [1202, 490] width 31 height 29
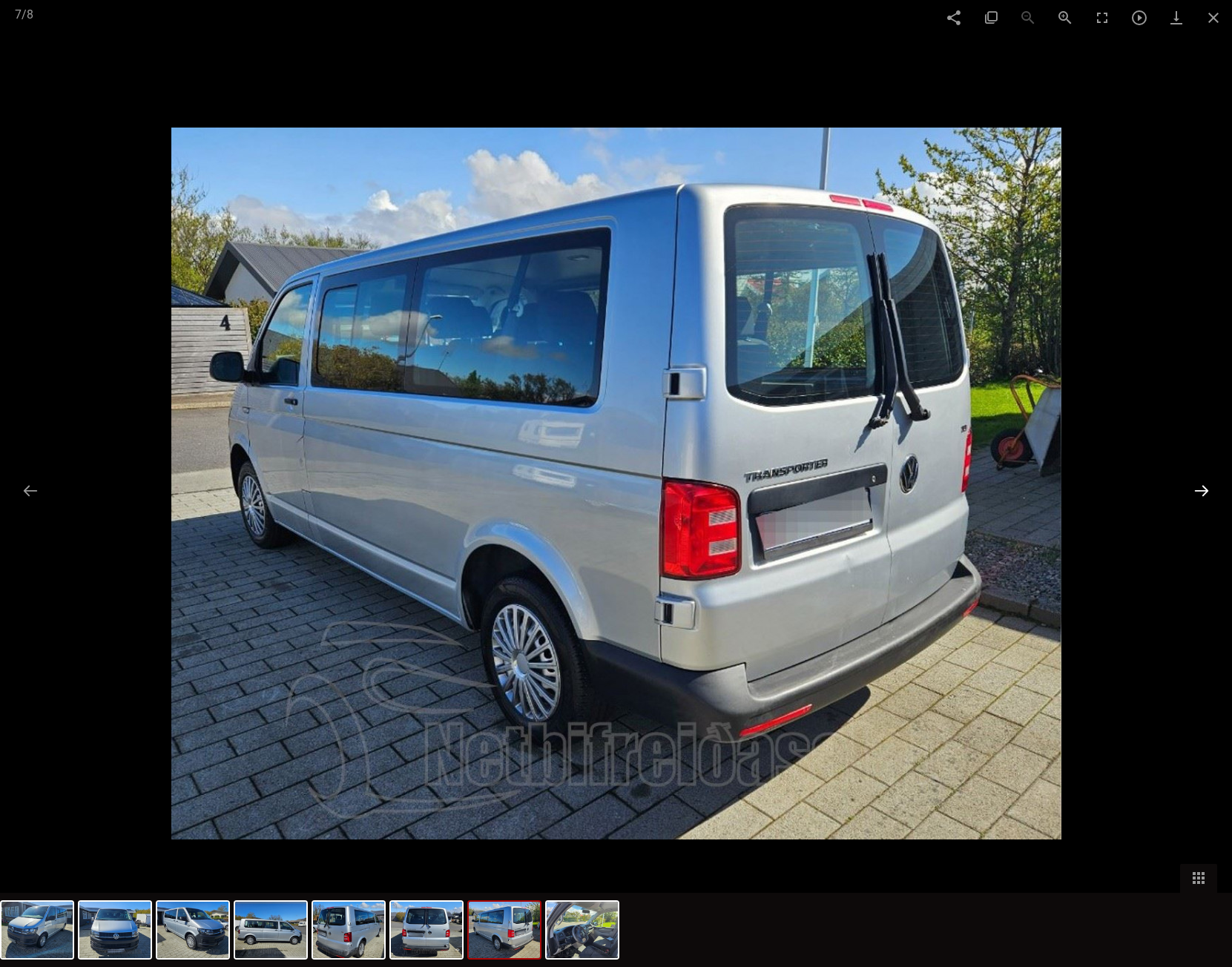
click at [1202, 487] on button at bounding box center [1202, 490] width 31 height 29
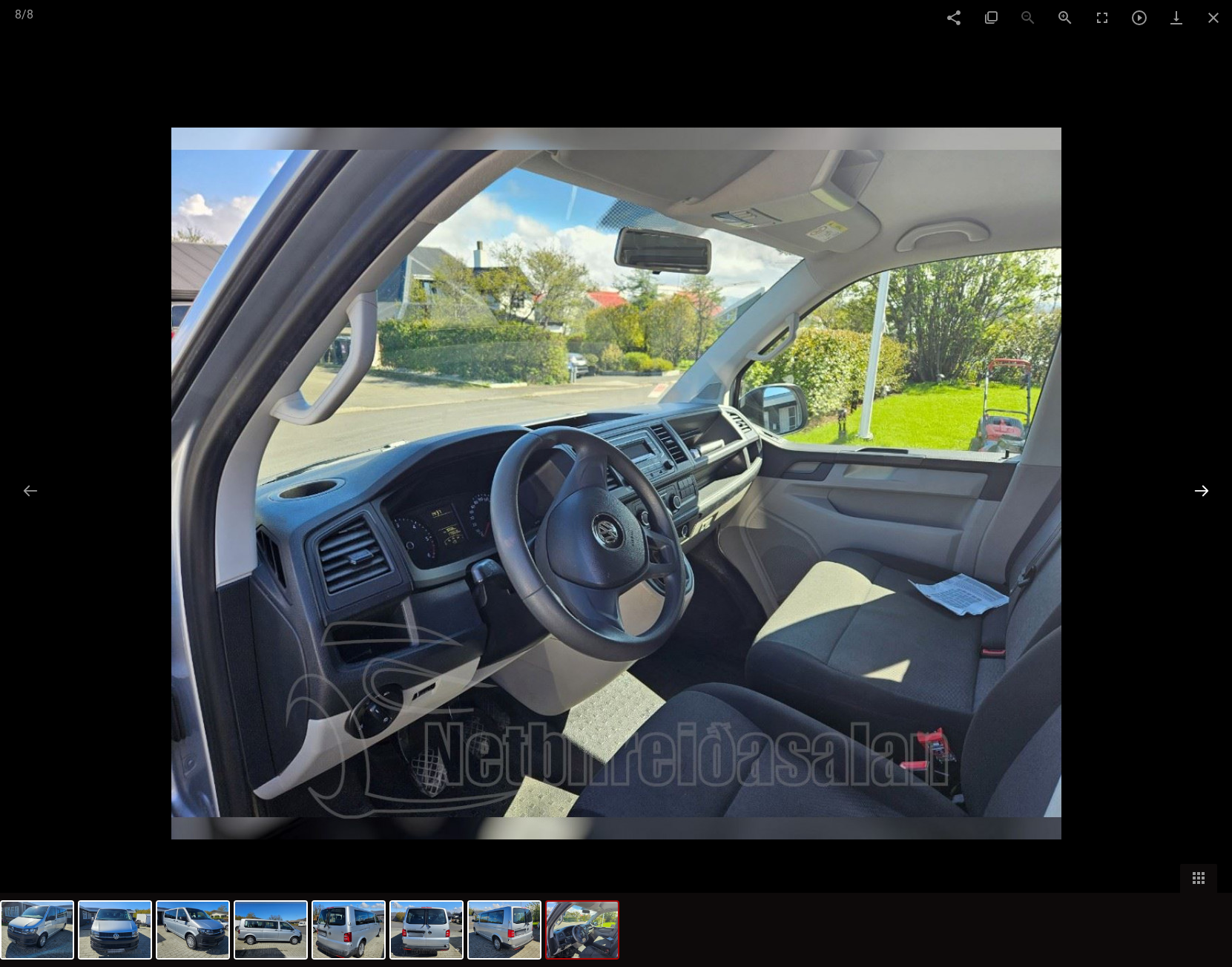
click at [1202, 487] on button at bounding box center [1202, 490] width 31 height 29
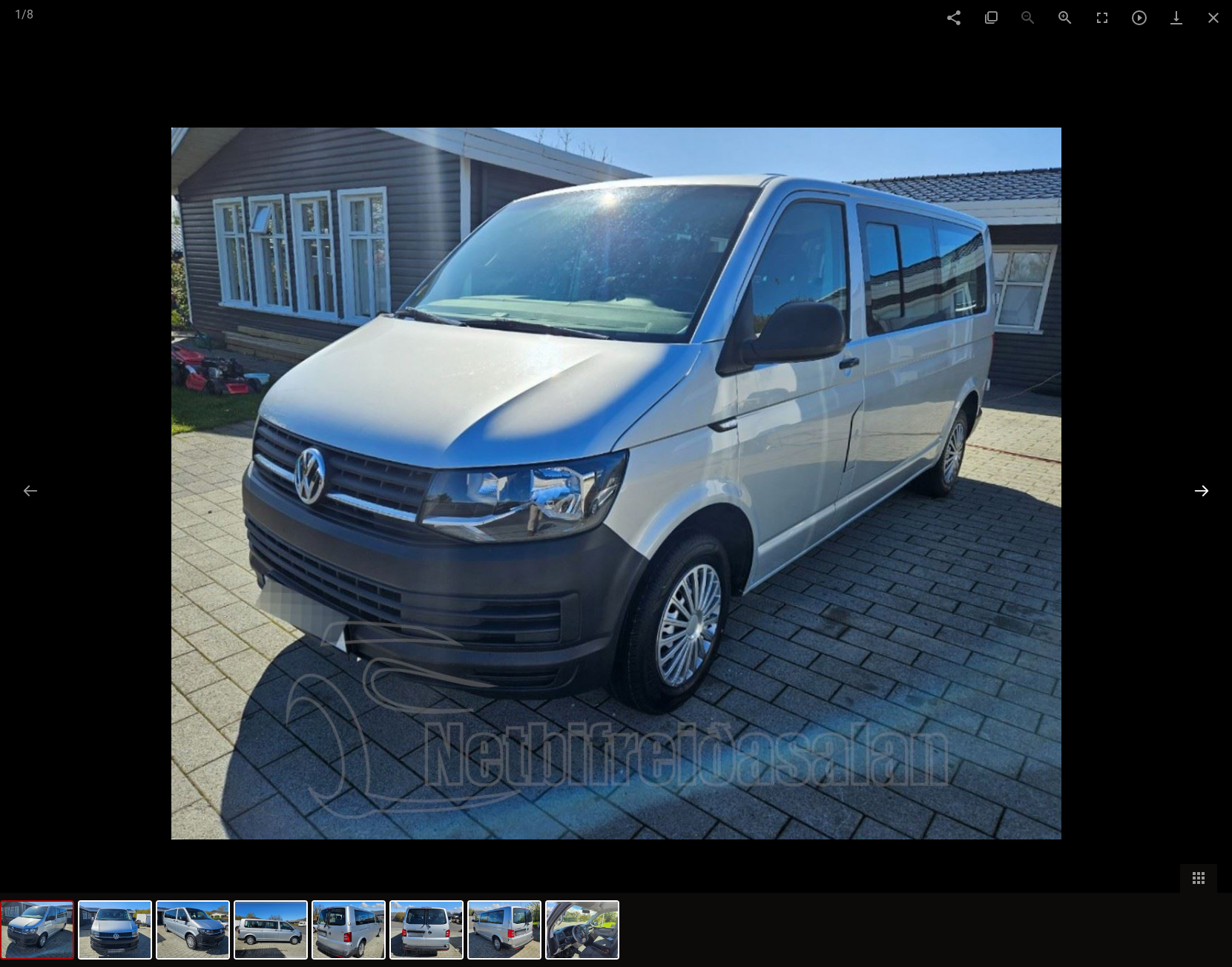
click at [1202, 487] on button at bounding box center [1202, 490] width 31 height 29
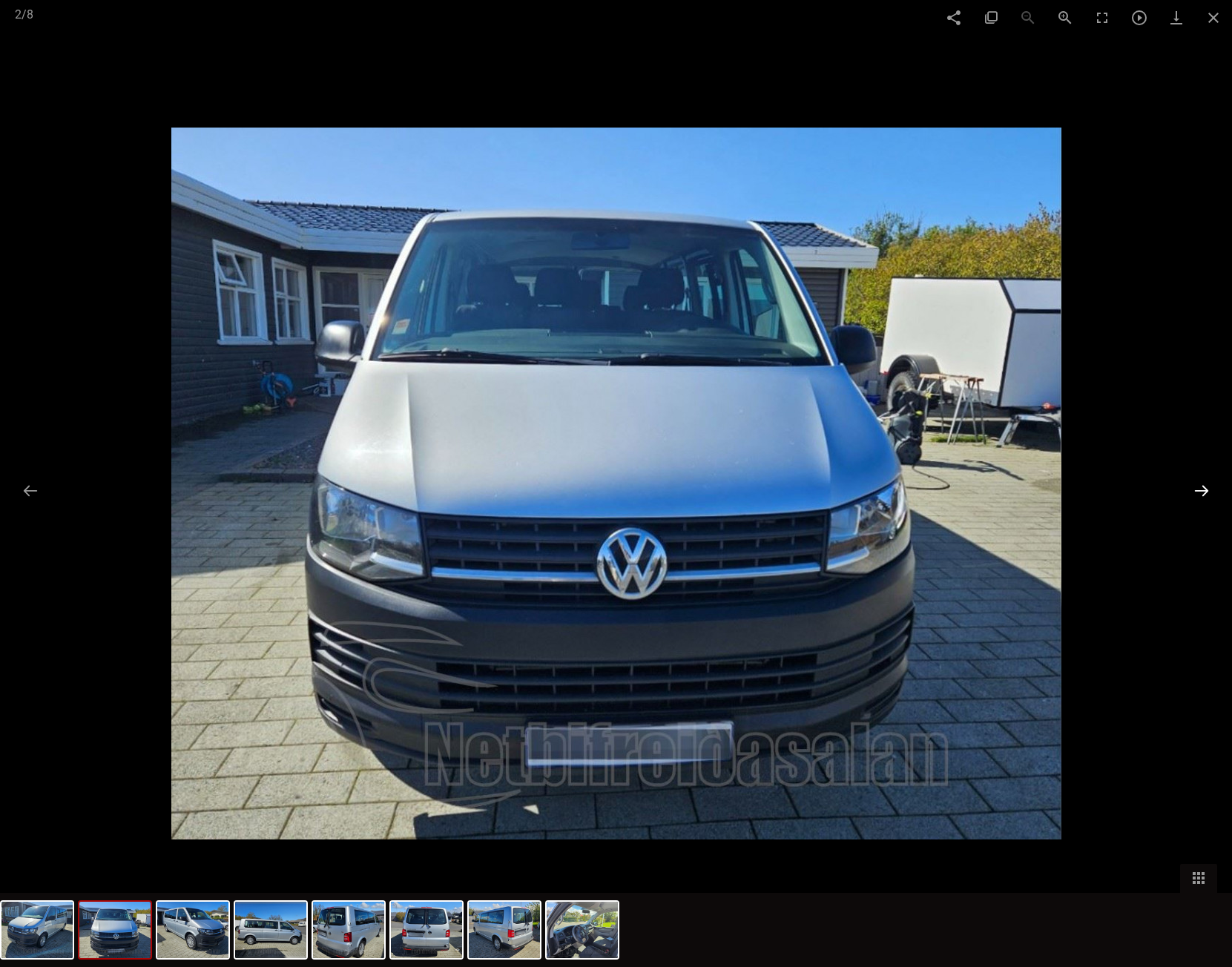
click at [1202, 487] on button at bounding box center [1202, 490] width 31 height 29
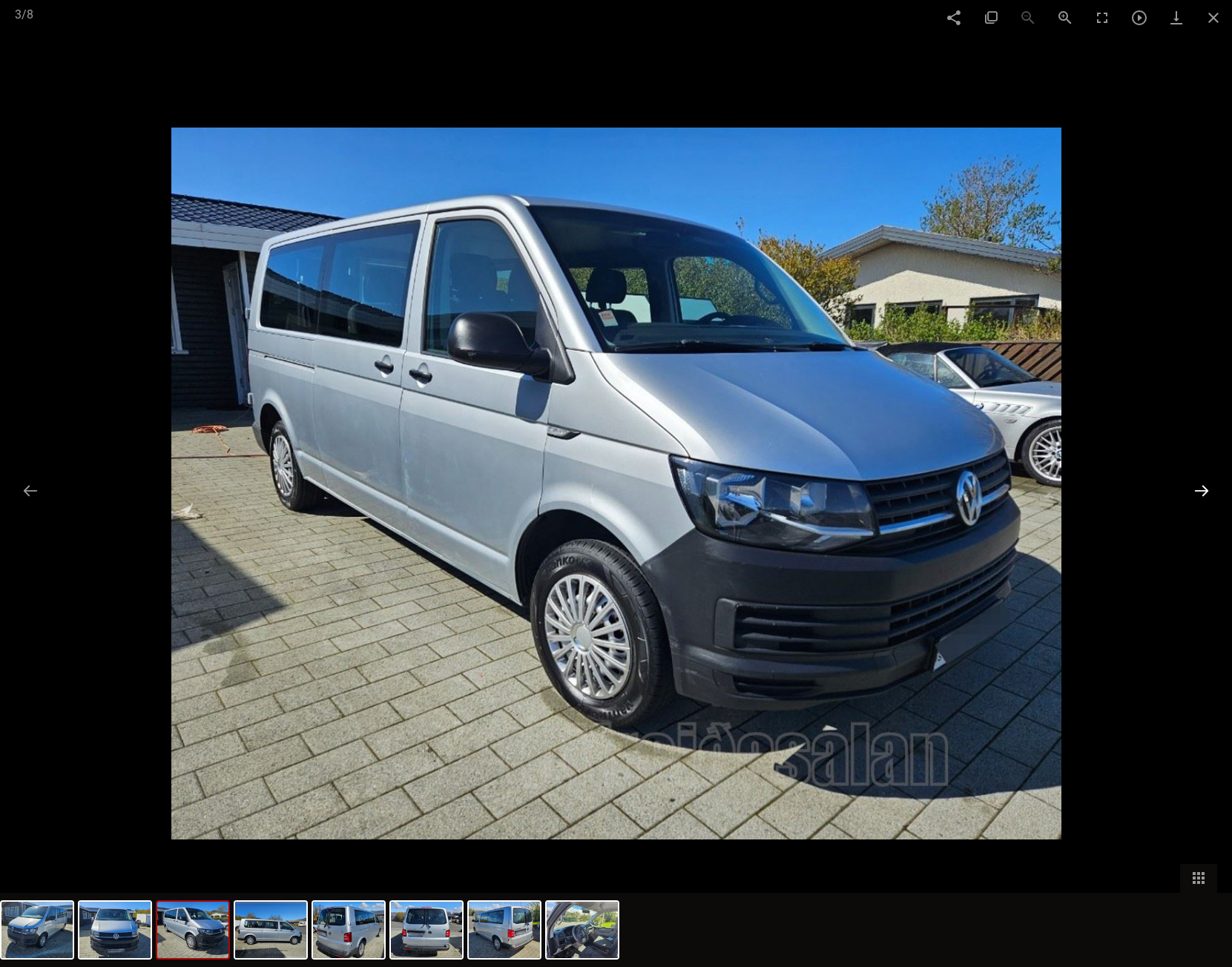
click at [1202, 487] on button at bounding box center [1202, 490] width 31 height 29
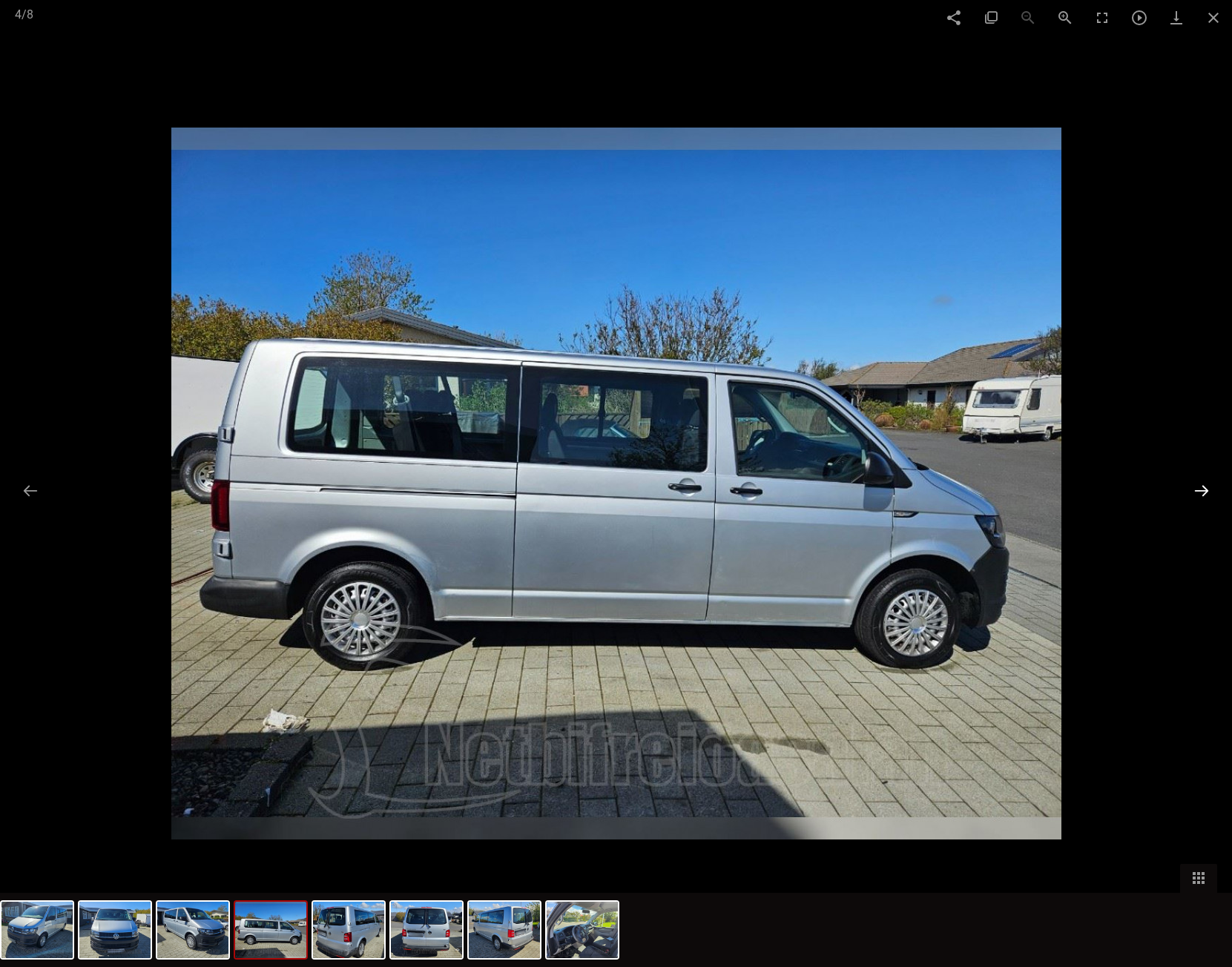
click at [1202, 487] on button at bounding box center [1202, 490] width 31 height 29
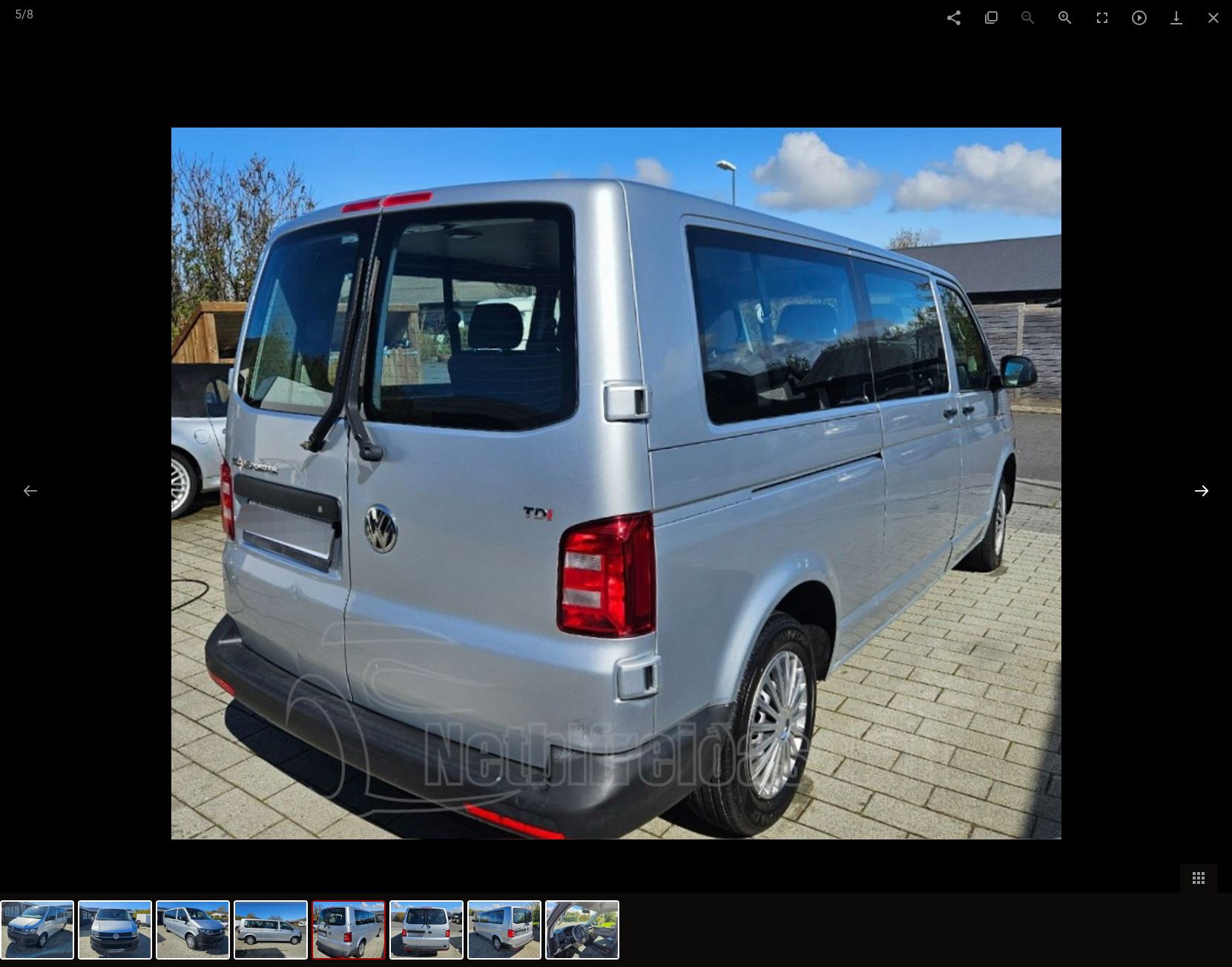
click at [1201, 488] on button at bounding box center [1202, 490] width 31 height 29
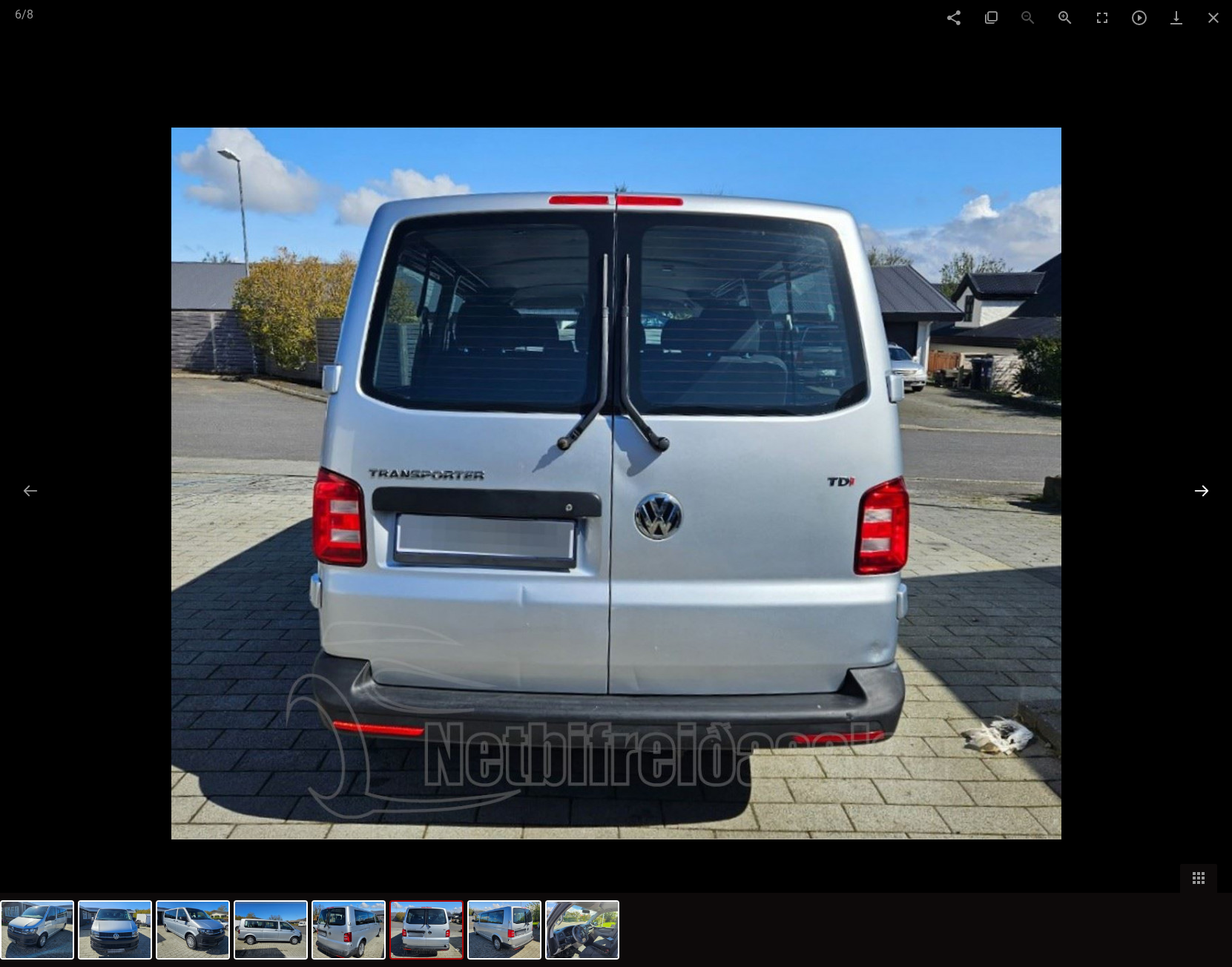
click at [1200, 488] on button at bounding box center [1202, 490] width 31 height 29
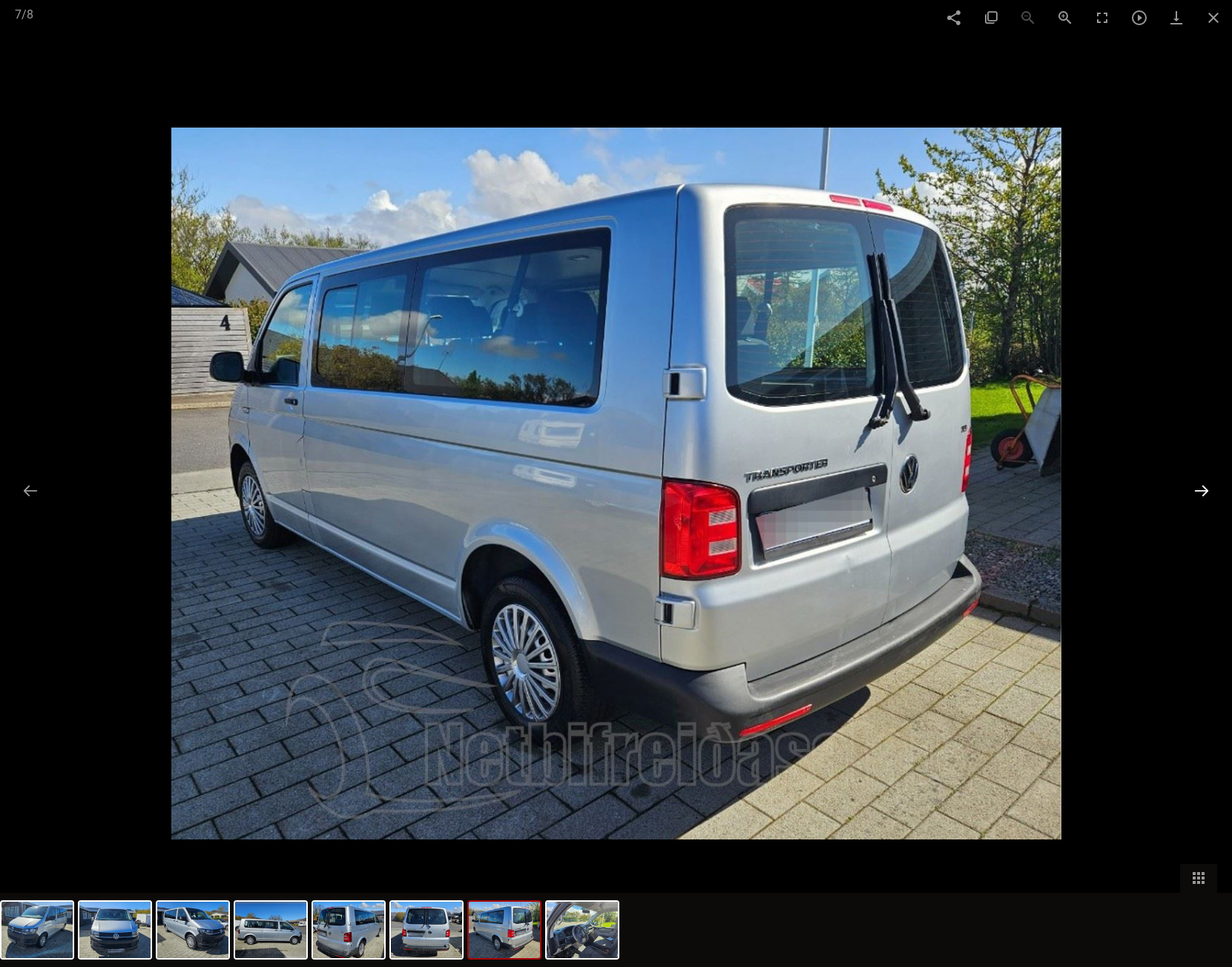
click at [1199, 488] on button at bounding box center [1202, 490] width 31 height 29
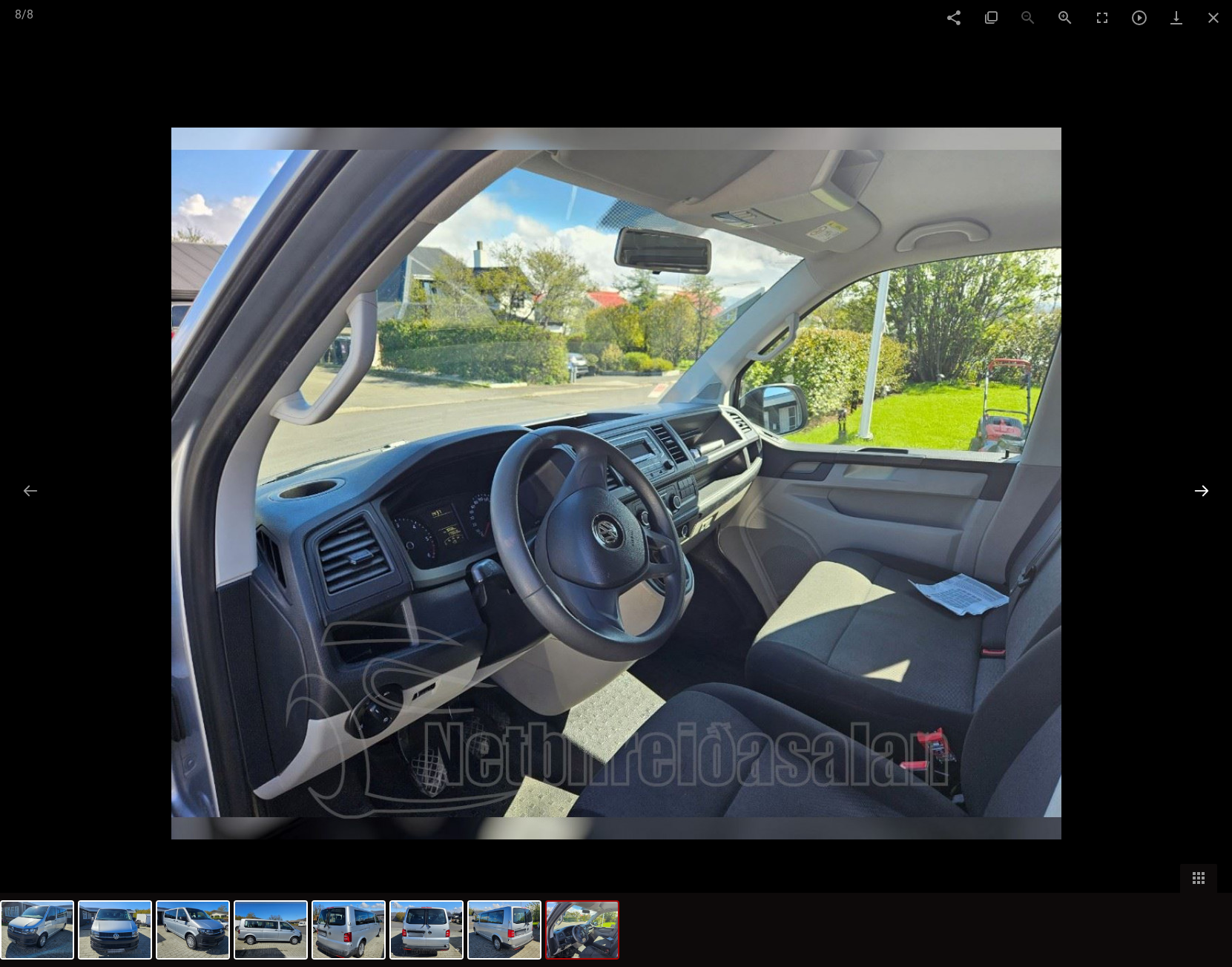
click at [1199, 488] on button at bounding box center [1202, 490] width 31 height 29
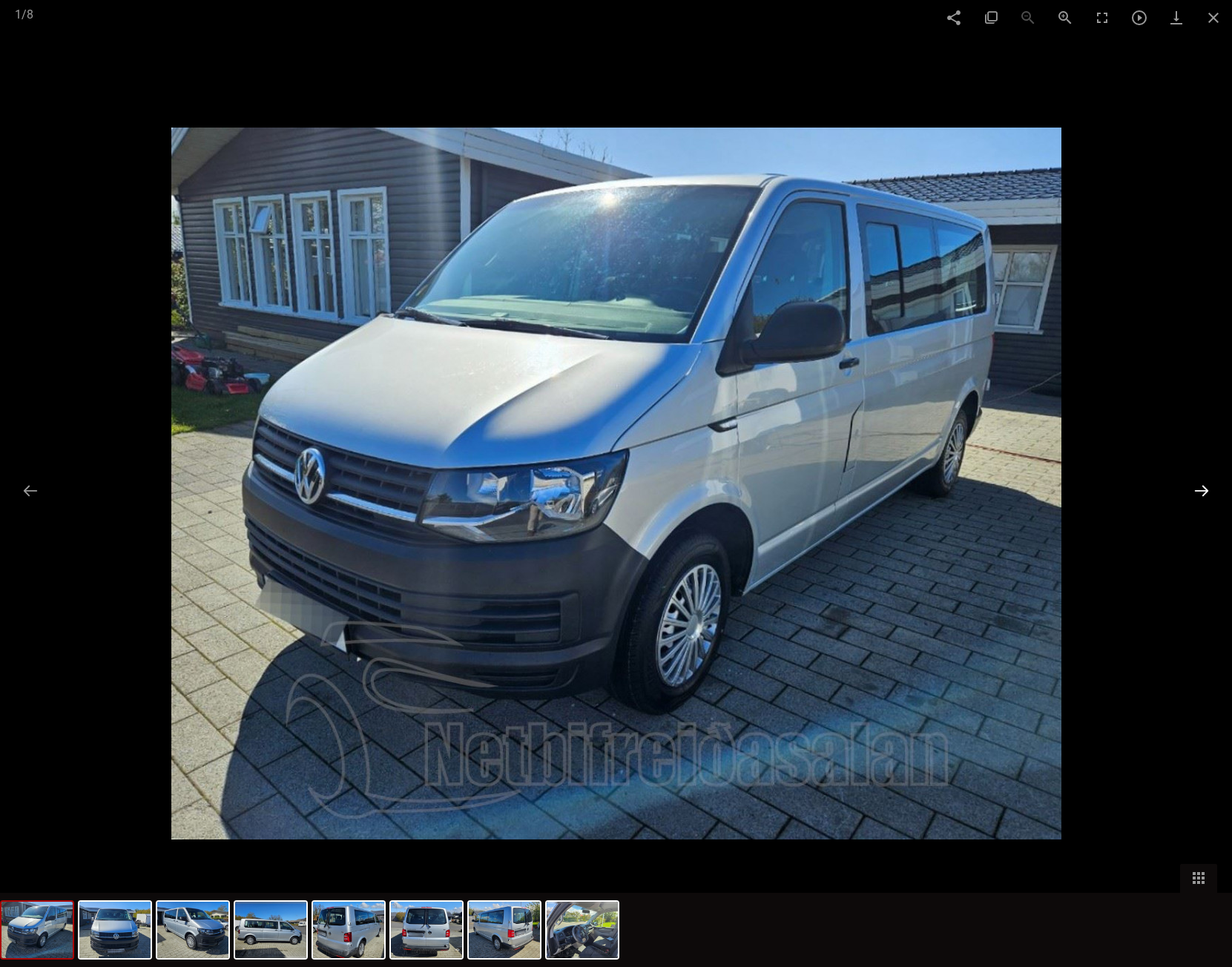
click at [1199, 488] on button at bounding box center [1202, 490] width 31 height 29
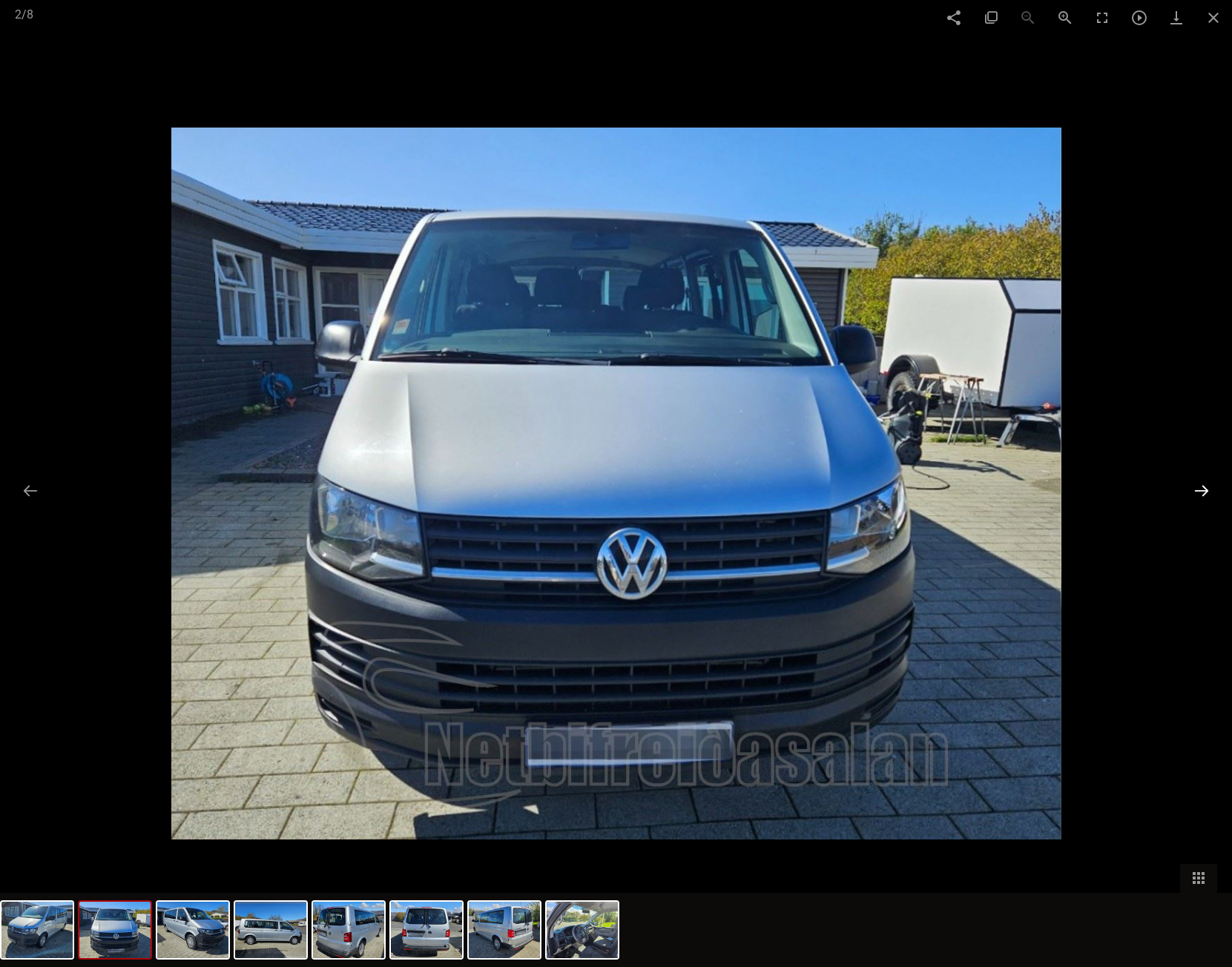
click at [1199, 488] on button at bounding box center [1202, 490] width 31 height 29
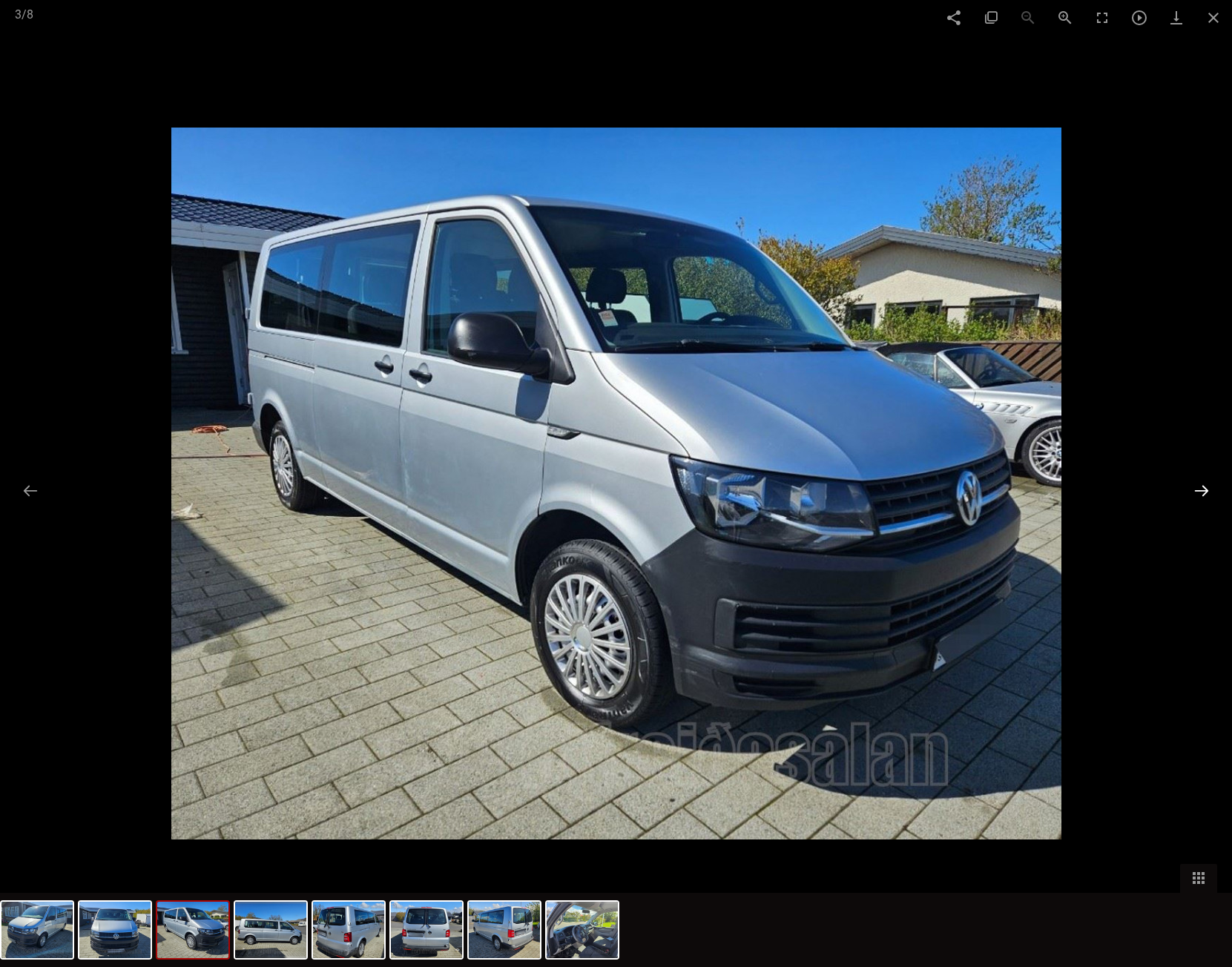
click at [1199, 488] on button at bounding box center [1202, 490] width 31 height 29
click at [1210, 20] on span at bounding box center [1213, 17] width 37 height 35
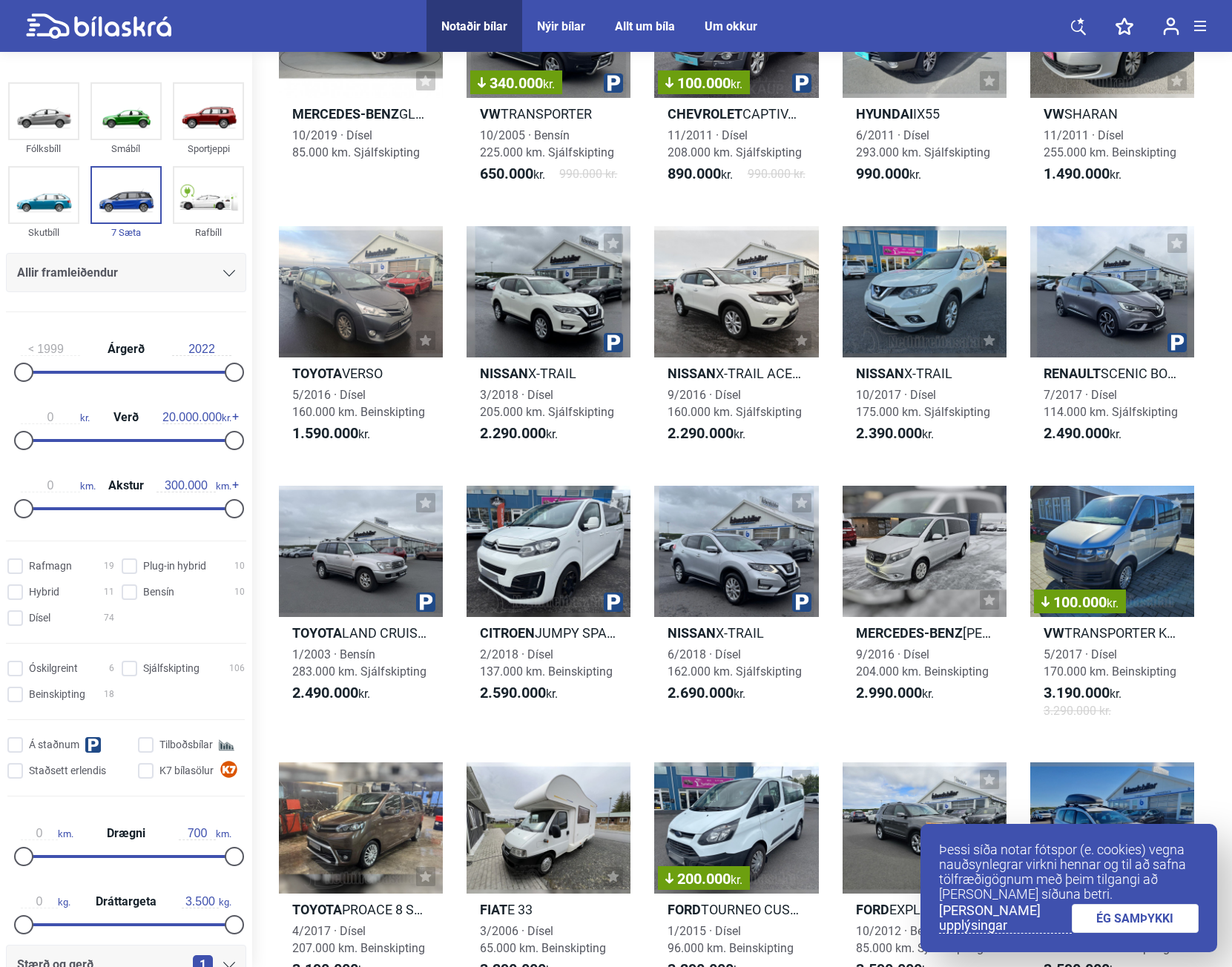
scroll to position [148, 0]
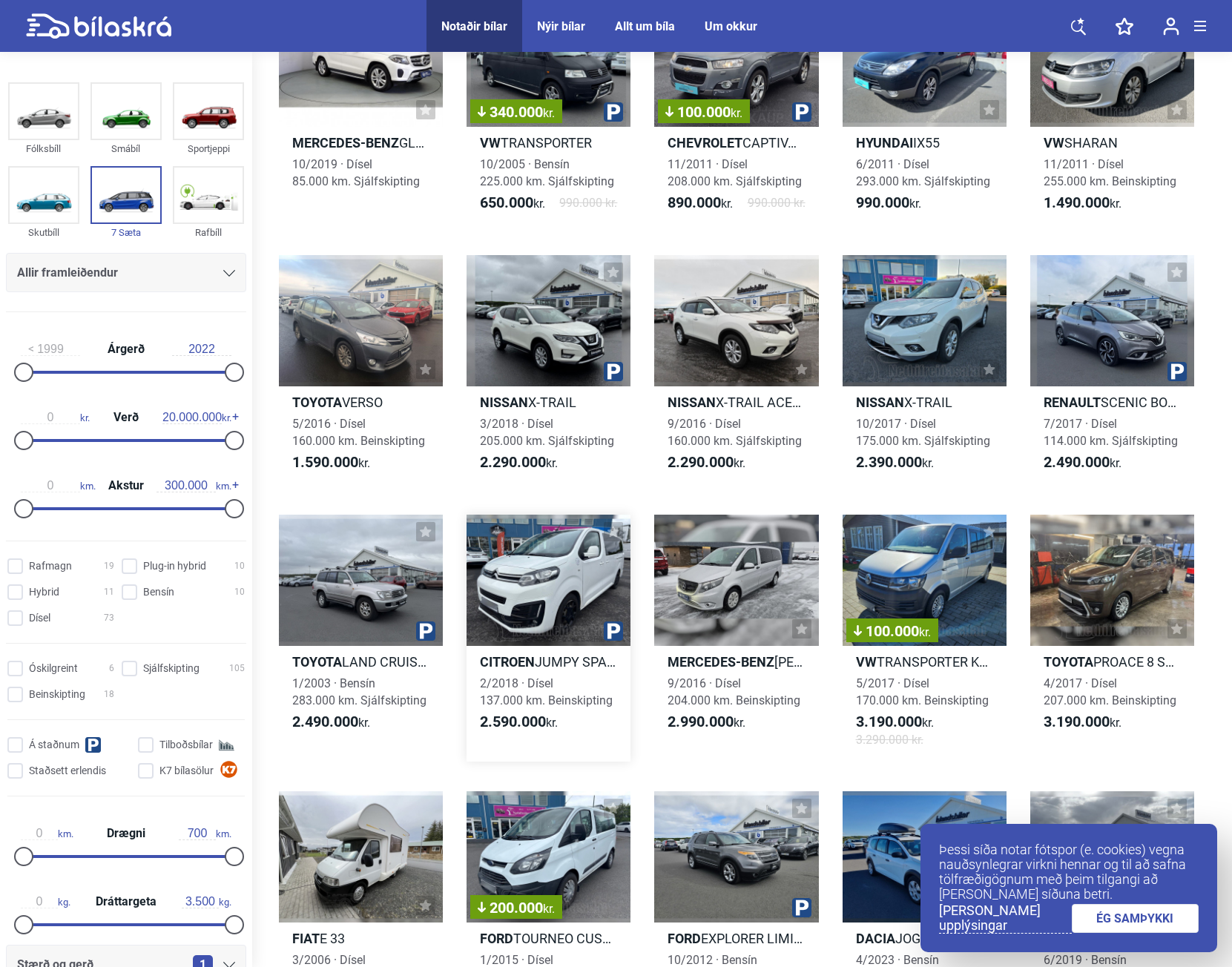
click at [569, 544] on div at bounding box center [548, 580] width 164 height 131
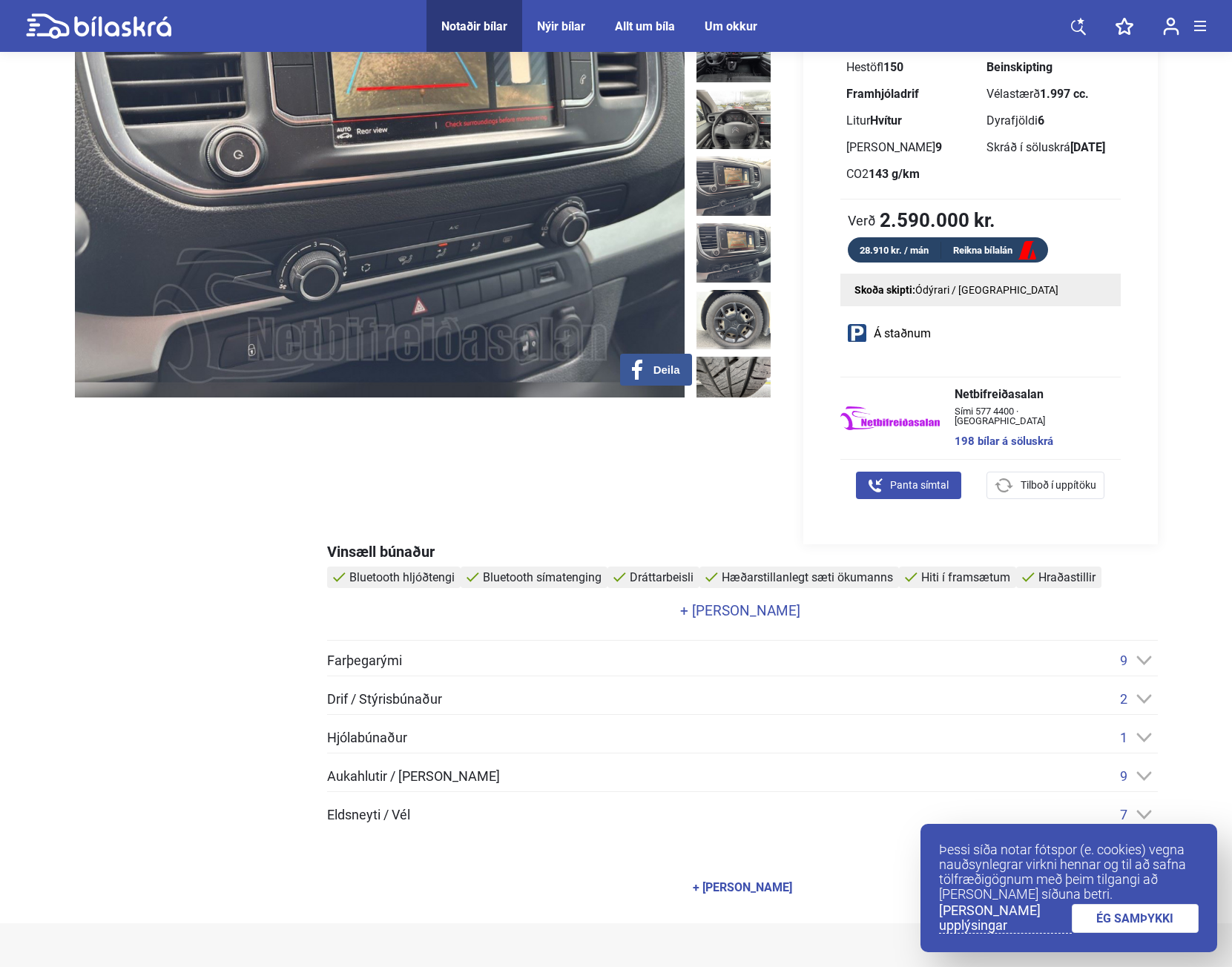
scroll to position [223, 0]
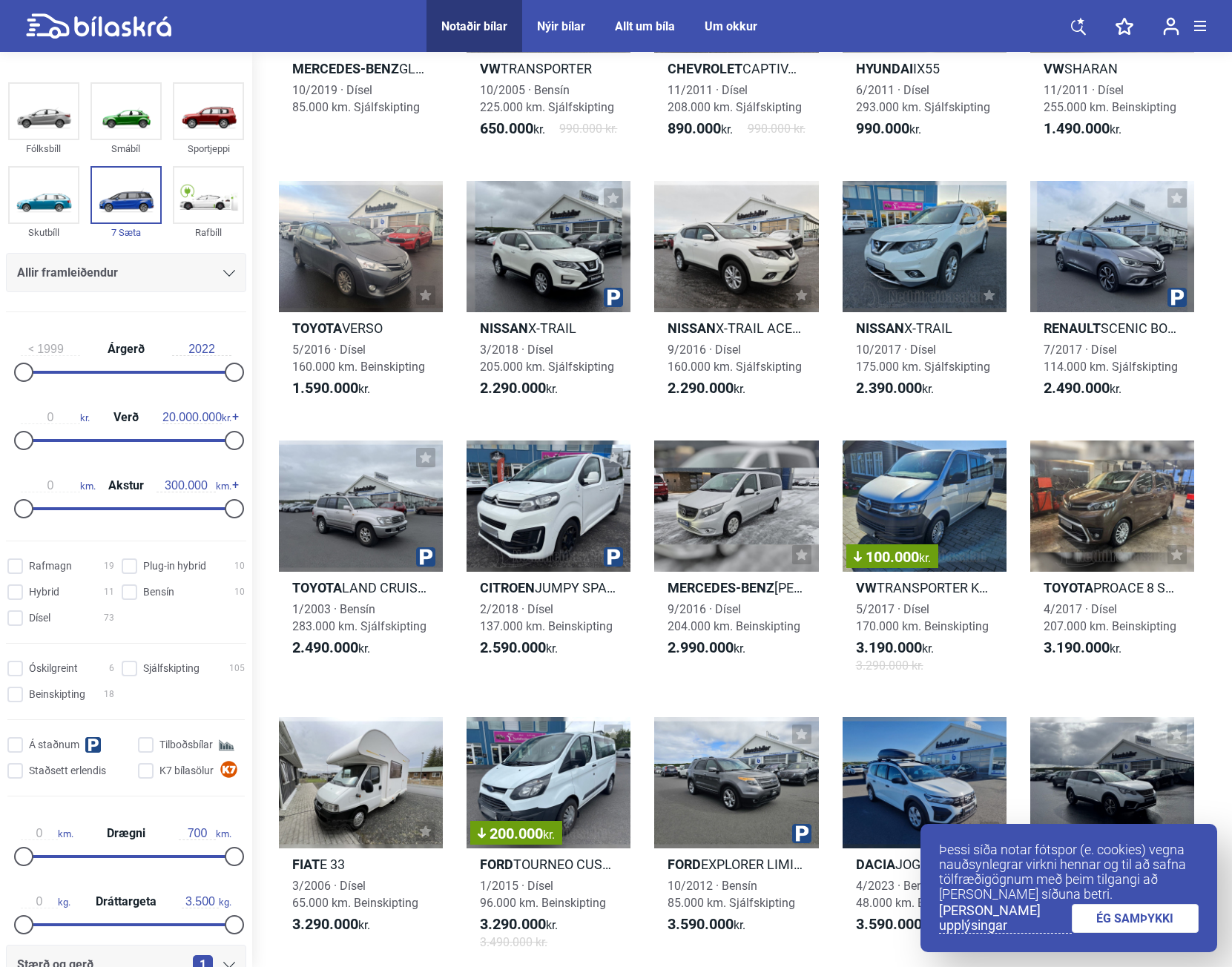
scroll to position [148, 0]
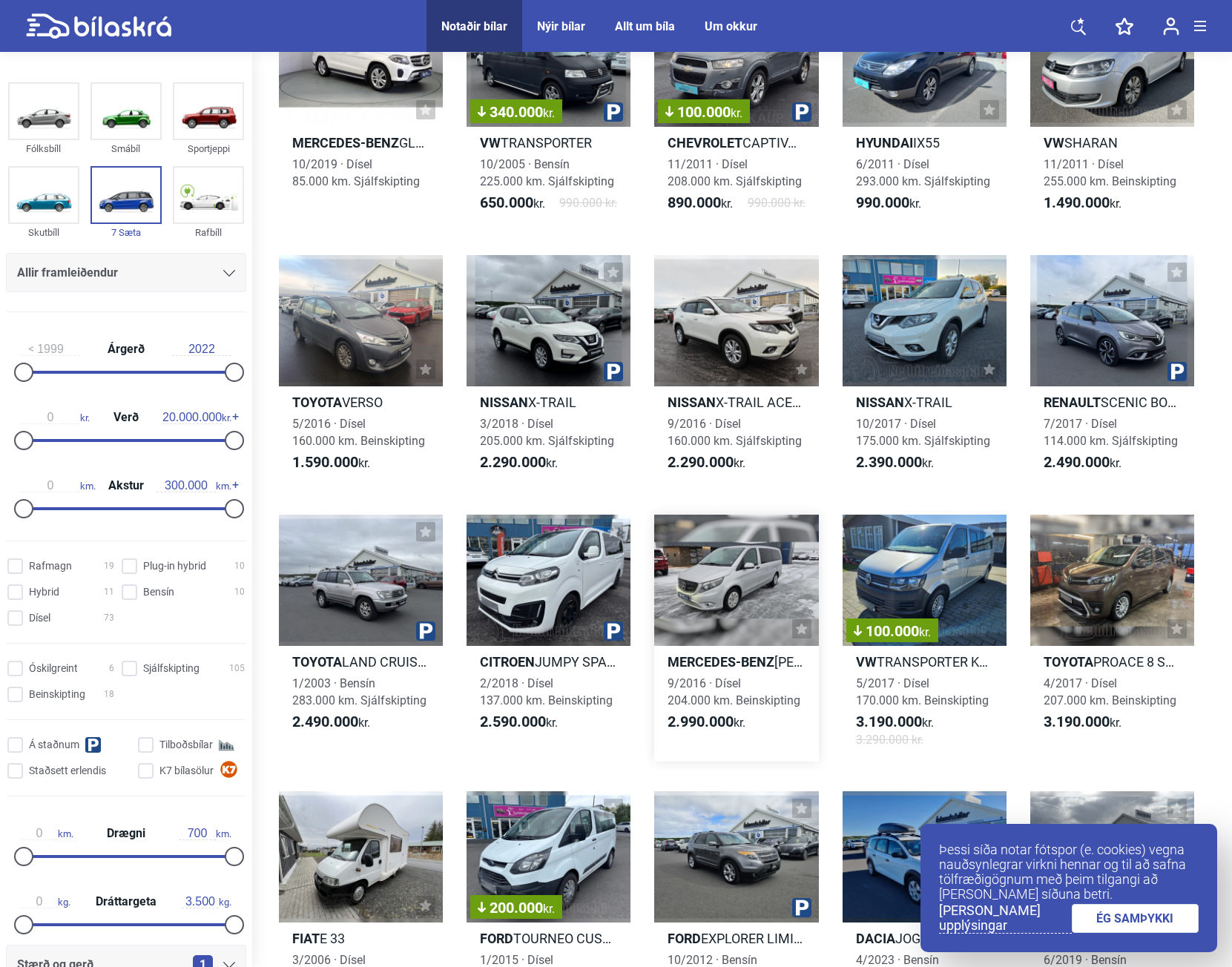
click at [743, 598] on div at bounding box center [736, 580] width 164 height 131
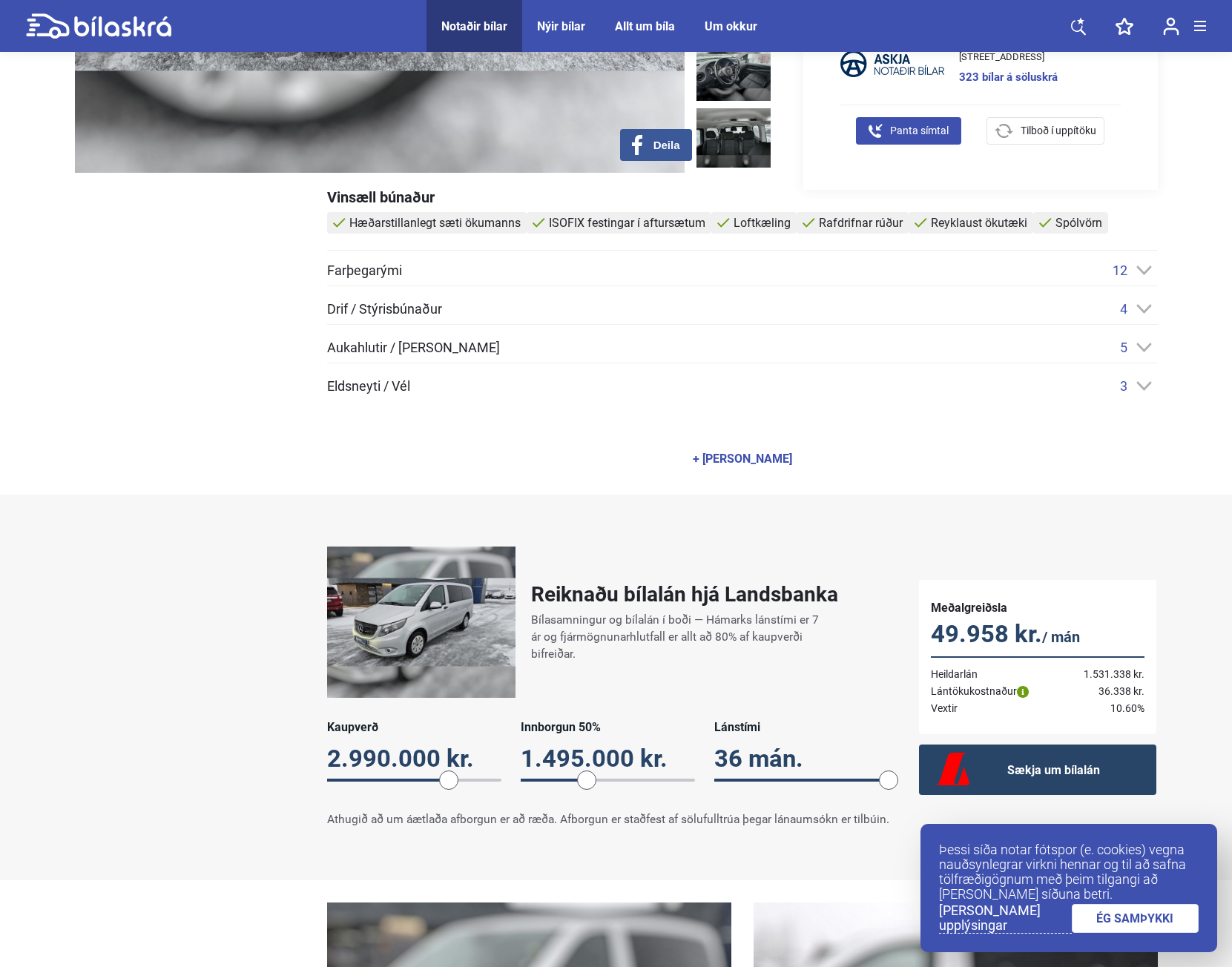
scroll to position [593, 0]
